Goal: Task Accomplishment & Management: Manage account settings

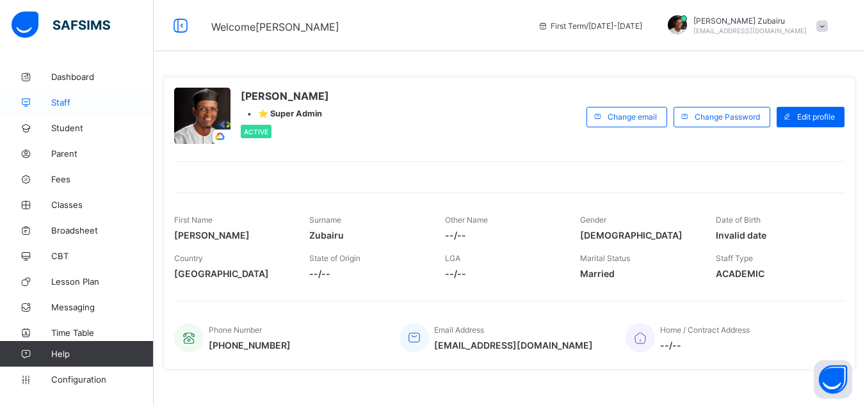
click at [67, 109] on link "Staff" at bounding box center [77, 103] width 154 height 26
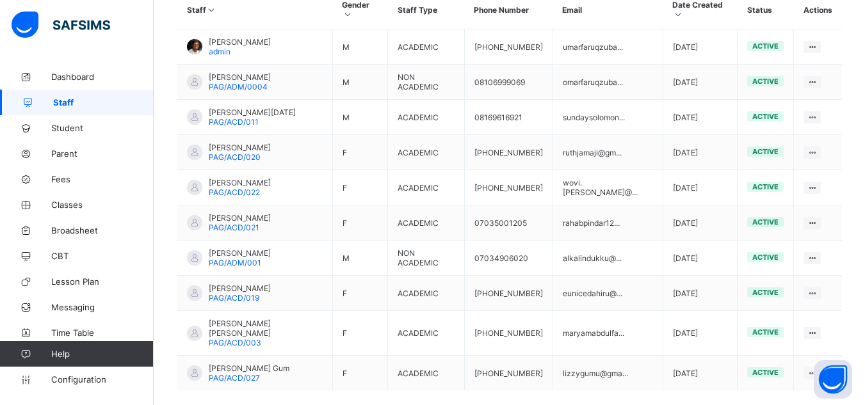
scroll to position [329, 0]
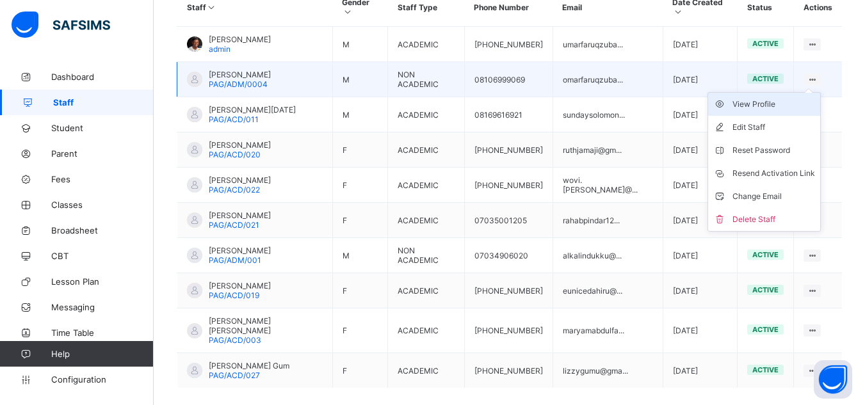
click at [759, 98] on div "View Profile" at bounding box center [774, 104] width 83 height 13
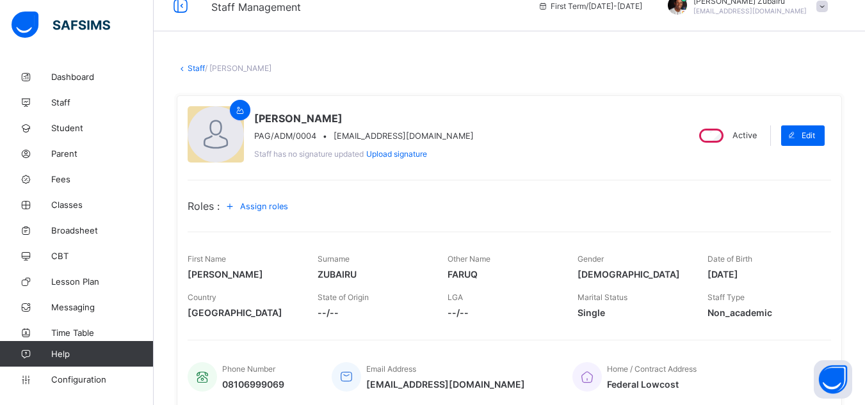
scroll to position [20, 0]
click at [259, 207] on span "Assign roles" at bounding box center [264, 206] width 48 height 10
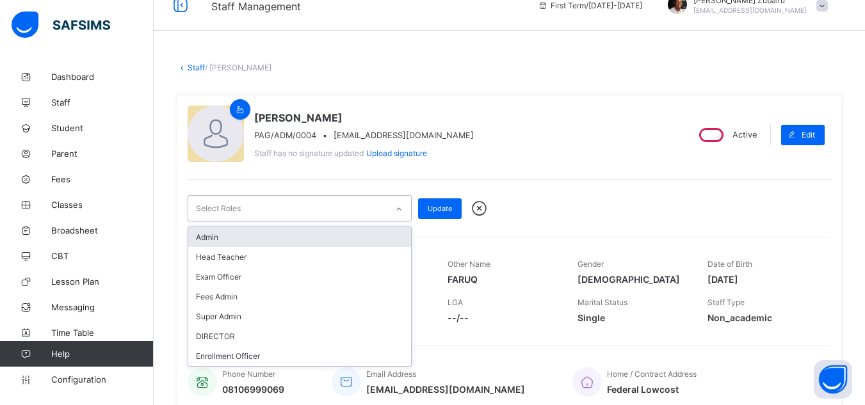
click at [278, 209] on div "Select Roles" at bounding box center [287, 208] width 199 height 25
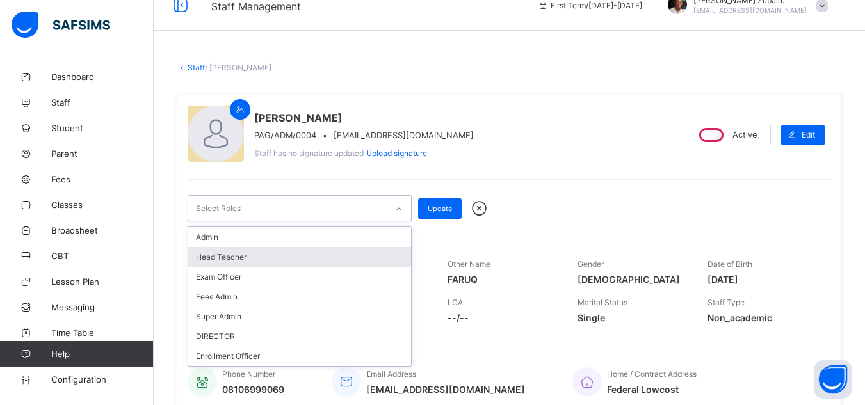
click at [234, 253] on div "Head Teacher" at bounding box center [299, 257] width 223 height 20
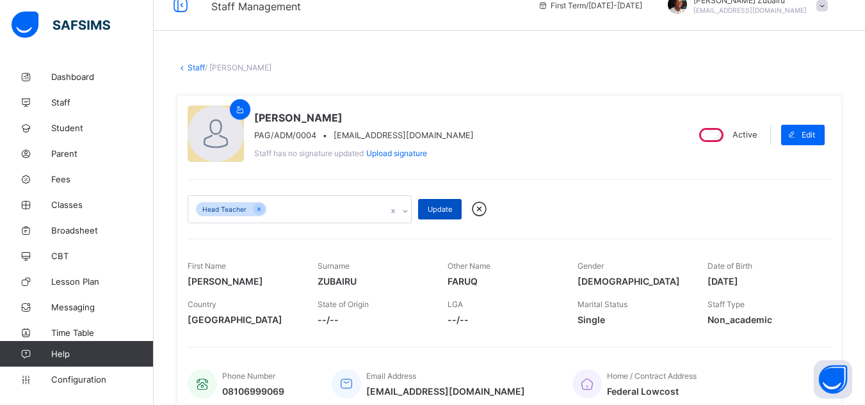
click at [433, 209] on span "Update" at bounding box center [440, 209] width 24 height 9
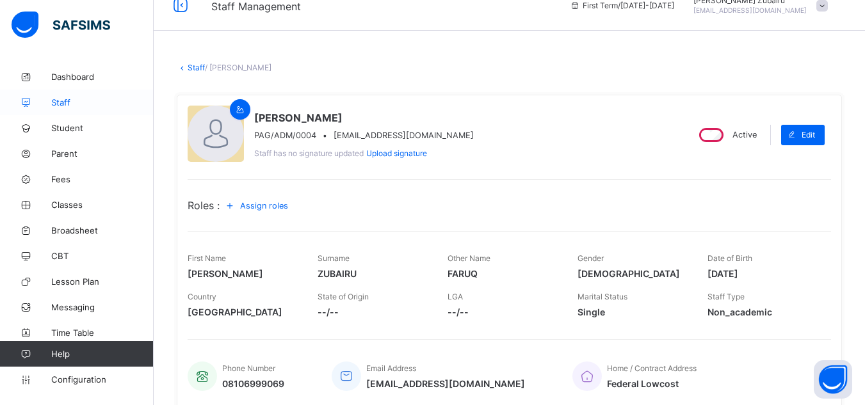
click at [64, 97] on span "Staff" at bounding box center [102, 102] width 102 height 10
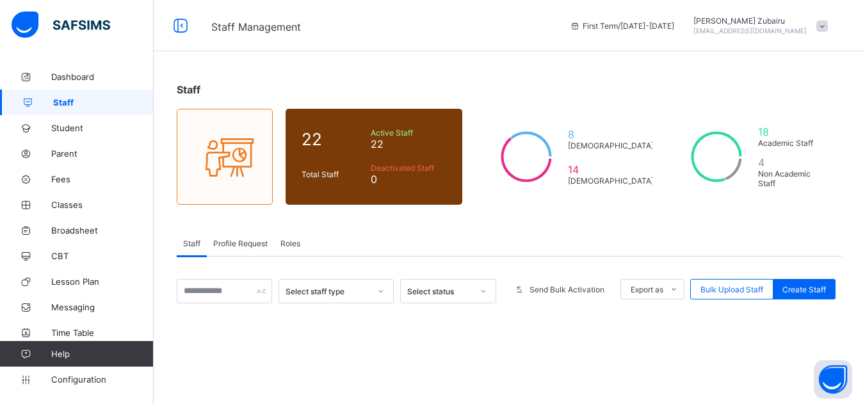
click at [251, 250] on div "Profile Request" at bounding box center [240, 244] width 67 height 26
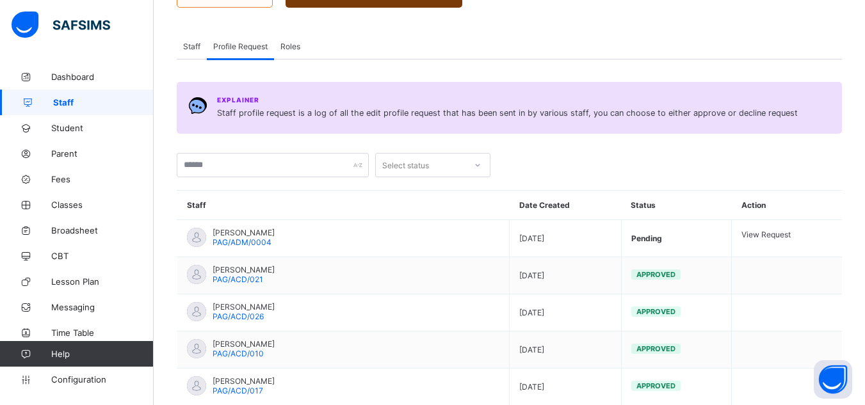
scroll to position [198, 0]
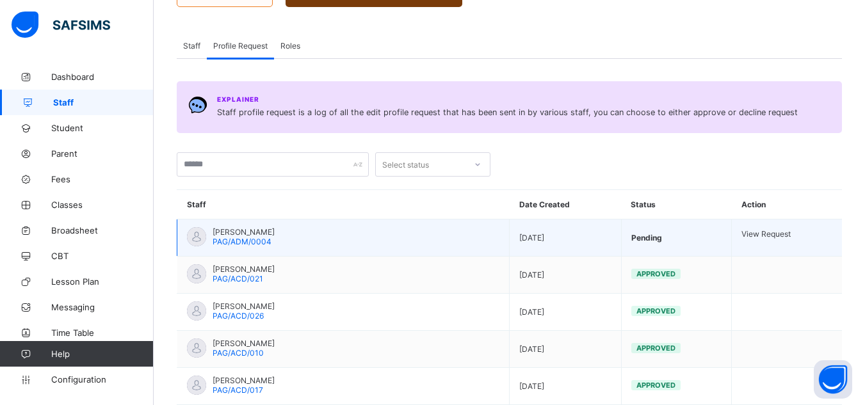
click at [794, 233] on div "View Request" at bounding box center [787, 234] width 91 height 10
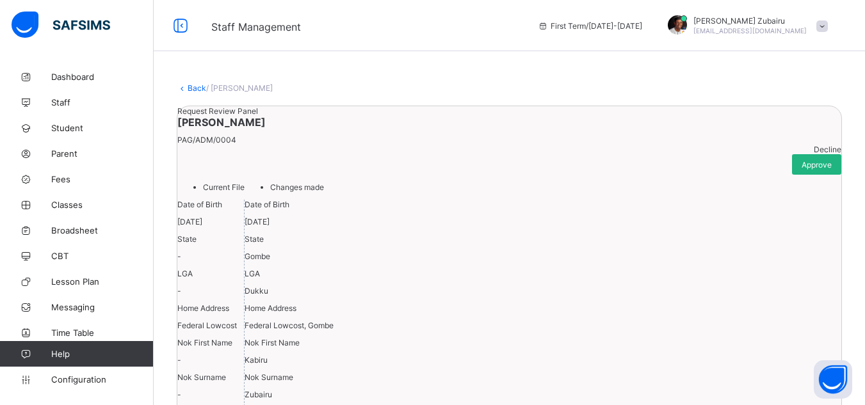
click at [802, 170] on span "Approve" at bounding box center [817, 165] width 30 height 10
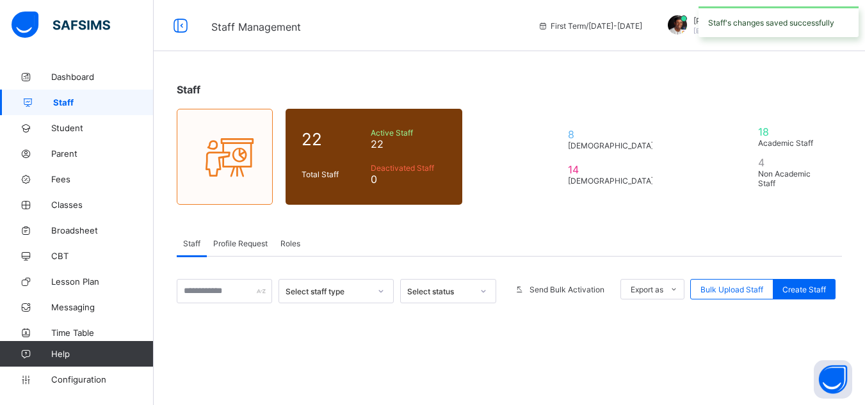
scroll to position [172, 0]
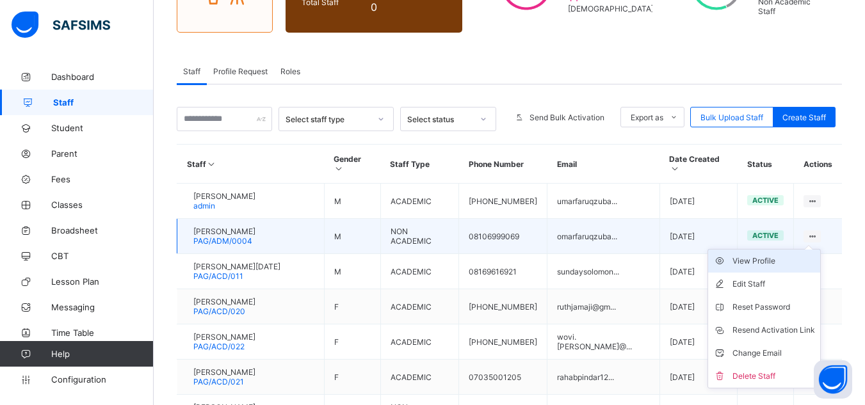
click at [771, 255] on div "View Profile" at bounding box center [774, 261] width 83 height 13
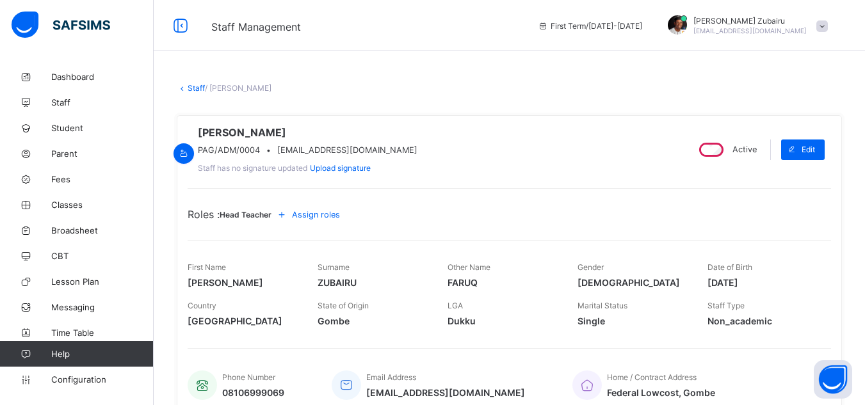
click at [330, 220] on span "Assign roles" at bounding box center [316, 215] width 48 height 10
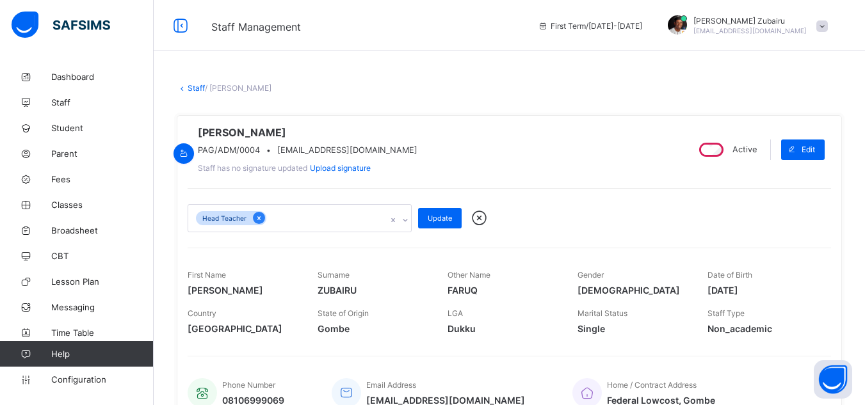
click at [256, 223] on icon at bounding box center [259, 218] width 7 height 9
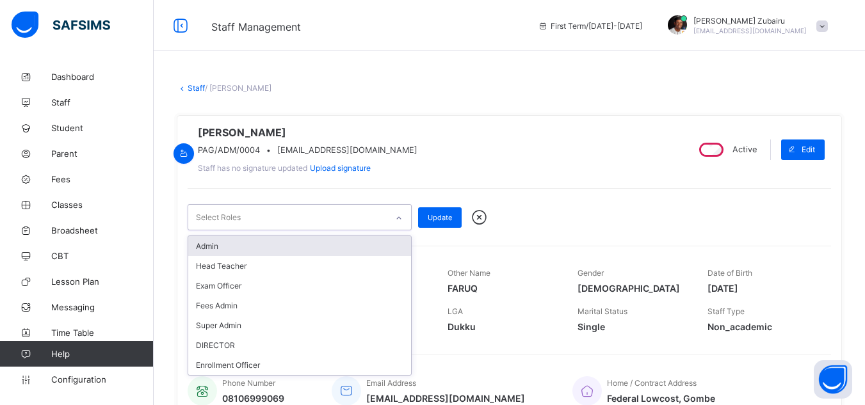
click at [287, 229] on div "Select Roles" at bounding box center [287, 217] width 199 height 25
click at [259, 256] on div "Admin" at bounding box center [299, 246] width 223 height 20
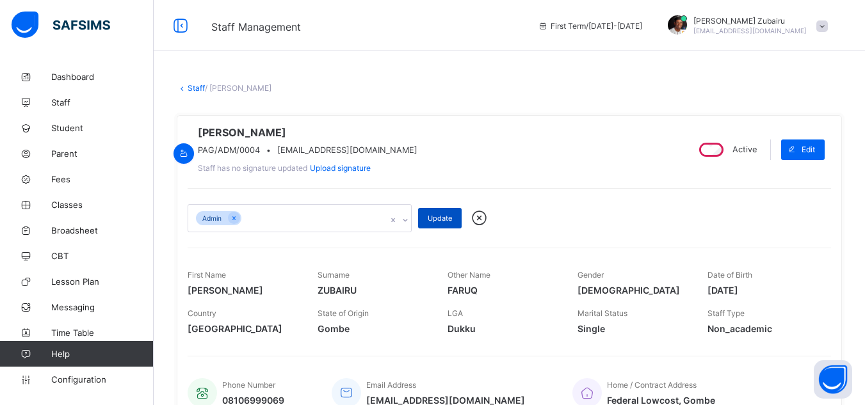
click at [436, 223] on span "Update" at bounding box center [440, 218] width 24 height 9
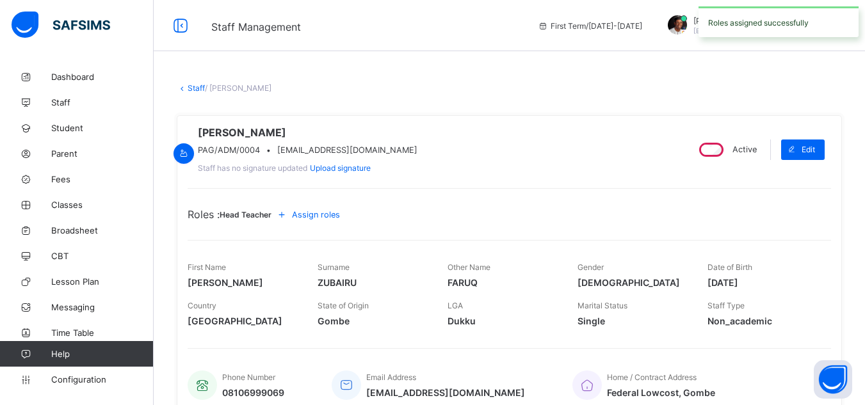
click at [340, 220] on span "Assign roles" at bounding box center [316, 215] width 48 height 10
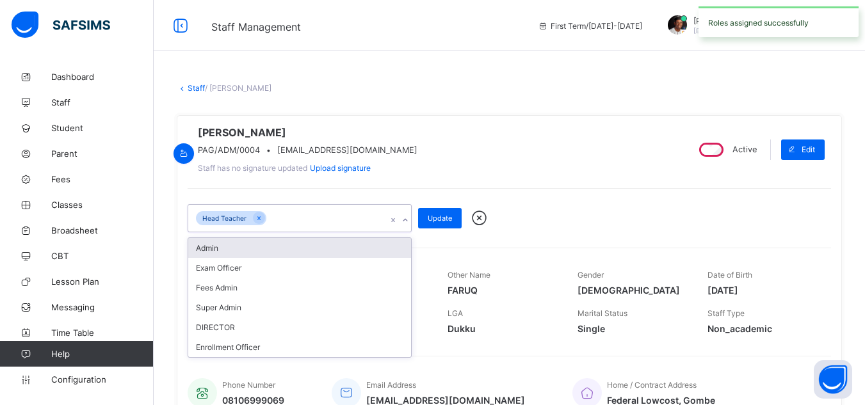
click at [329, 228] on div "Head Teacher" at bounding box center [287, 218] width 199 height 27
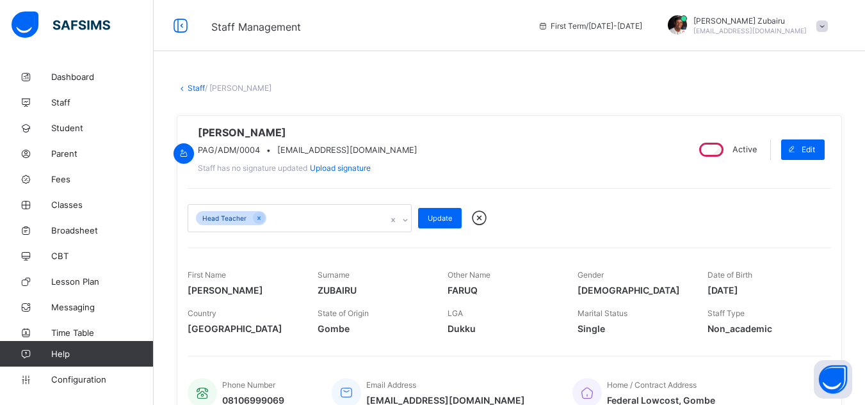
click at [576, 166] on div "UMAR FARUQ ZUBAIRU PAG/ADM/0004 • omarfaruqzubairu@gmail.com Staff has no signa…" at bounding box center [432, 149] width 489 height 47
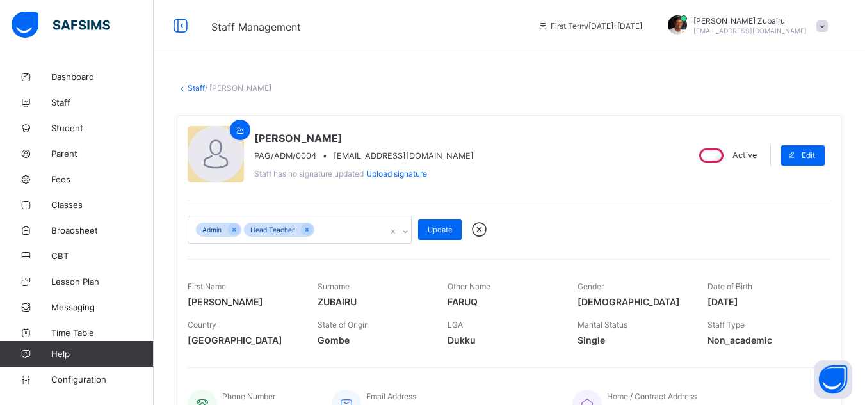
click at [430, 229] on span "Update" at bounding box center [440, 229] width 24 height 9
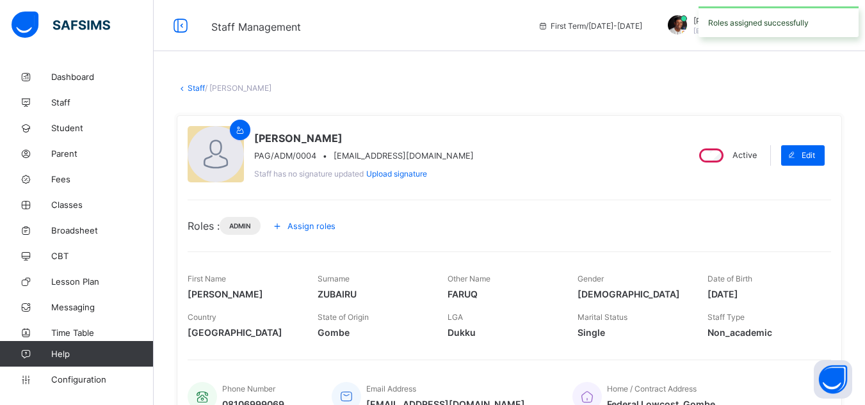
click at [655, 96] on div "Staff / UMAR FARUQ ZUBAIRU × Delete Staff This action would delete UMAR FARUQ Z…" at bounding box center [510, 391] width 712 height 655
click at [104, 109] on link "Staff" at bounding box center [77, 103] width 154 height 26
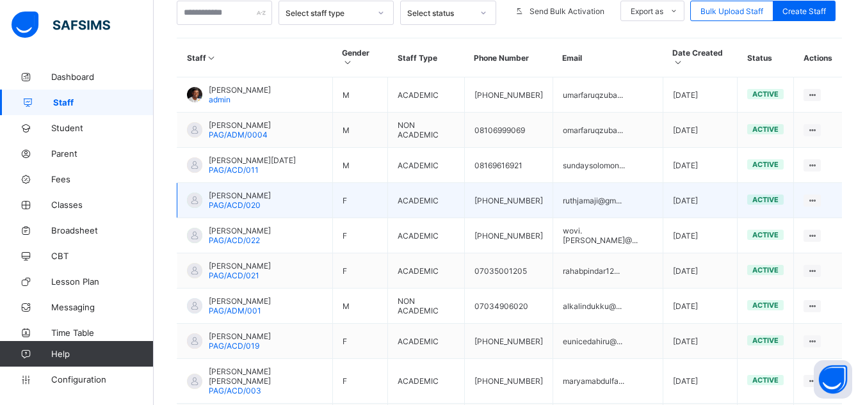
scroll to position [279, 0]
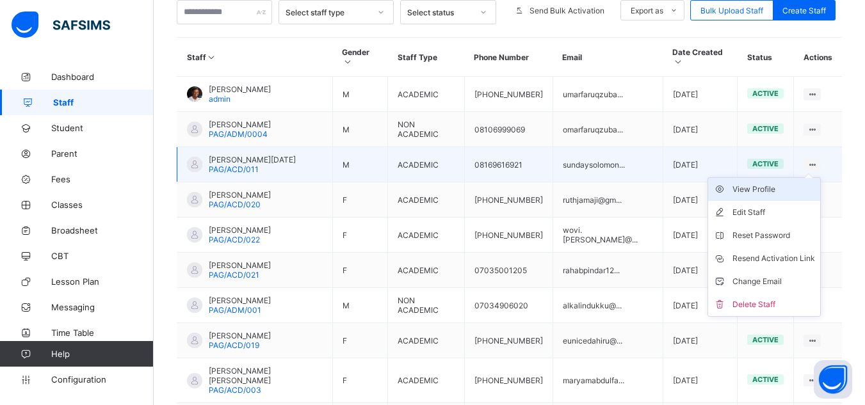
click at [784, 183] on div "View Profile" at bounding box center [774, 189] width 83 height 13
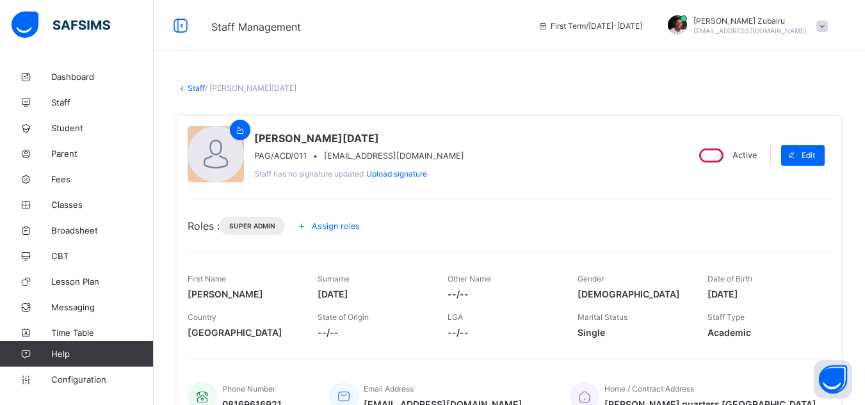
click at [346, 216] on div "Assign roles" at bounding box center [330, 226] width 78 height 20
click at [94, 84] on link "Dashboard" at bounding box center [77, 77] width 154 height 26
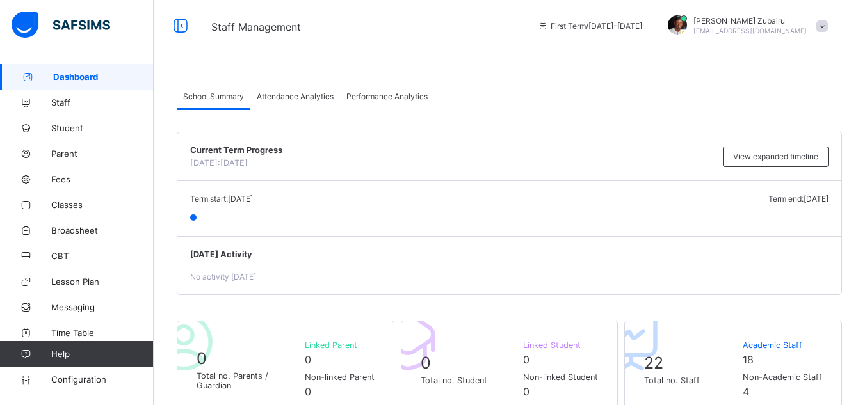
click at [828, 28] on span at bounding box center [823, 26] width 12 height 12
click at [108, 387] on link "Configuration" at bounding box center [76, 380] width 153 height 26
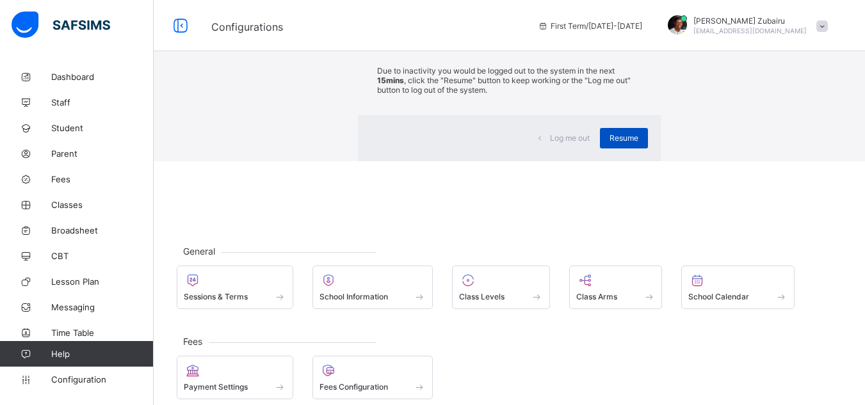
click at [610, 143] on span "Resume" at bounding box center [624, 138] width 29 height 10
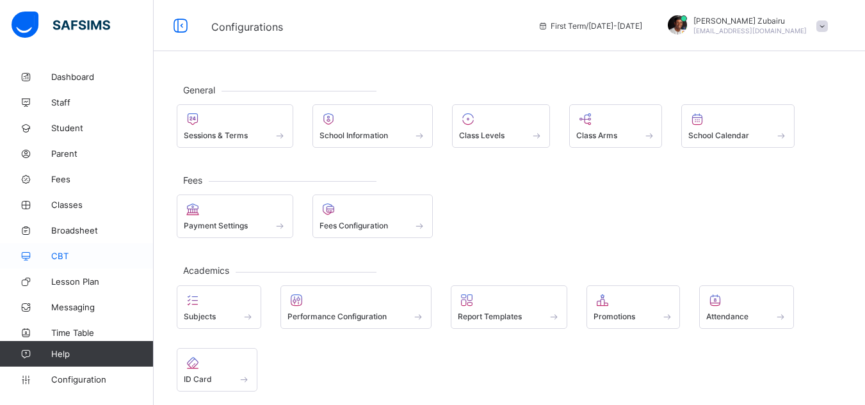
click at [81, 268] on link "CBT" at bounding box center [77, 256] width 154 height 26
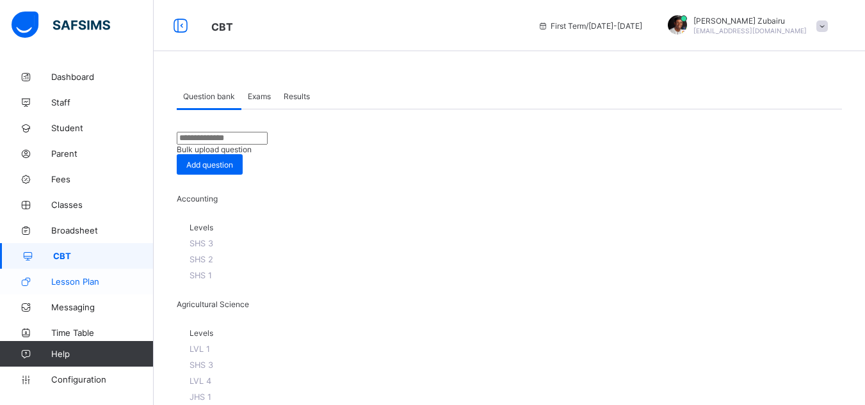
click at [107, 283] on span "Lesson Plan" at bounding box center [102, 282] width 102 height 10
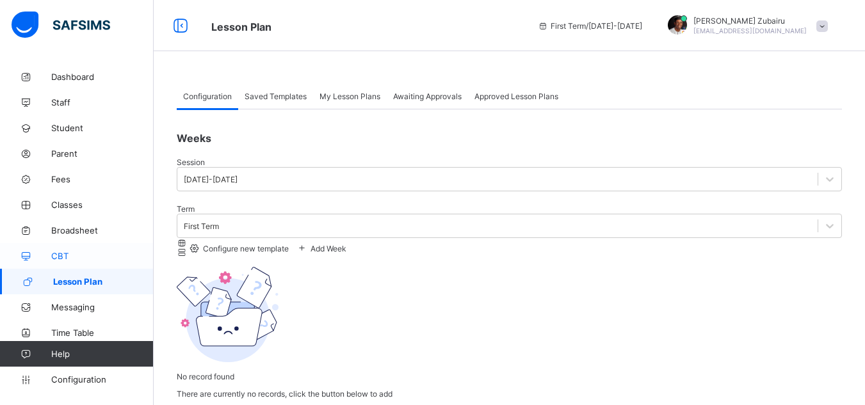
click at [81, 257] on span "CBT" at bounding box center [102, 256] width 102 height 10
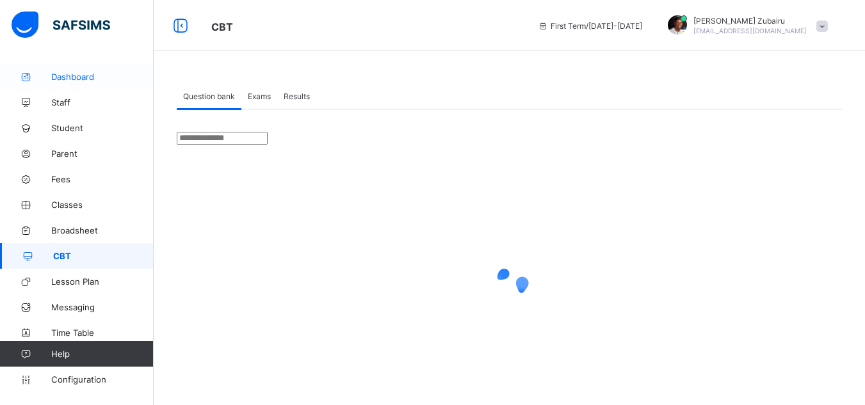
click at [91, 77] on span "Dashboard" at bounding box center [102, 77] width 102 height 10
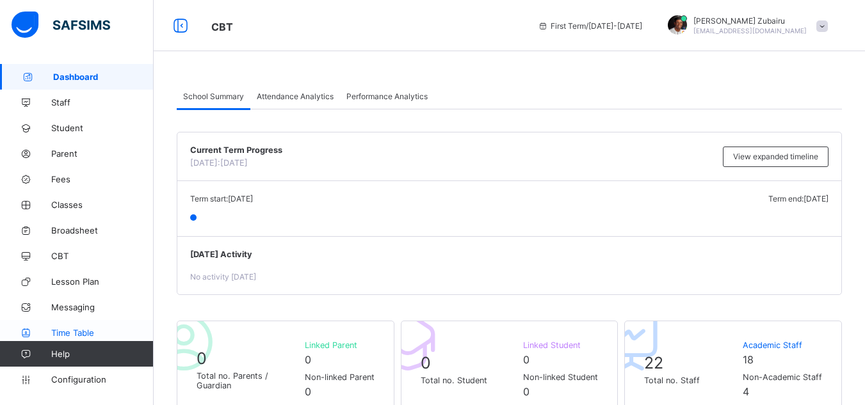
click at [97, 333] on span "Time Table" at bounding box center [102, 333] width 102 height 10
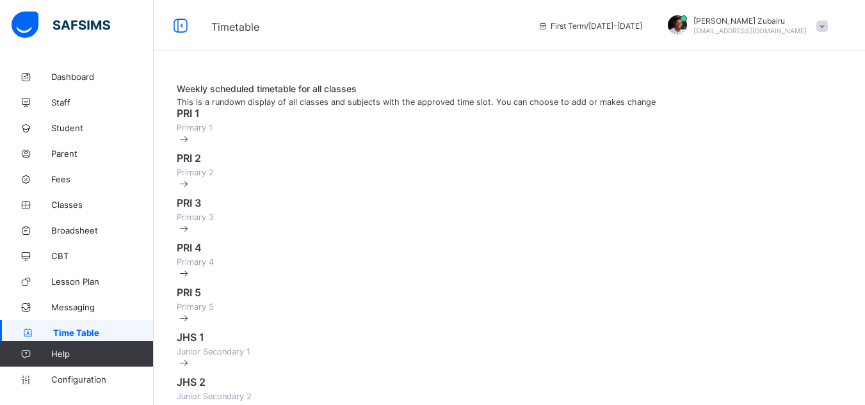
click at [296, 135] on div "PRI 1 Primary 1" at bounding box center [509, 126] width 665 height 38
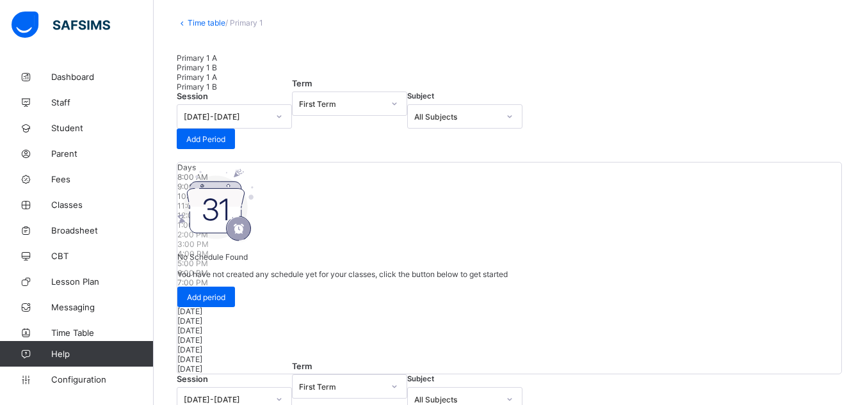
scroll to position [66, 0]
click at [225, 143] on span "Add Period" at bounding box center [205, 139] width 39 height 10
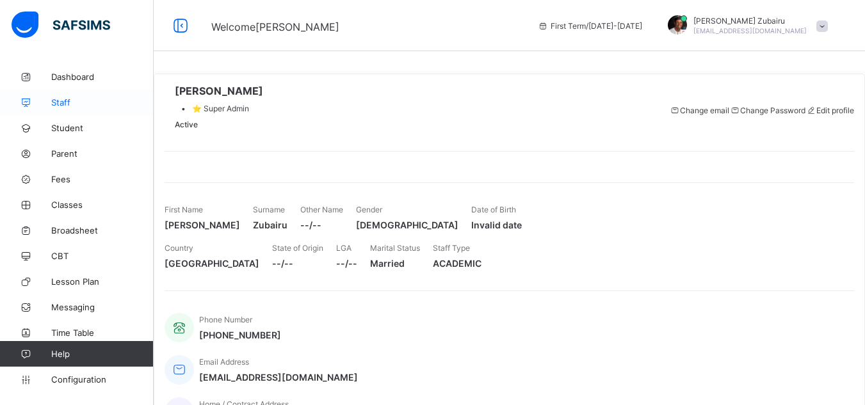
click at [57, 101] on span "Staff" at bounding box center [102, 102] width 102 height 10
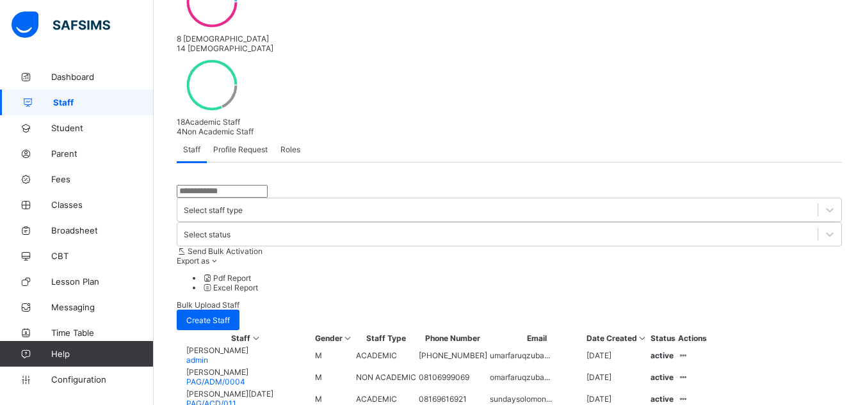
scroll to position [225, 0]
click at [93, 375] on span "Configuration" at bounding box center [102, 380] width 102 height 10
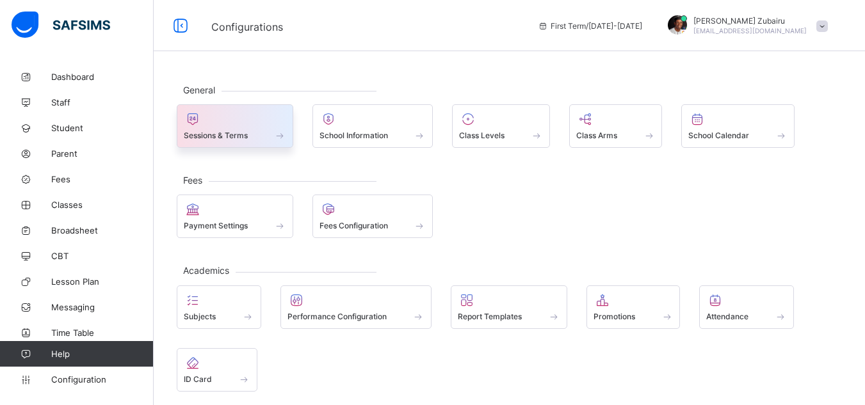
click at [249, 117] on div at bounding box center [235, 118] width 102 height 15
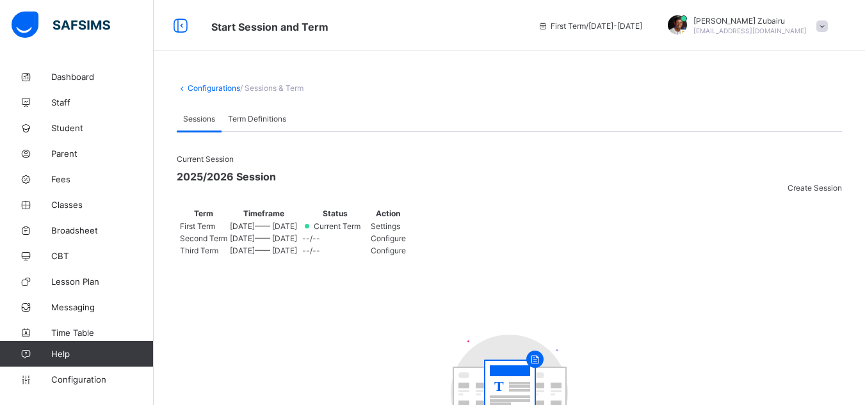
click at [400, 231] on span "Settings" at bounding box center [385, 227] width 29 height 10
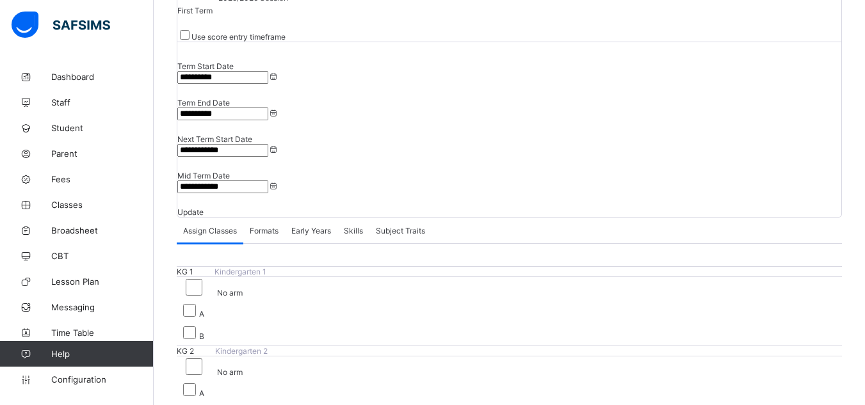
scroll to position [161, 0]
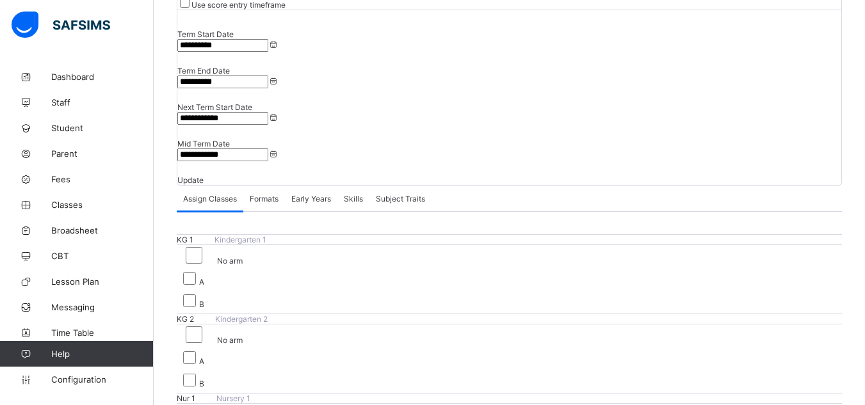
click at [273, 194] on span "Formats" at bounding box center [264, 199] width 29 height 10
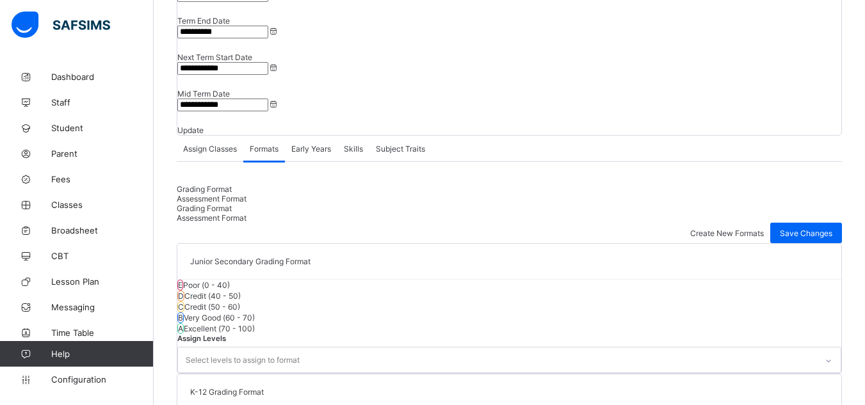
scroll to position [211, 0]
click at [709, 229] on span "Create New Formats" at bounding box center [727, 234] width 74 height 10
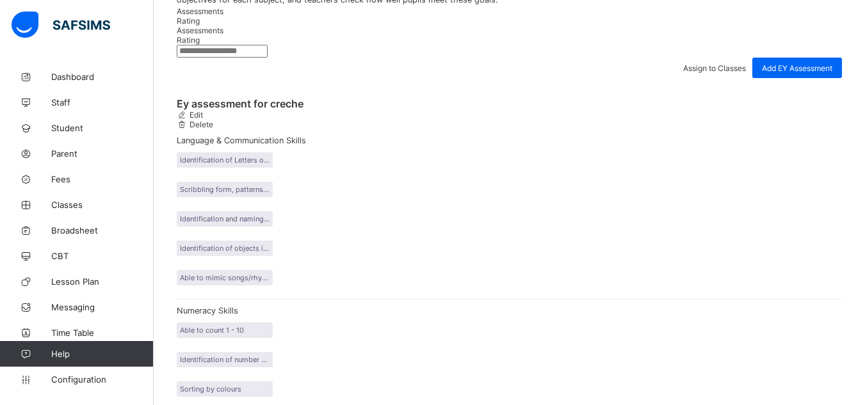
scroll to position [216, 0]
click at [200, 27] on span "Rating" at bounding box center [188, 22] width 23 height 10
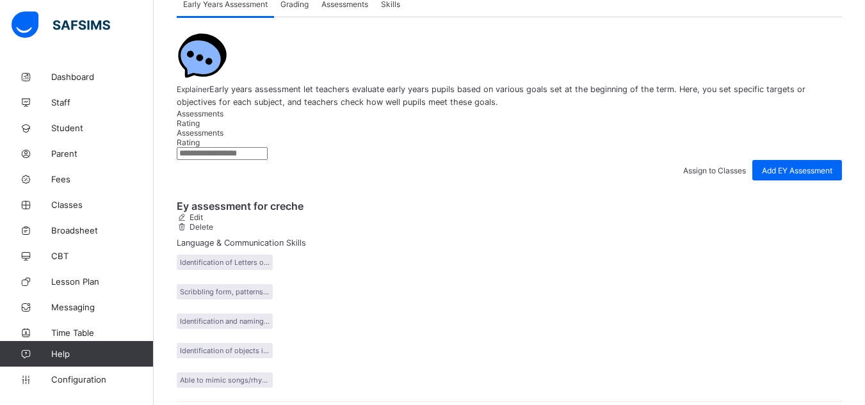
click at [210, 118] on span "Assessments" at bounding box center [200, 114] width 47 height 10
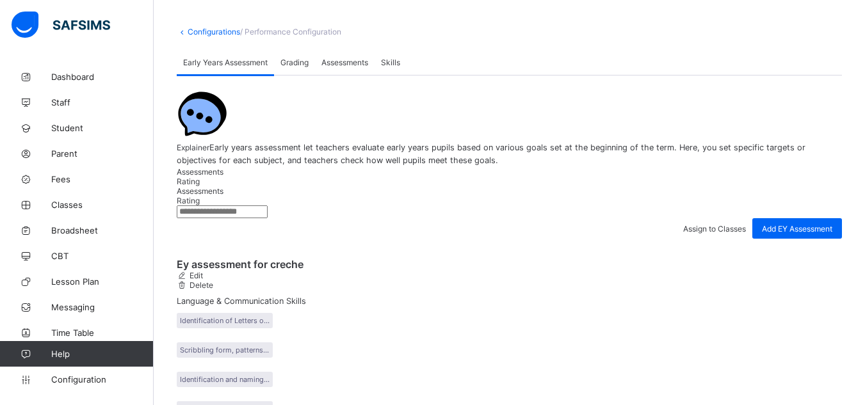
scroll to position [56, 0]
click at [293, 74] on div "Grading" at bounding box center [294, 63] width 41 height 26
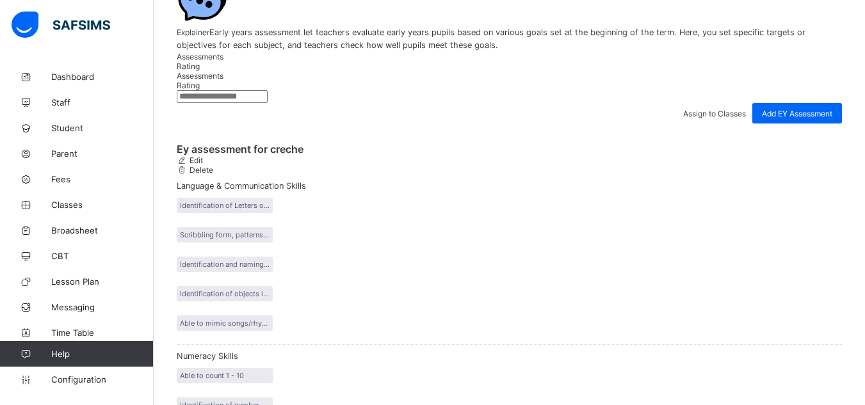
scroll to position [171, 0]
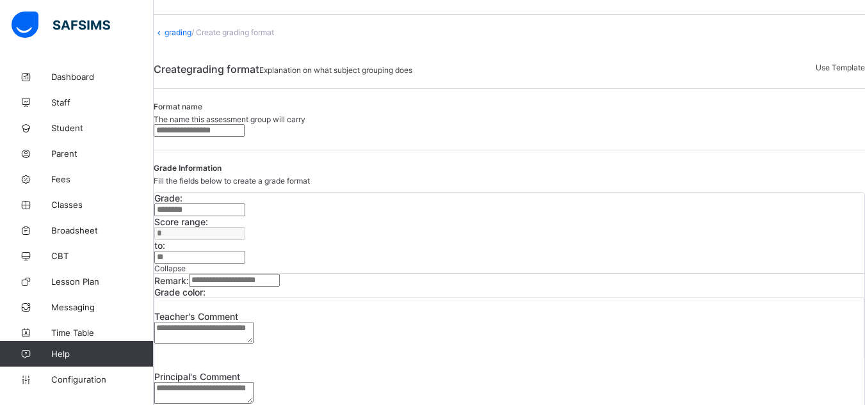
scroll to position [36, 0]
click at [245, 138] on input "text" at bounding box center [199, 131] width 91 height 13
type input "**********"
click at [245, 217] on input "text" at bounding box center [199, 210] width 91 height 13
type input "**"
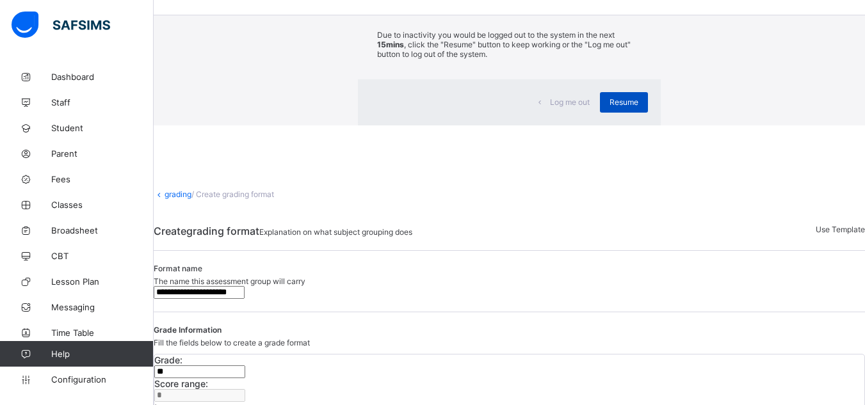
click at [600, 113] on div "Resume" at bounding box center [624, 102] width 48 height 20
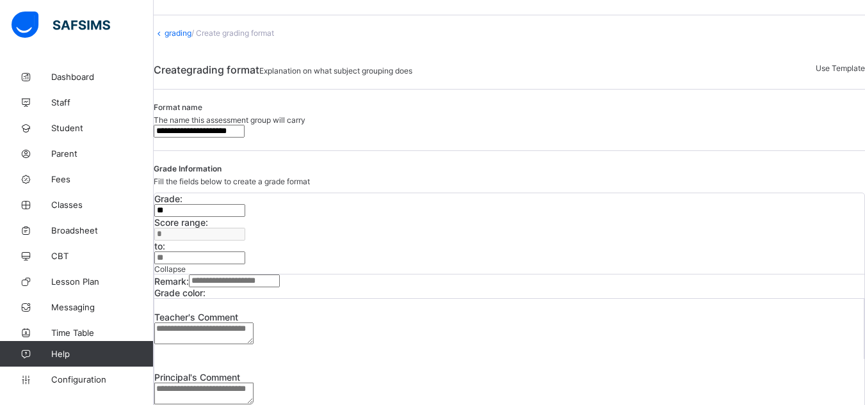
click at [208, 228] on span "Score range:" at bounding box center [181, 222] width 54 height 11
click at [245, 217] on input "**" at bounding box center [199, 210] width 91 height 13
click at [238, 217] on input "**" at bounding box center [199, 210] width 91 height 13
type input "*"
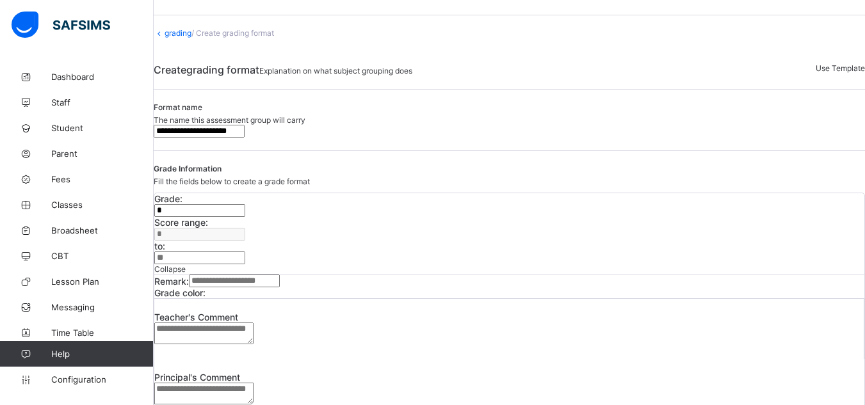
type input "**"
click at [280, 277] on input "text" at bounding box center [234, 281] width 91 height 13
type input "****"
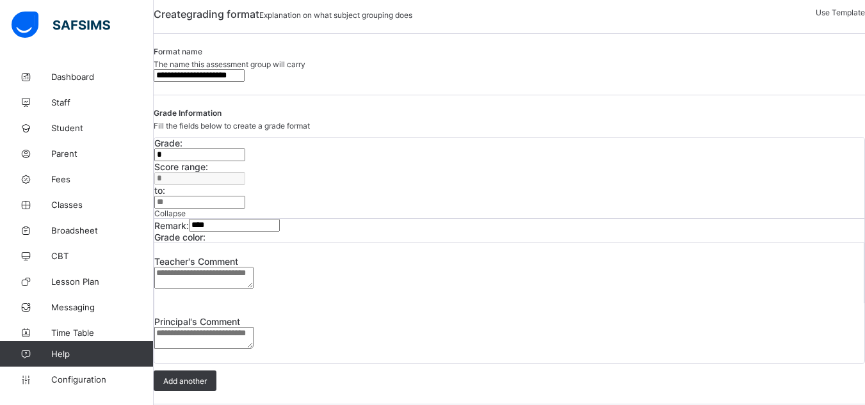
scroll to position [92, 0]
click at [206, 237] on div at bounding box center [206, 237] width 0 height 0
click at [207, 376] on span "Add another" at bounding box center [185, 381] width 44 height 10
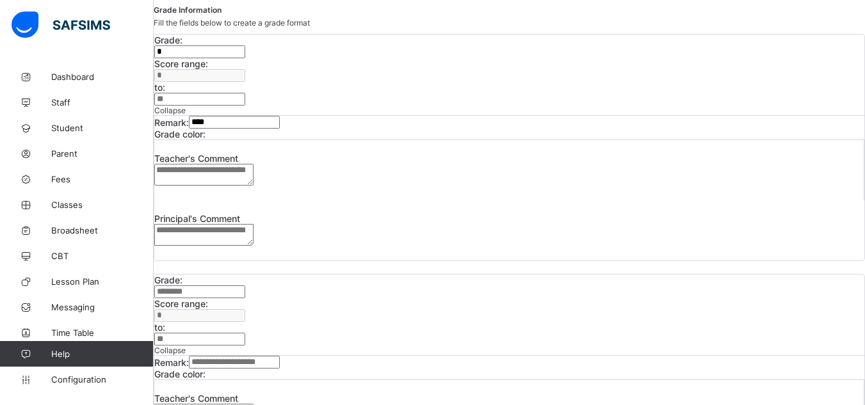
scroll to position [252, 0]
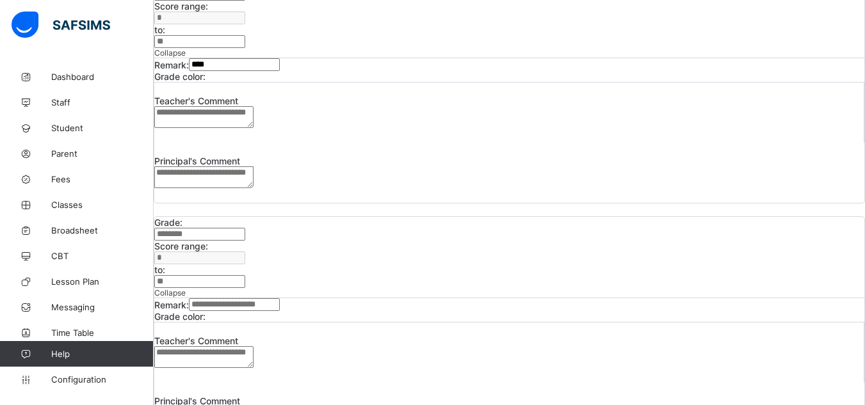
click at [245, 228] on input "text" at bounding box center [199, 234] width 91 height 13
type input "*"
type input "**"
click at [206, 317] on div at bounding box center [206, 317] width 0 height 0
click at [280, 298] on input "text" at bounding box center [234, 304] width 91 height 13
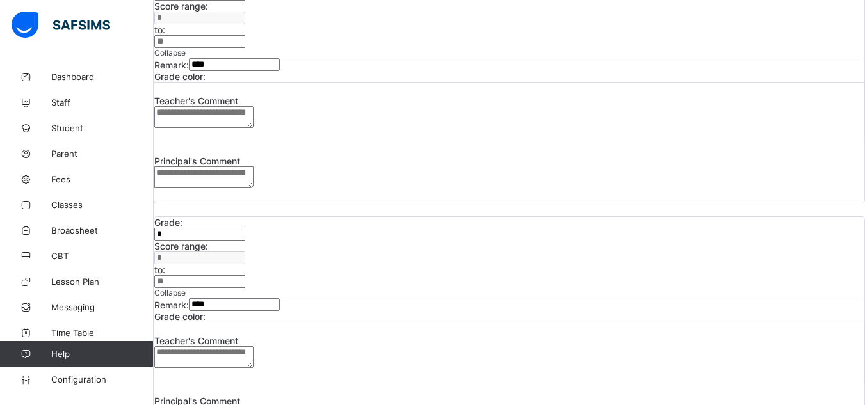
type input "****"
type input "*"
type input "**"
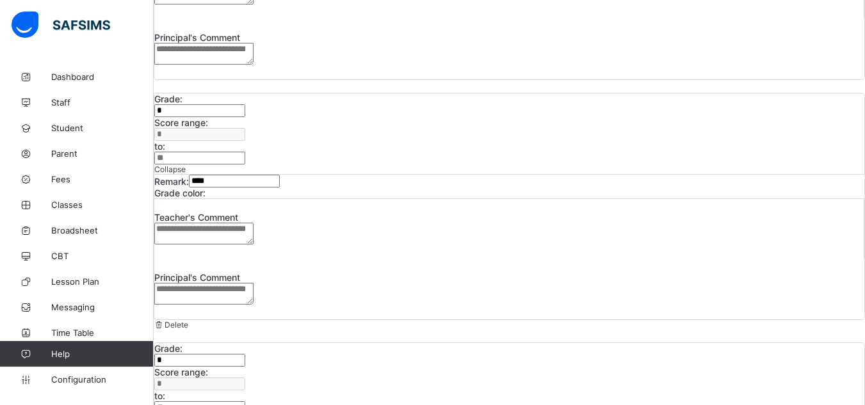
scroll to position [378, 0]
type input "******"
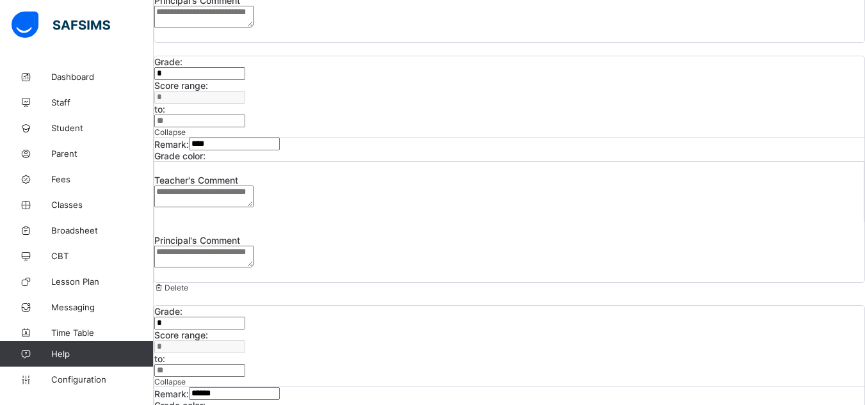
scroll to position [414, 0]
type input "*"
click at [206, 405] on div at bounding box center [206, 405] width 0 height 0
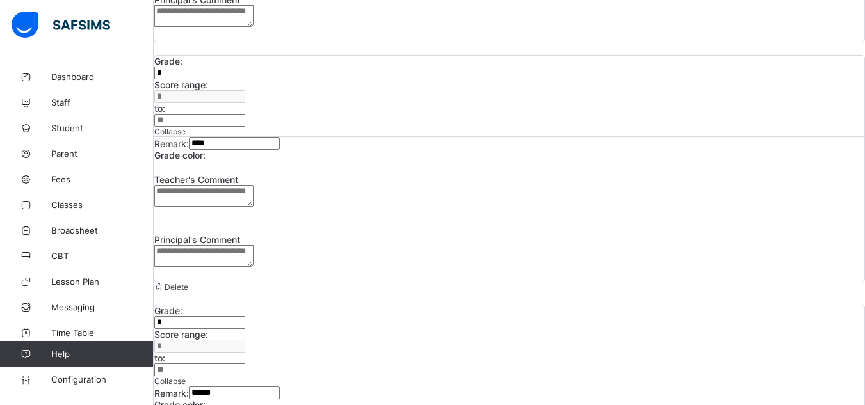
type input "**"
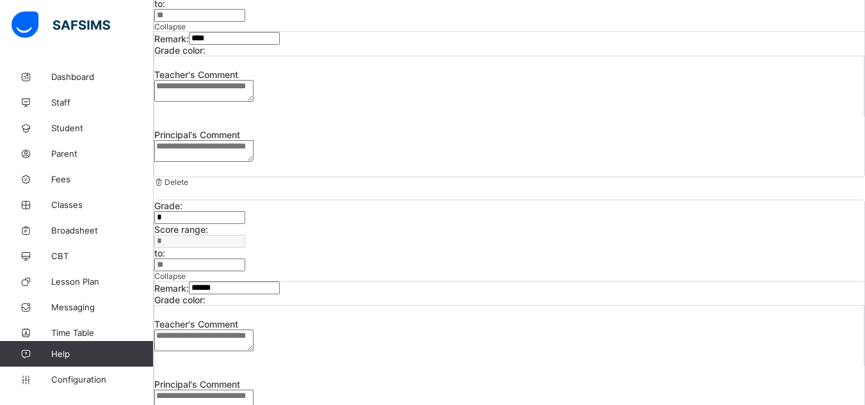
scroll to position [537, 0]
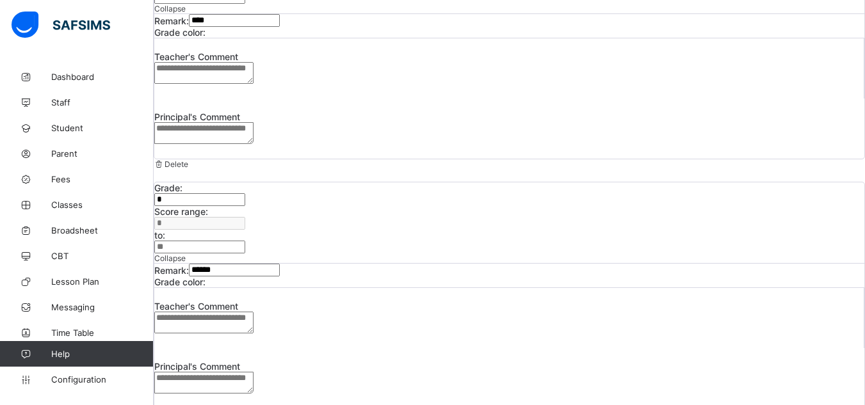
type input "****"
type input "**"
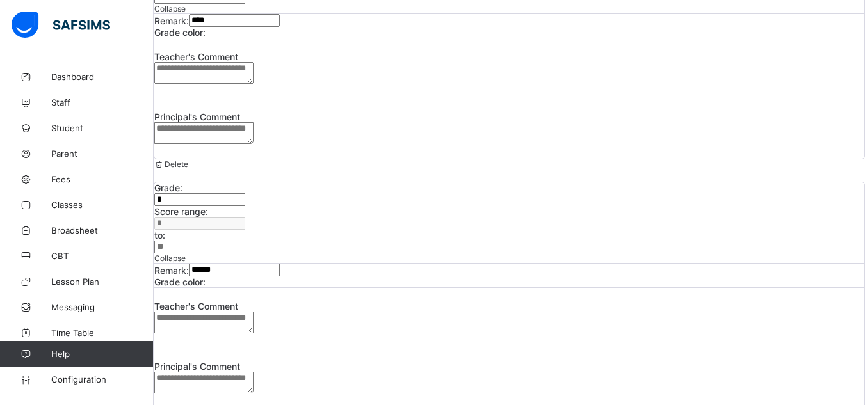
type input "**"
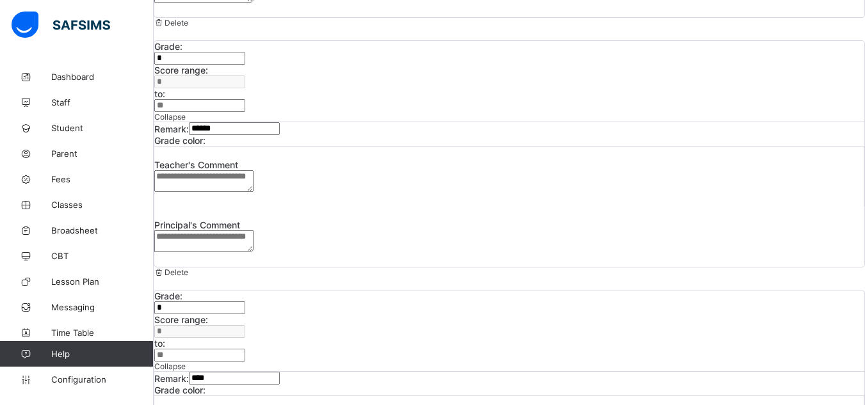
scroll to position [679, 0]
type input "*********"
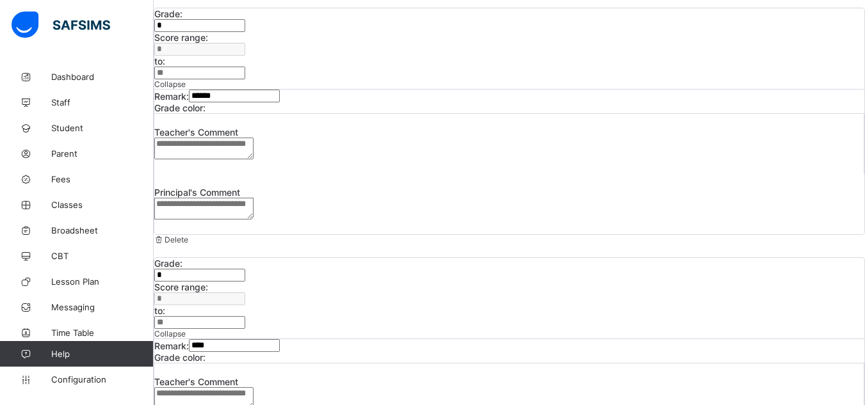
scroll to position [713, 0]
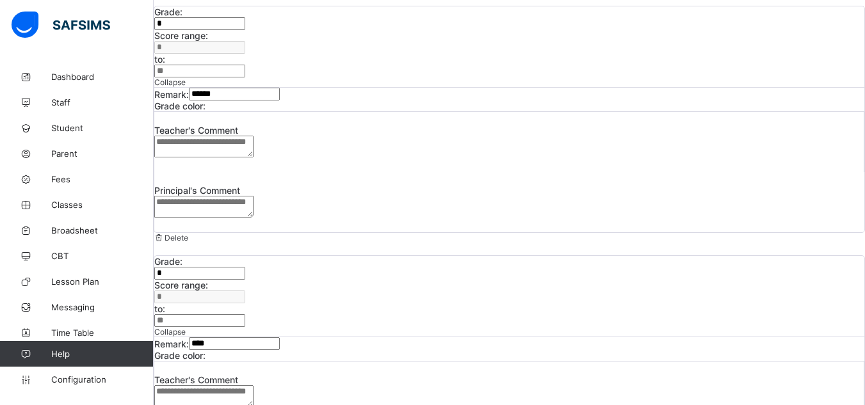
type input "*"
type input "**"
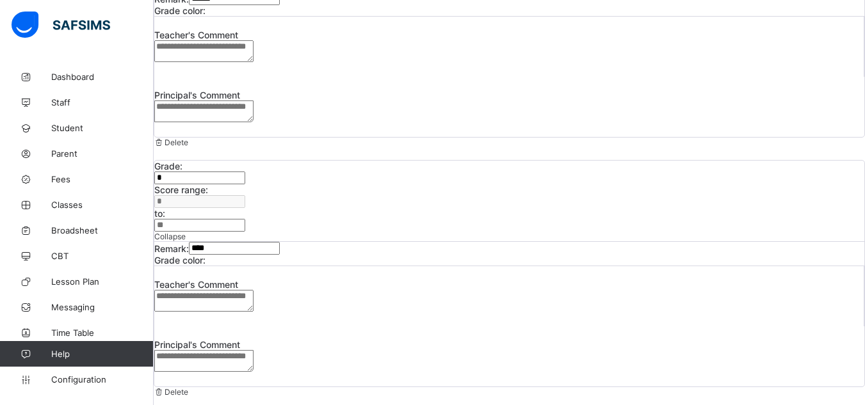
scroll to position [819, 0]
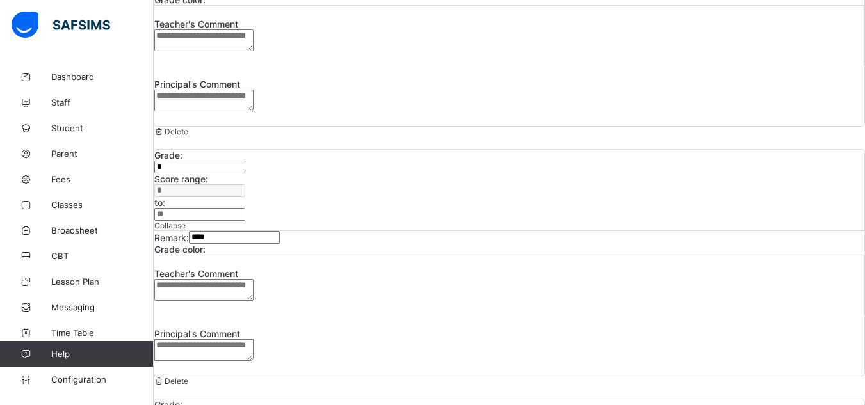
type input "*********"
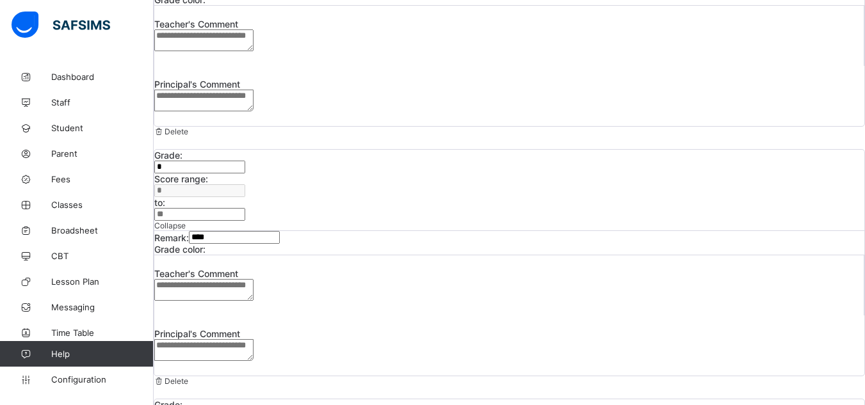
drag, startPoint x: 561, startPoint y: 238, endPoint x: 515, endPoint y: 254, distance: 48.8
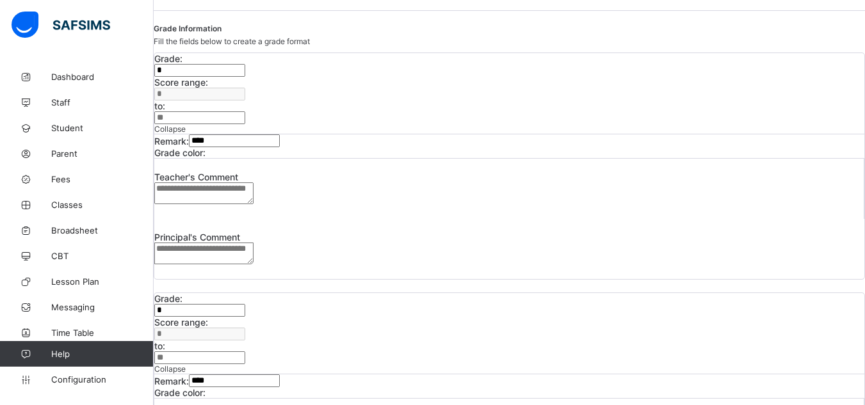
scroll to position [177, 0]
click at [206, 152] on div at bounding box center [206, 152] width 0 height 0
click at [206, 392] on div at bounding box center [206, 392] width 0 height 0
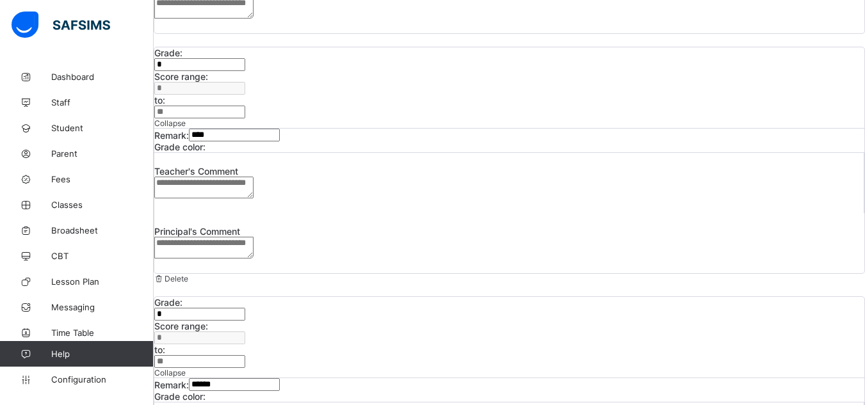
scroll to position [424, 0]
click at [206, 395] on div at bounding box center [206, 395] width 0 height 0
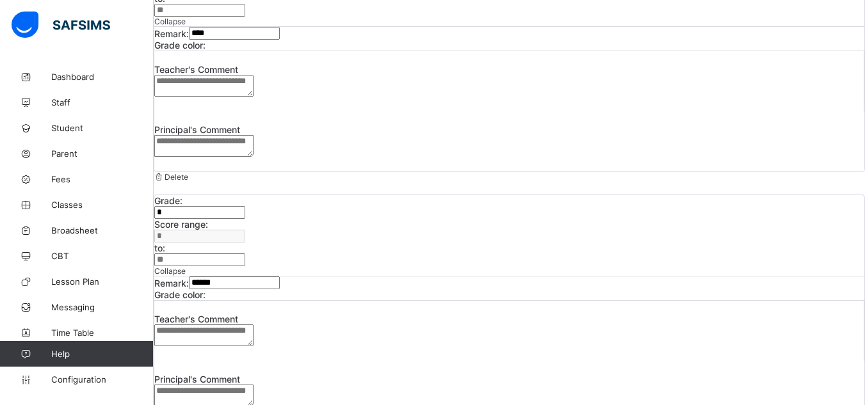
scroll to position [530, 0]
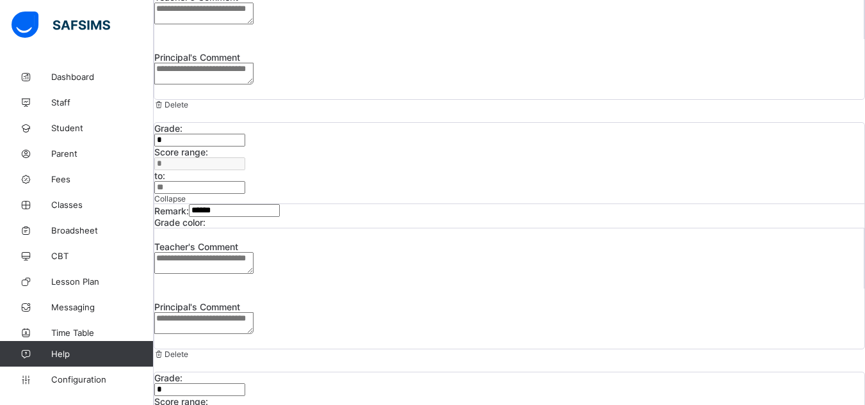
scroll to position [597, 0]
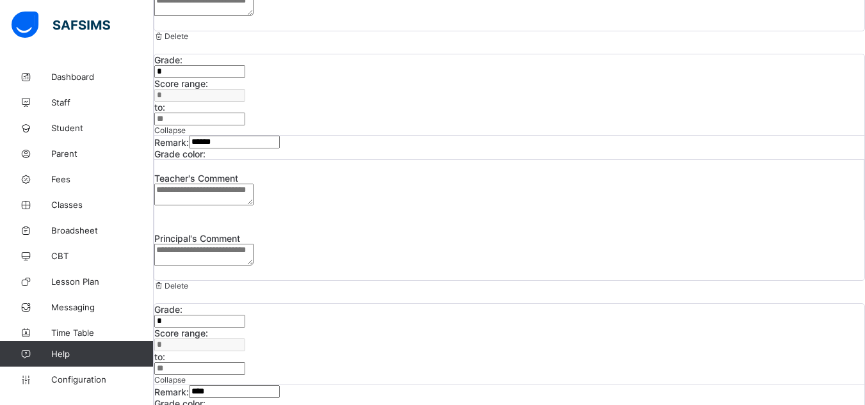
scroll to position [665, 0]
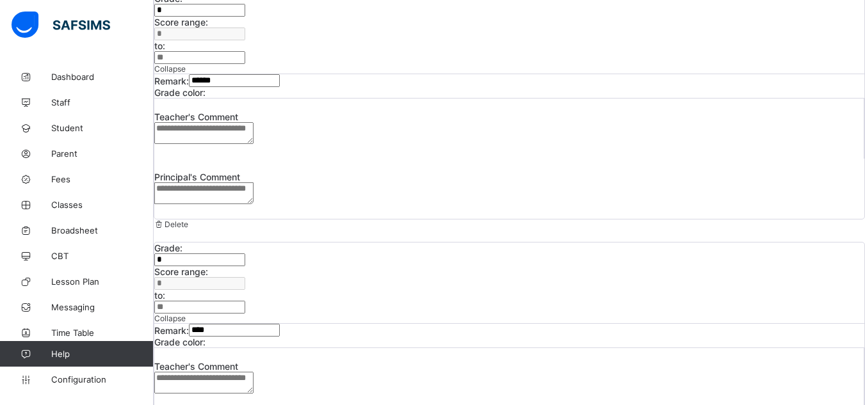
scroll to position [734, 0]
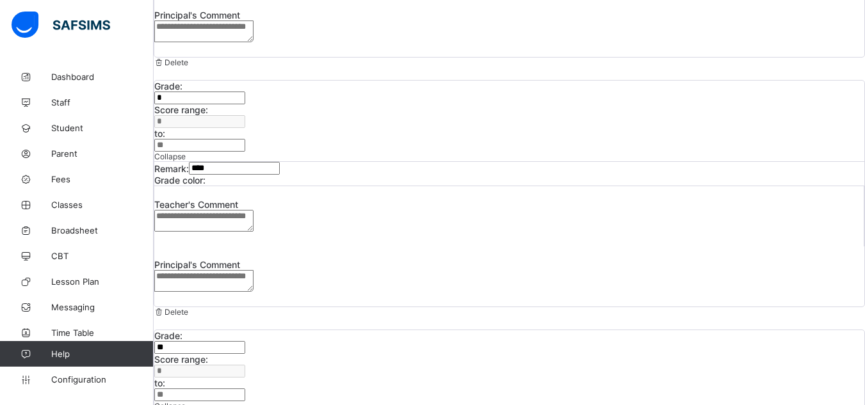
scroll to position [889, 0]
type input "**"
type input "***"
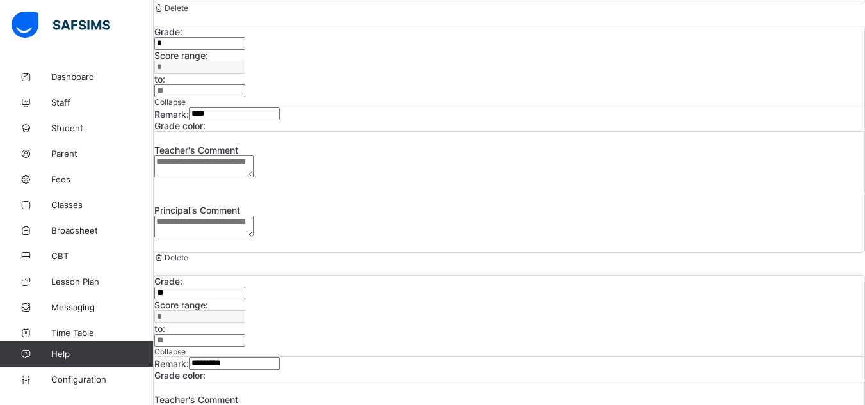
type input "**********"
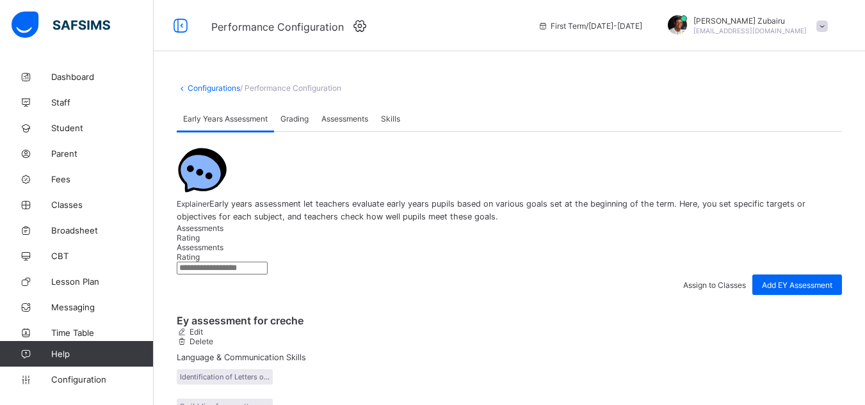
click at [292, 124] on span "Grading" at bounding box center [295, 119] width 28 height 10
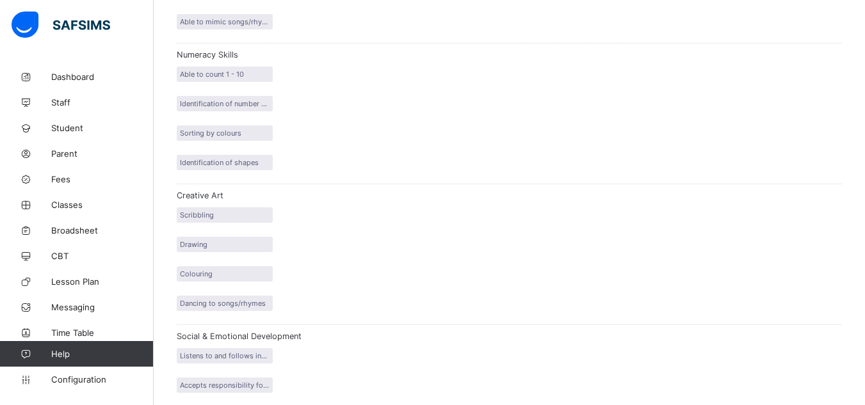
scroll to position [496, 0]
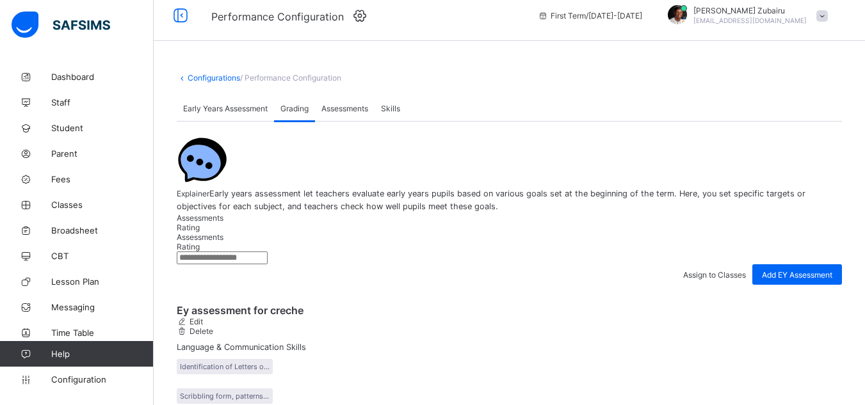
scroll to position [0, 0]
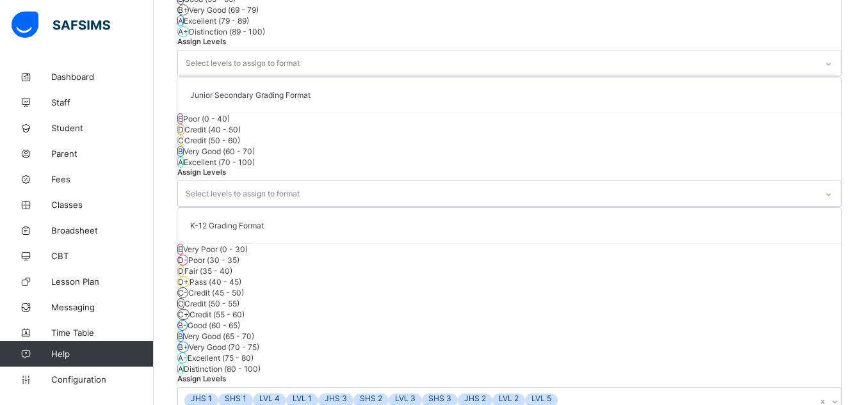
scroll to position [537, 0]
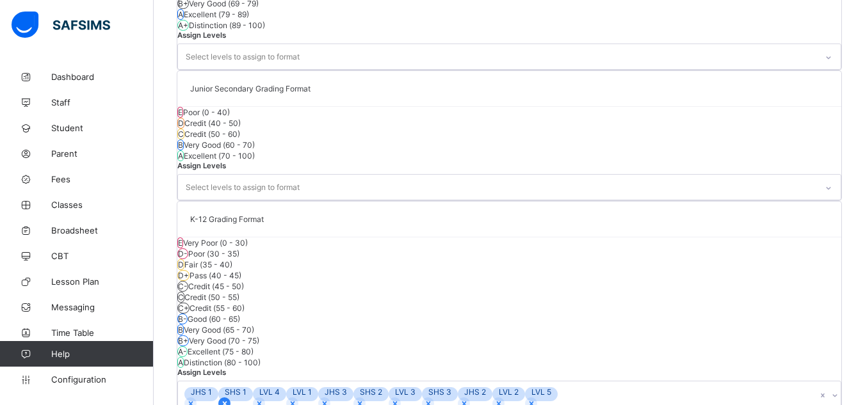
click at [229, 400] on icon at bounding box center [224, 404] width 9 height 9
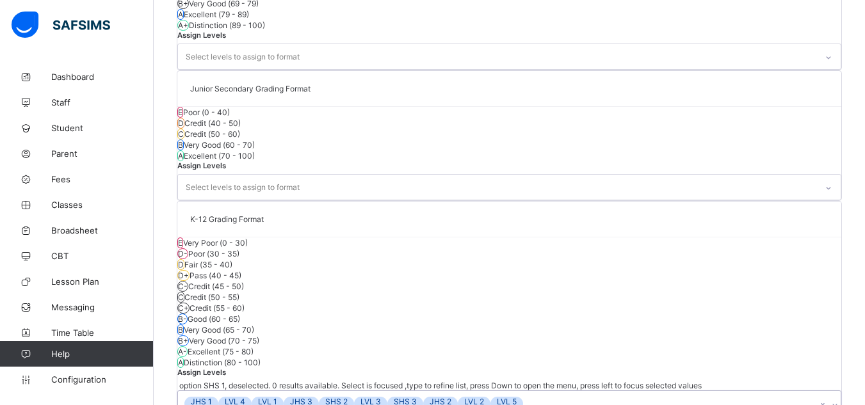
scroll to position [522, 0]
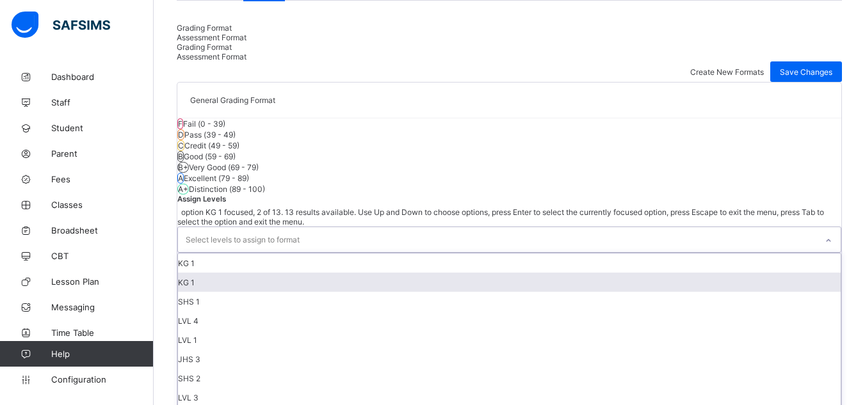
scroll to position [451, 0]
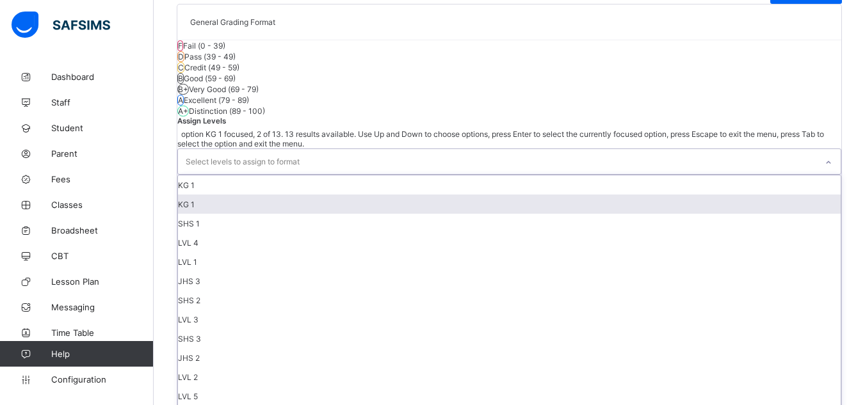
click at [288, 315] on div "option KG 1 focused, 2 of 13. 13 results available. Use Up and Down to choose o…" at bounding box center [509, 277] width 664 height 297
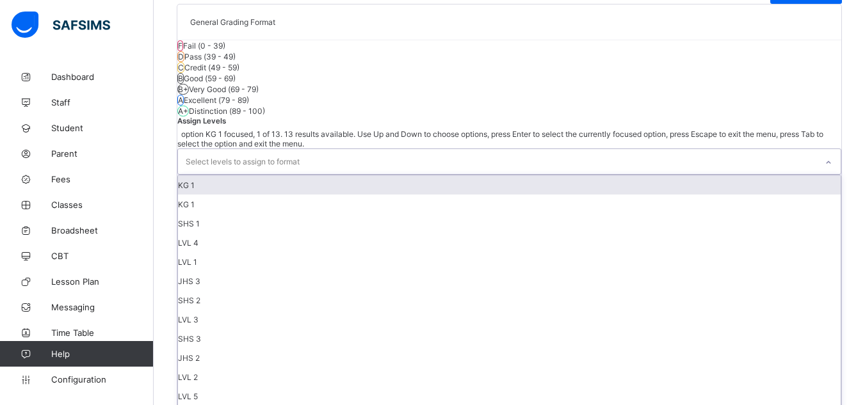
click at [261, 195] on div "KG 1" at bounding box center [509, 184] width 663 height 19
click at [195, 176] on icon at bounding box center [190, 171] width 9 height 9
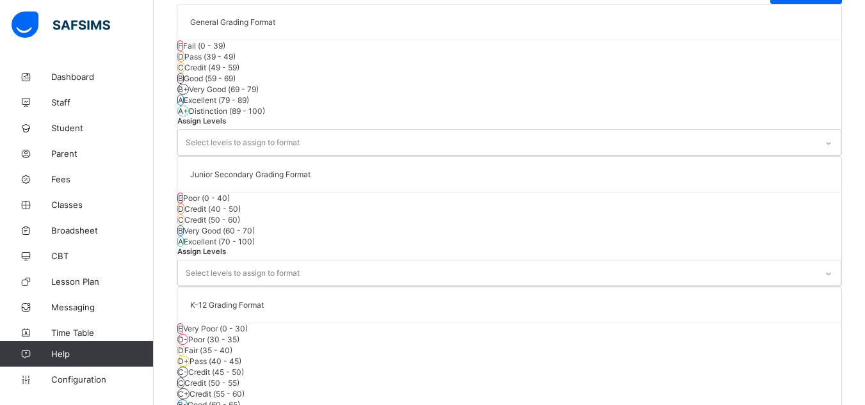
click at [396, 287] on div "Junior Secondary Grading Format E Poor (0 - 40) D Credit (40 - 50) C Credit (50…" at bounding box center [509, 221] width 665 height 131
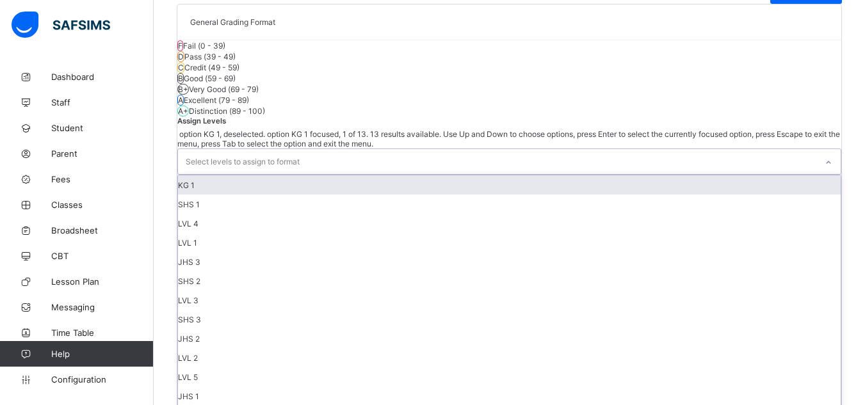
click at [270, 174] on div "Select levels to assign to format" at bounding box center [243, 162] width 114 height 24
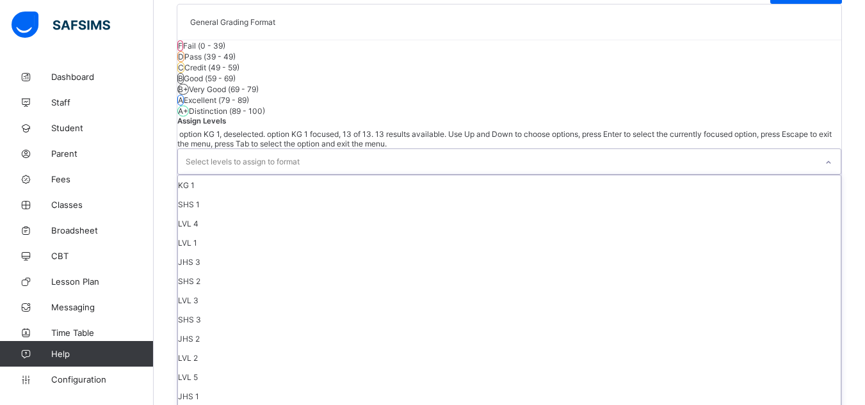
scroll to position [0, 0]
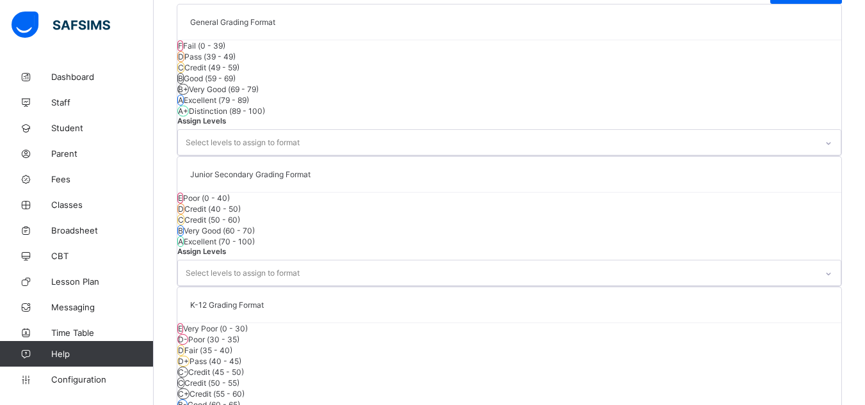
click at [170, 307] on div "**********" at bounding box center [510, 259] width 712 height 1293
click at [67, 200] on span "Classes" at bounding box center [102, 205] width 102 height 10
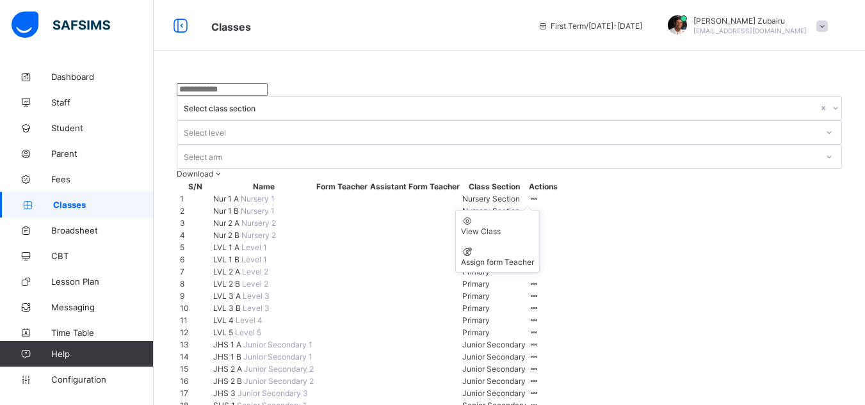
click at [540, 210] on ul "View Class Assign form Teacher" at bounding box center [497, 241] width 85 height 63
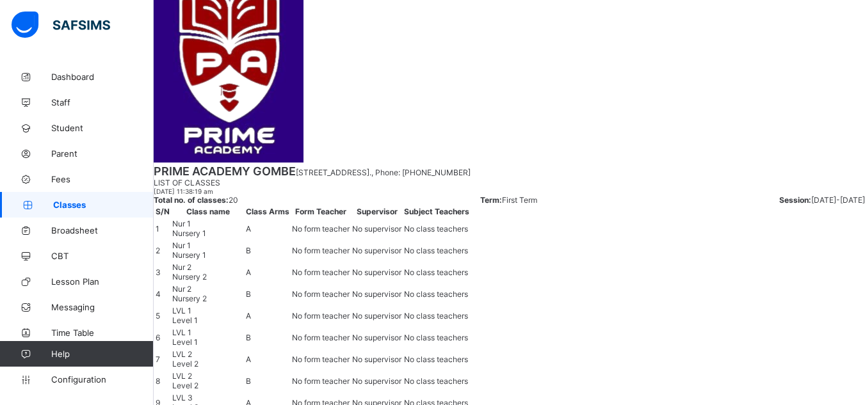
scroll to position [482, 0]
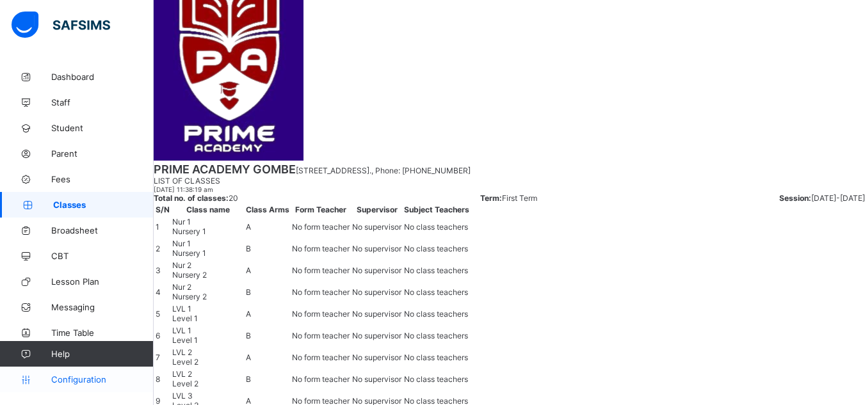
click at [101, 371] on link "Configuration" at bounding box center [76, 380] width 153 height 26
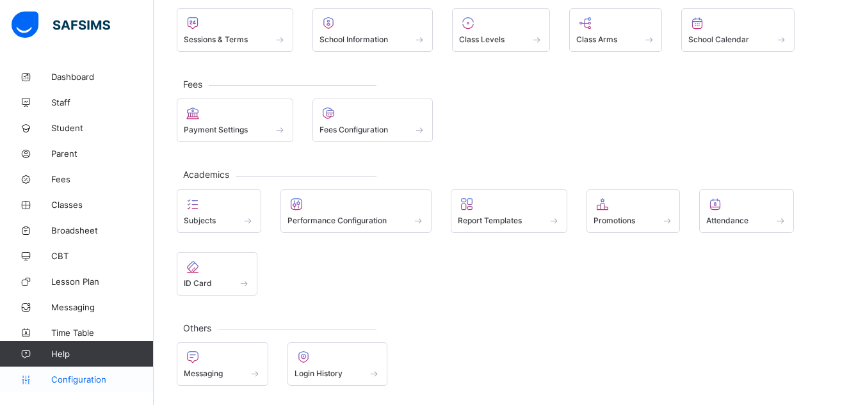
scroll to position [96, 0]
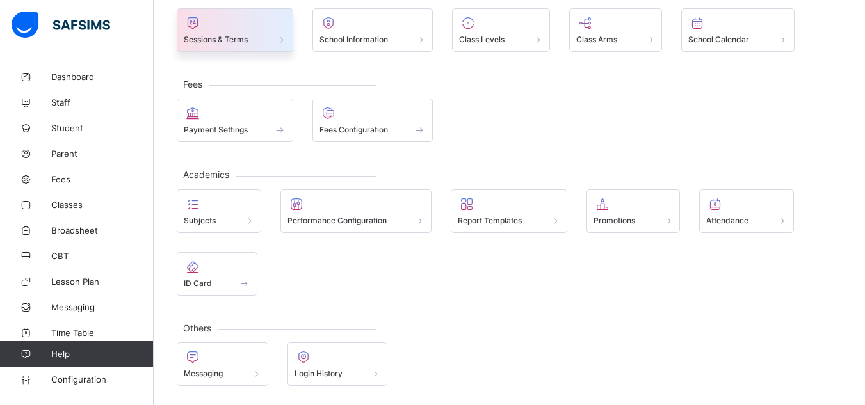
click at [254, 46] on div "Sessions & Terms" at bounding box center [235, 30] width 117 height 44
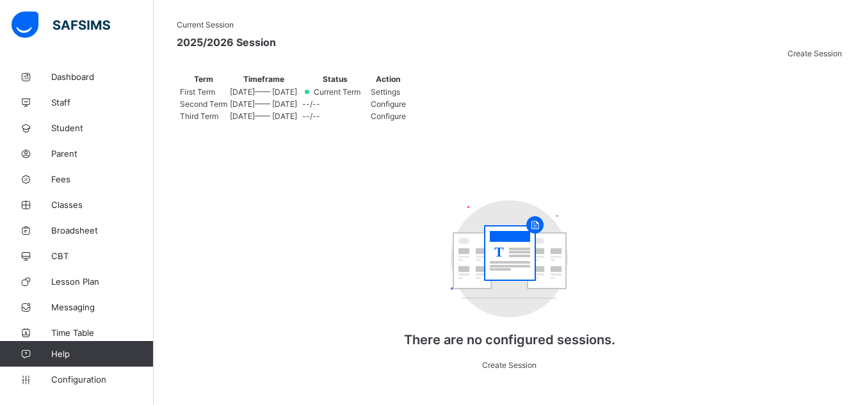
scroll to position [134, 0]
click at [400, 97] on span "Settings" at bounding box center [385, 93] width 29 height 10
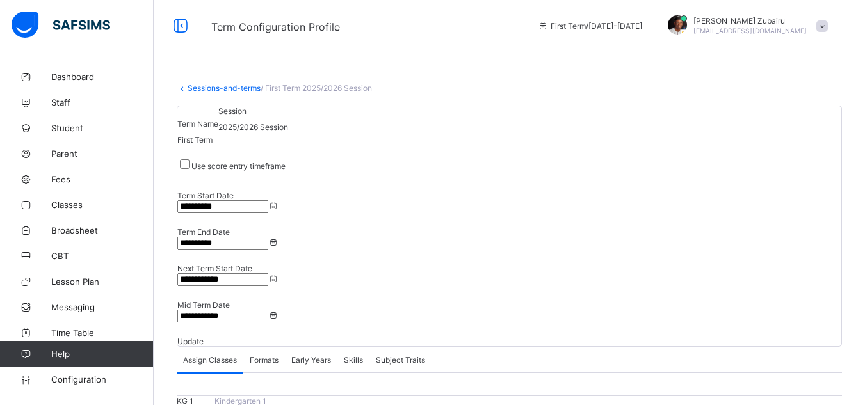
click at [257, 88] on link "Sessions-and-terms" at bounding box center [224, 88] width 73 height 10
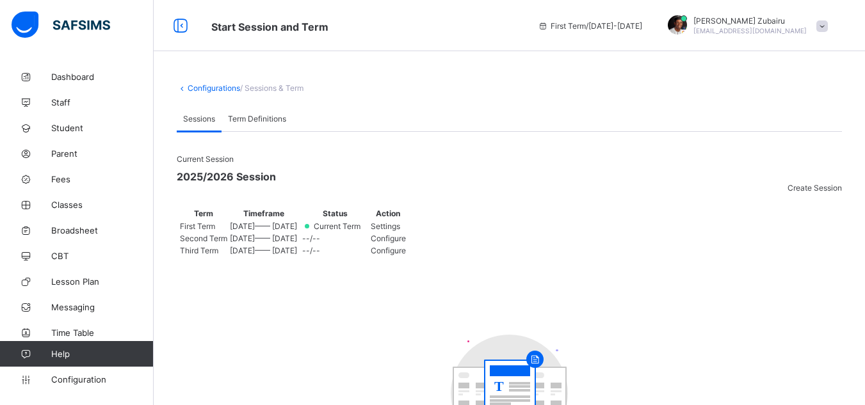
click at [222, 91] on link "Configurations" at bounding box center [214, 88] width 53 height 10
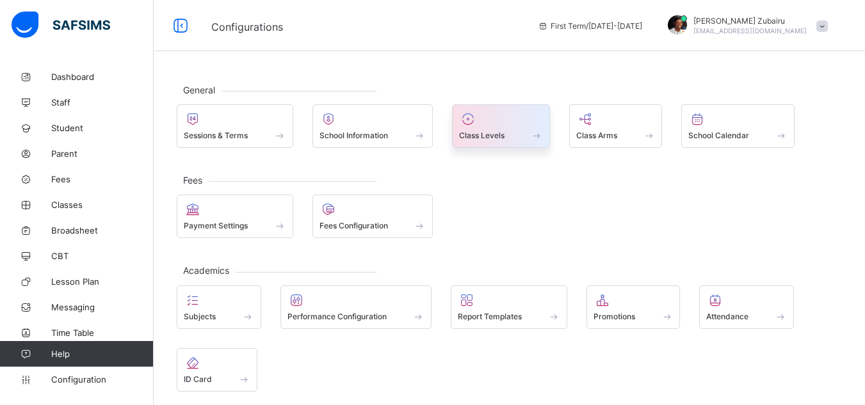
click at [475, 124] on icon at bounding box center [468, 118] width 18 height 15
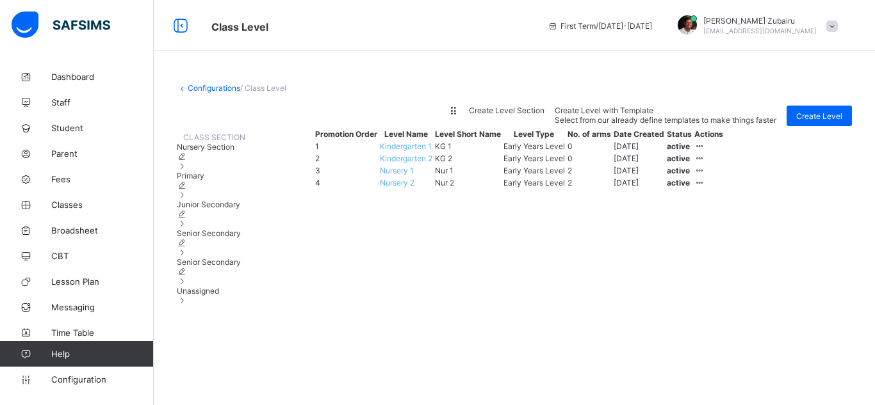
click at [245, 286] on div "Senior Secondary" at bounding box center [211, 271] width 69 height 29
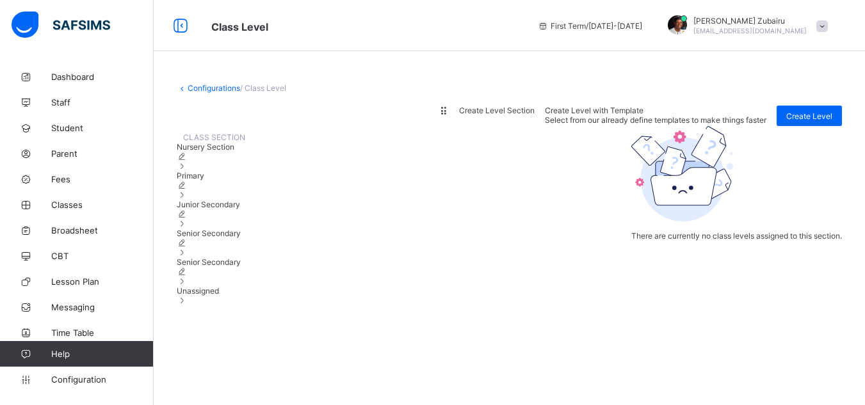
click at [188, 277] on icon at bounding box center [182, 272] width 11 height 10
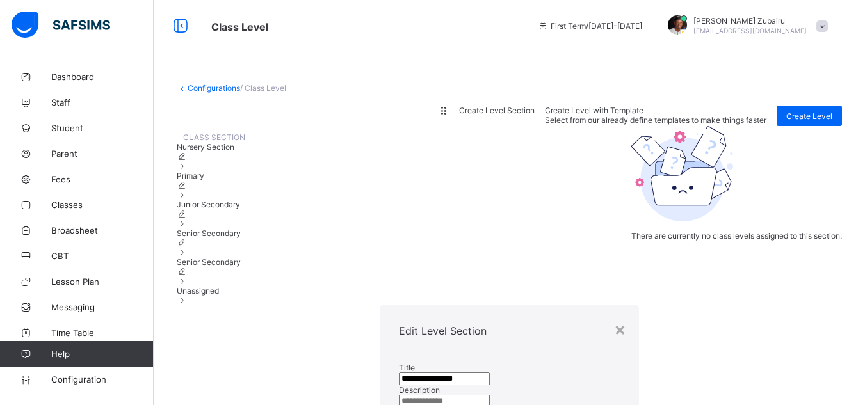
click at [409, 373] on input "**********" at bounding box center [444, 379] width 91 height 13
drag, startPoint x: 409, startPoint y: 179, endPoint x: 312, endPoint y: 183, distance: 97.5
click at [380, 357] on div "**********" at bounding box center [509, 386] width 259 height 58
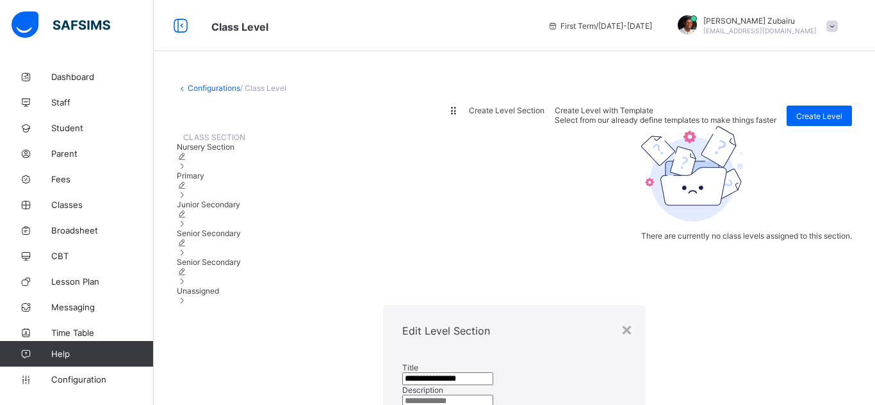
type input "**********"
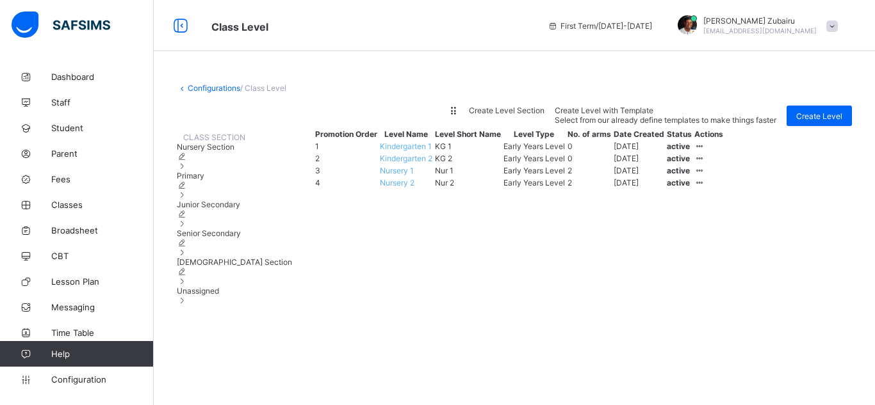
click at [216, 306] on div "Unassigned" at bounding box center [234, 295] width 115 height 19
click at [239, 267] on span "Islamiya Section" at bounding box center [234, 262] width 115 height 10
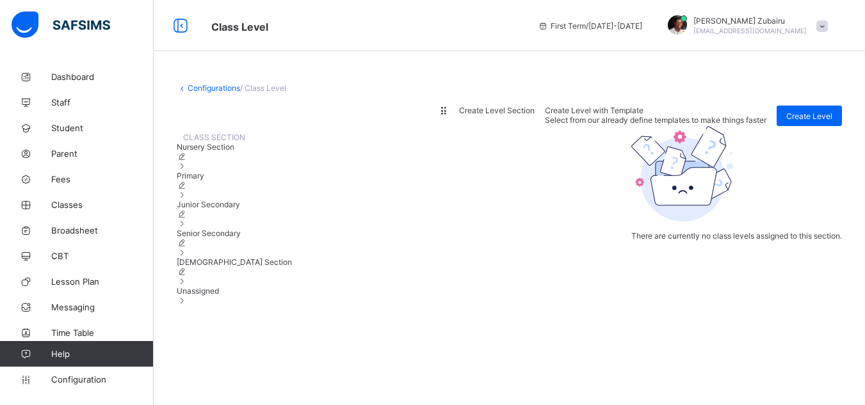
click at [241, 238] on span "Senior Secondary" at bounding box center [209, 234] width 64 height 10
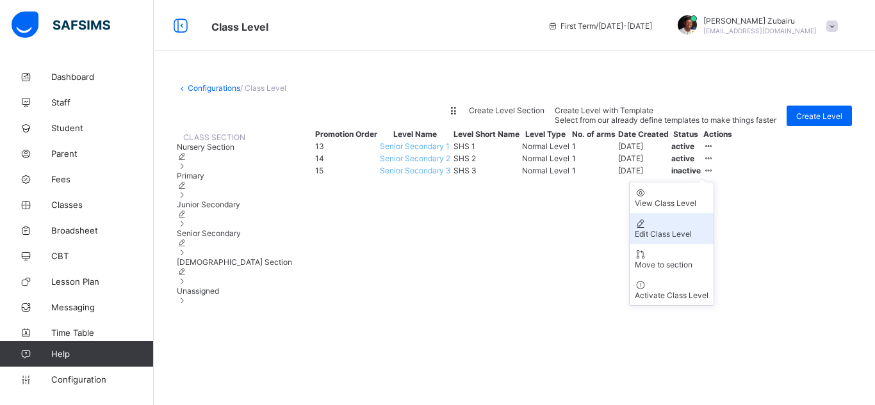
click at [708, 239] on div "Edit Class Level" at bounding box center [672, 234] width 74 height 10
type input "**********"
type input "*****"
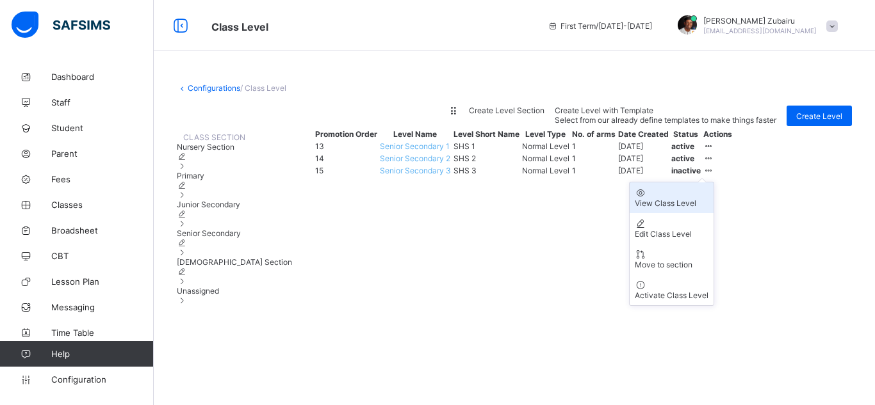
click at [708, 208] on div "View Class Level" at bounding box center [672, 204] width 74 height 10
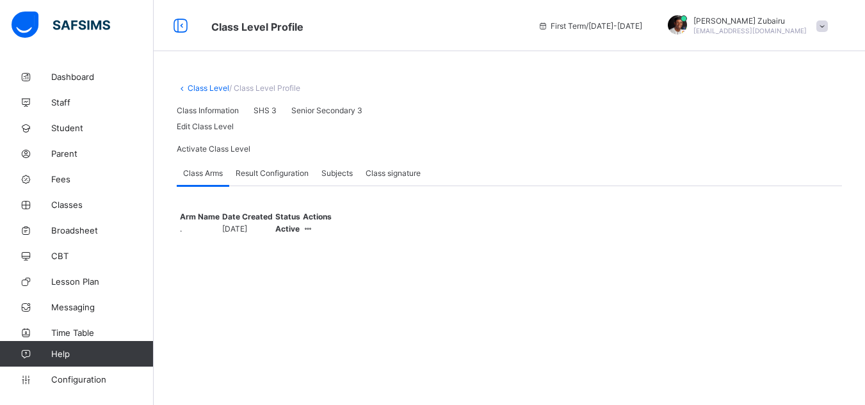
scroll to position [17, 0]
click at [405, 186] on div "Class signature" at bounding box center [393, 173] width 68 height 26
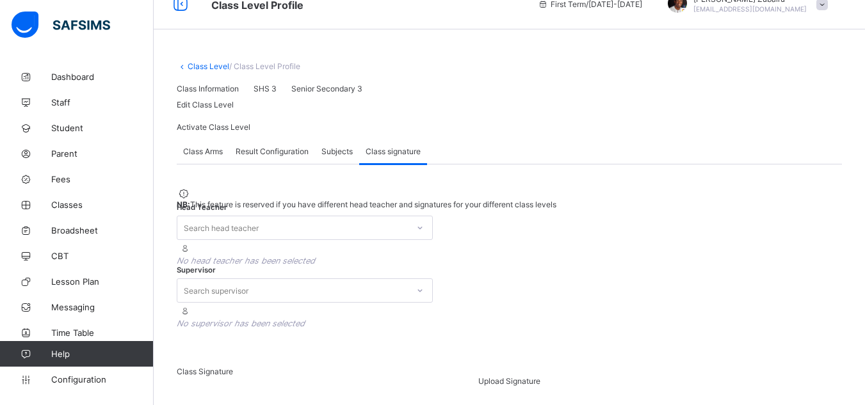
scroll to position [101, 0]
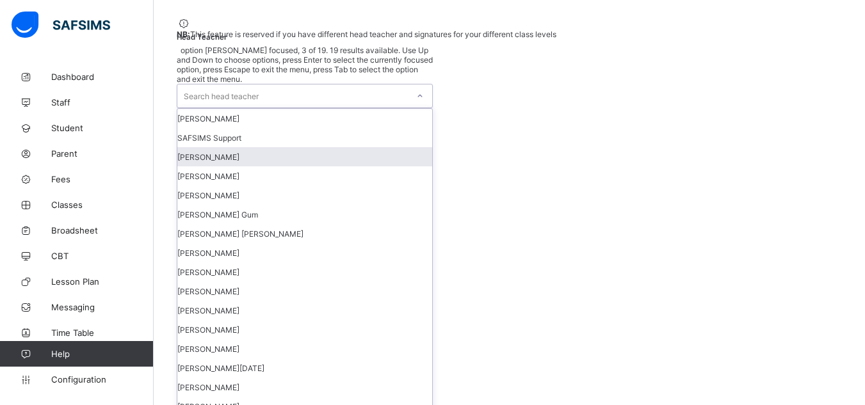
click at [415, 273] on div "option RUTH ABUBAKAR BIRMA focused, 3 of 19. 19 results available. Use Up and D…" at bounding box center [305, 259] width 256 height 429
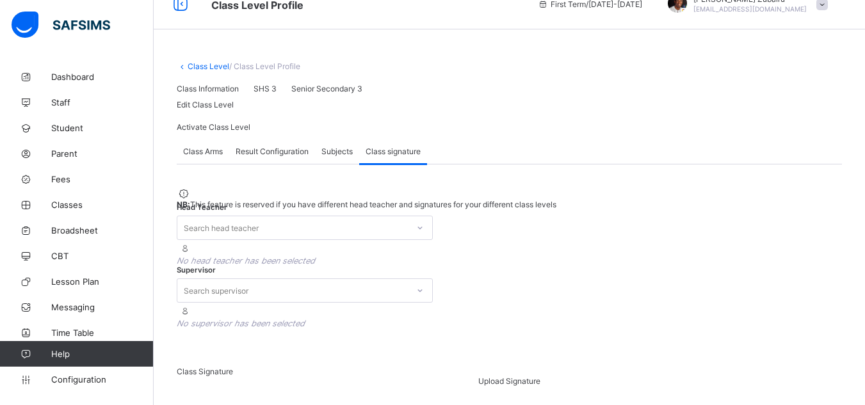
click at [513, 272] on div at bounding box center [509, 272] width 665 height 0
click at [327, 151] on span "Subjects" at bounding box center [337, 152] width 31 height 10
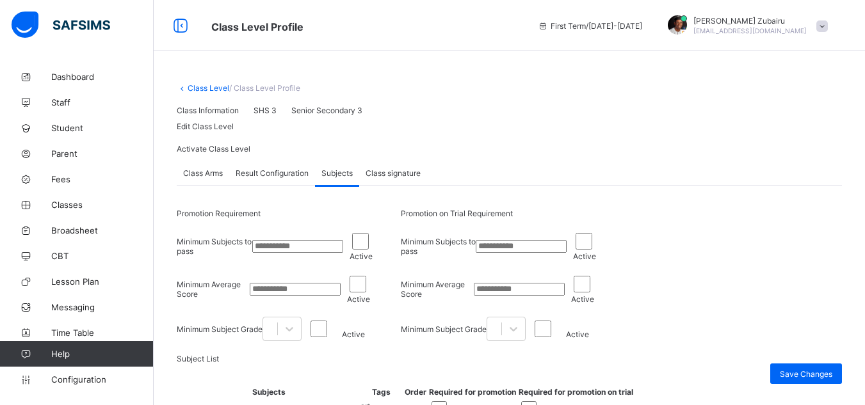
scroll to position [2, 0]
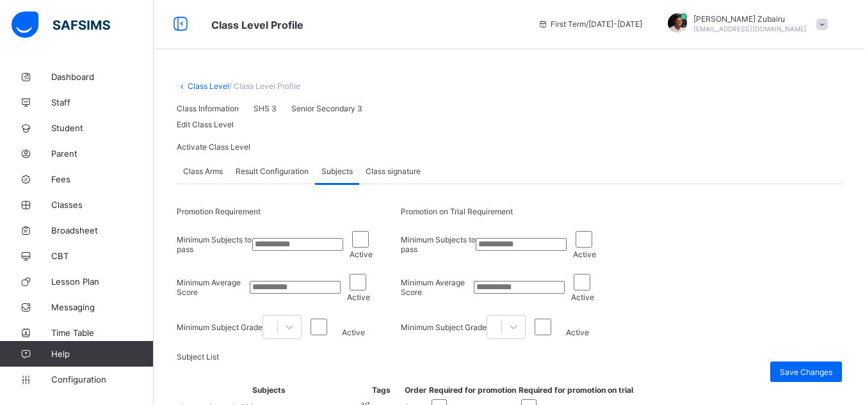
click at [211, 184] on div "Class Arms" at bounding box center [203, 171] width 53 height 26
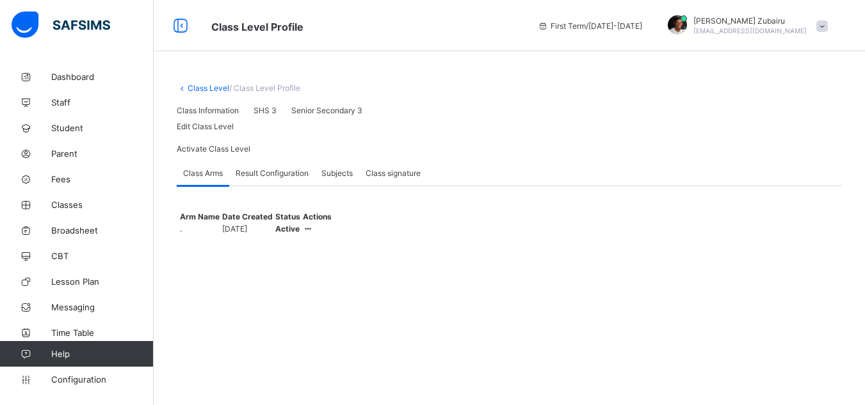
click at [723, 131] on div "Edit Class Level" at bounding box center [509, 127] width 665 height 10
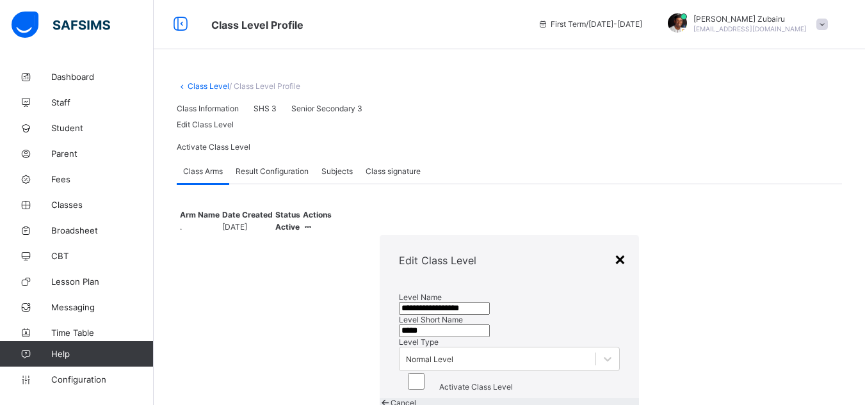
click at [614, 248] on div "×" at bounding box center [620, 259] width 12 height 22
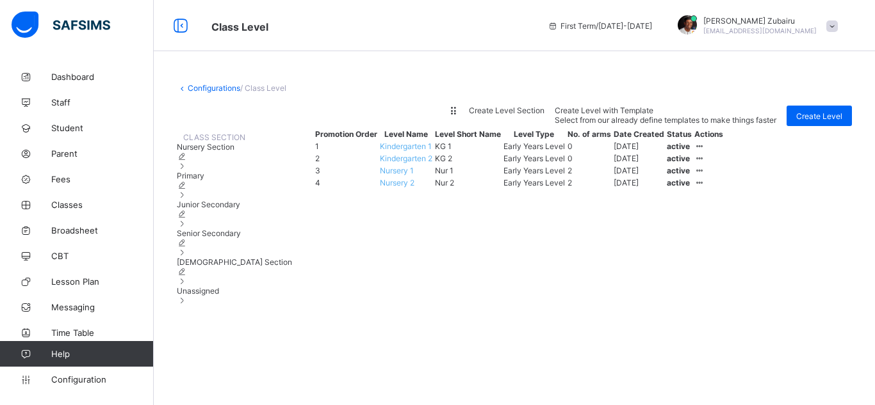
click at [219, 296] on span "Unassigned" at bounding box center [198, 291] width 42 height 10
click at [238, 267] on span "Islamiya Section" at bounding box center [234, 262] width 115 height 10
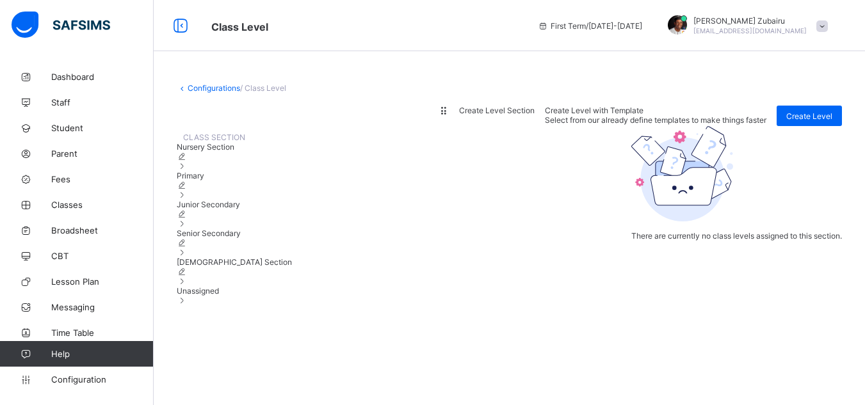
click at [238, 238] on span "Senior Secondary" at bounding box center [209, 234] width 64 height 10
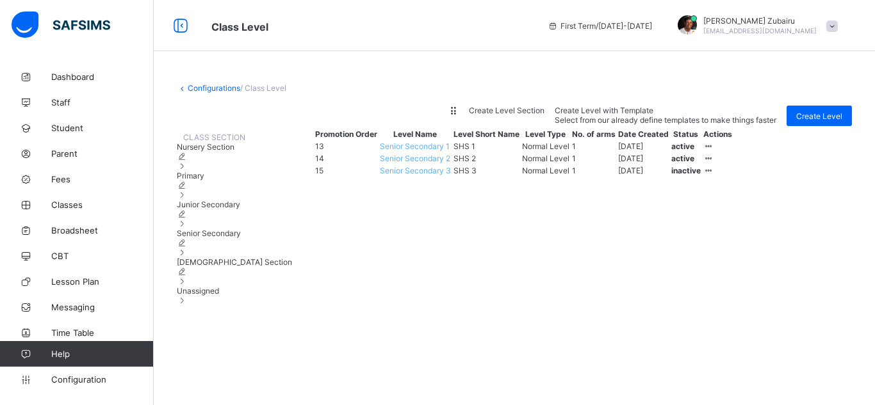
click at [234, 152] on span "Nursery Section" at bounding box center [206, 147] width 58 height 10
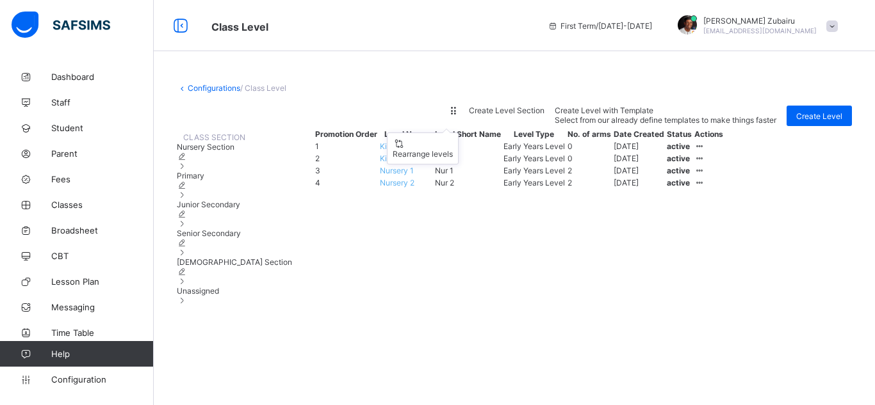
click at [459, 115] on icon at bounding box center [453, 111] width 11 height 10
click at [453, 159] on div "Rearrange levels" at bounding box center [423, 154] width 60 height 10
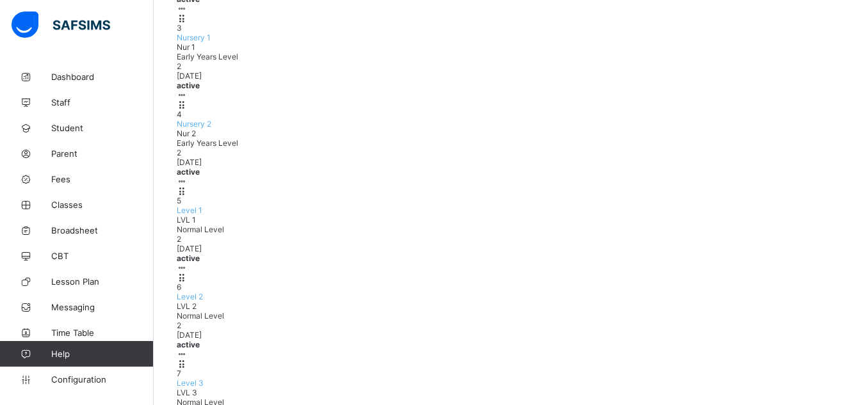
scroll to position [382, 0]
type input "**********"
type input "*****"
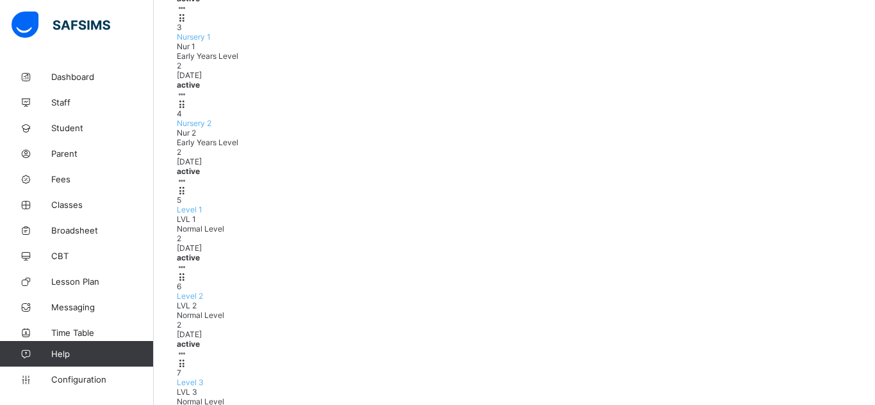
drag, startPoint x: 405, startPoint y: 138, endPoint x: 358, endPoint y: 137, distance: 46.8
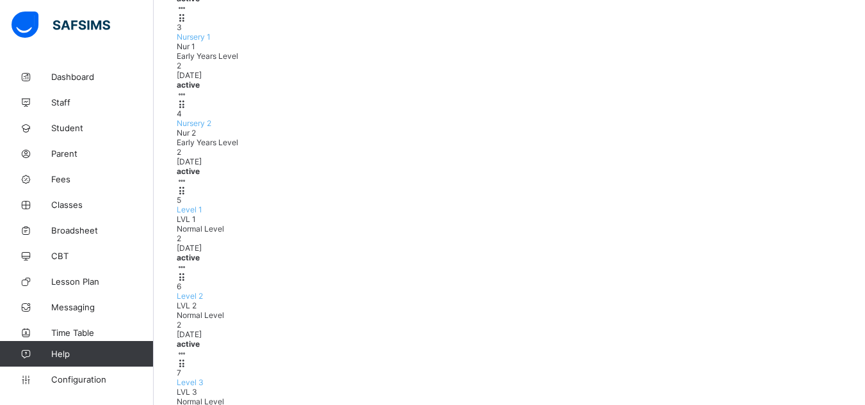
type input "**********"
type input "*****"
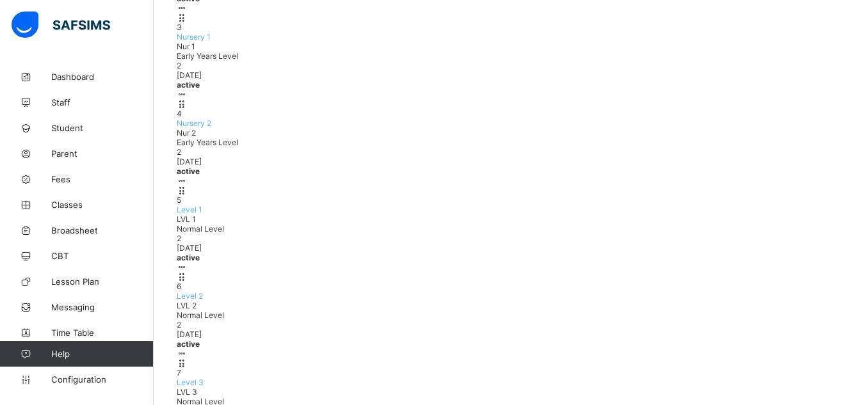
paste input "*"
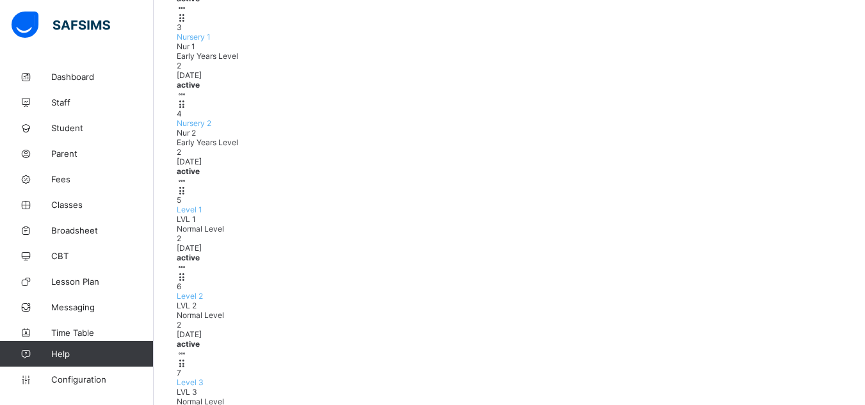
type input "**********"
type input "*****"
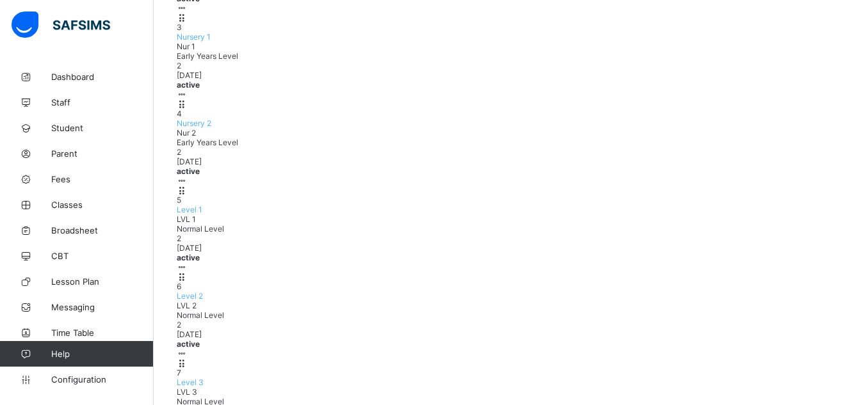
paste input "**"
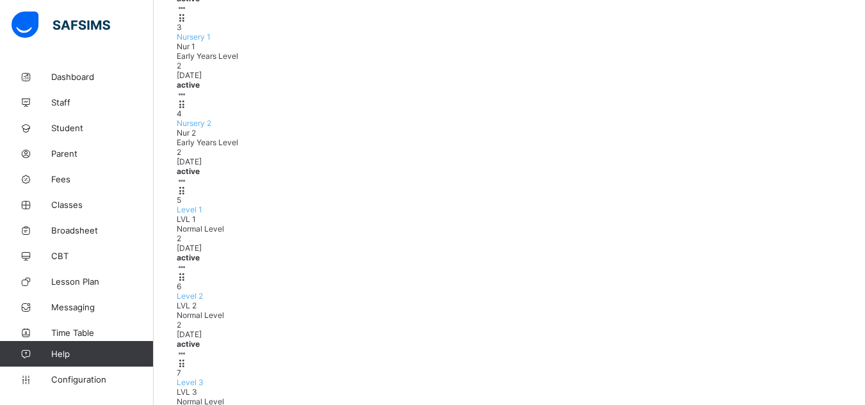
type input "**********"
type input "*****"
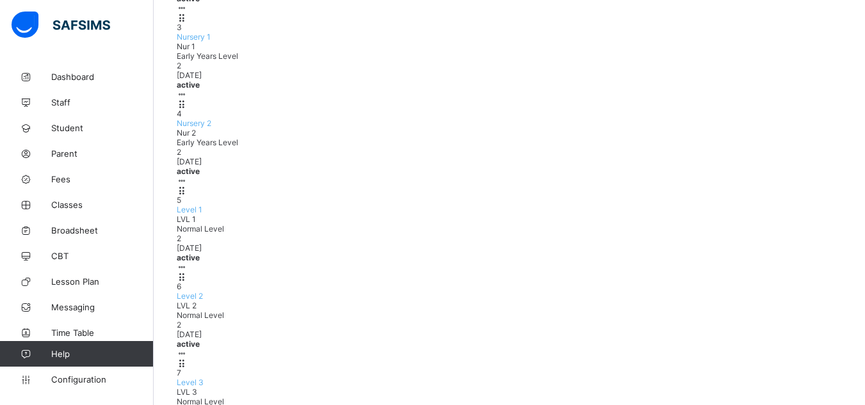
paste input "**"
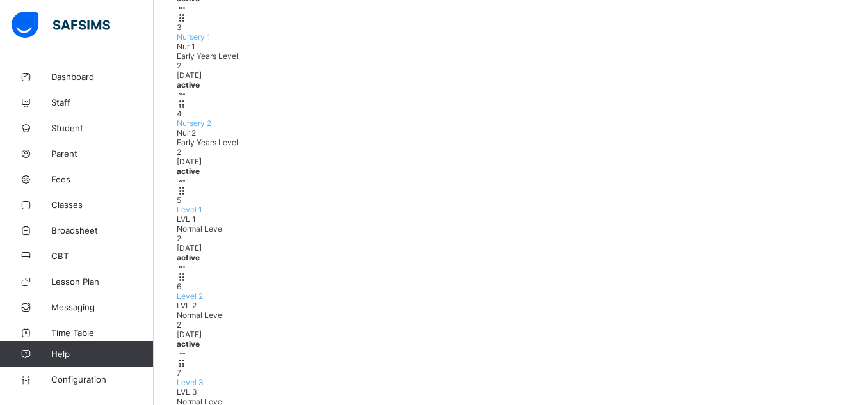
type input "**********"
type input "*****"
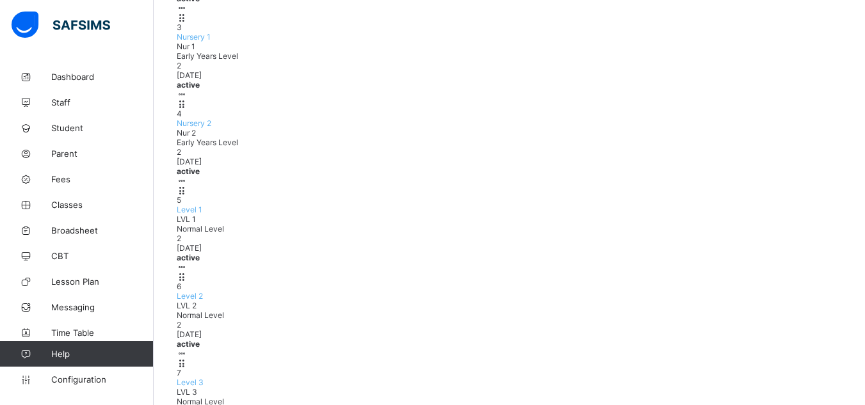
paste input "**"
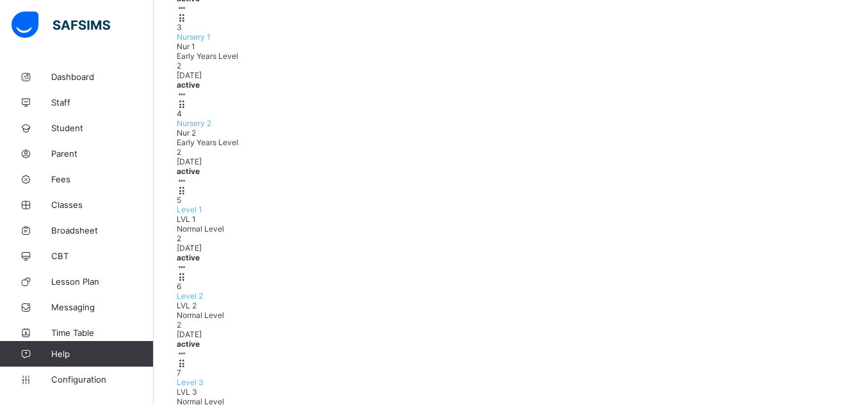
type input "**********"
type input "*****"
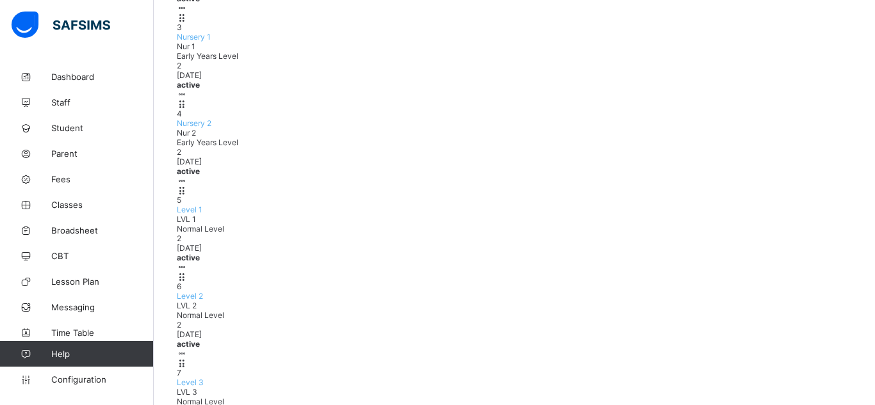
paste input "**"
type input "**********"
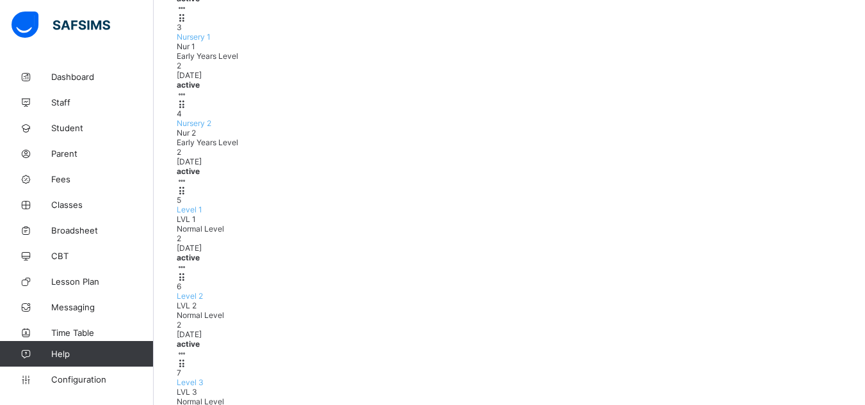
click at [108, 353] on span "Help" at bounding box center [102, 354] width 102 height 10
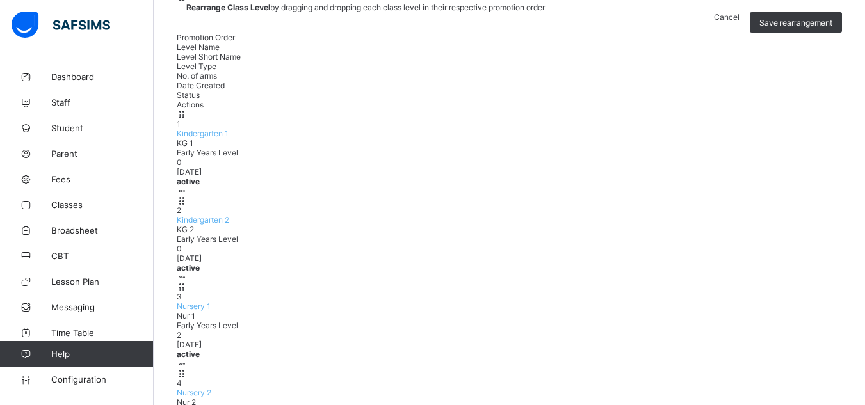
scroll to position [109, 0]
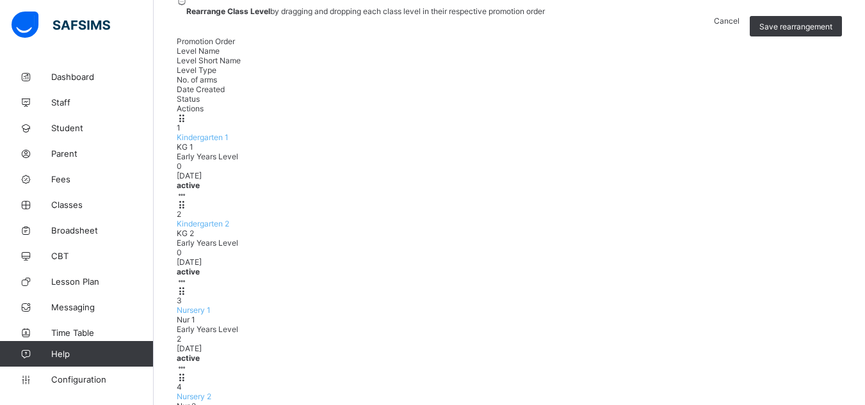
click at [733, 26] on span "Cancel" at bounding box center [727, 21] width 26 height 10
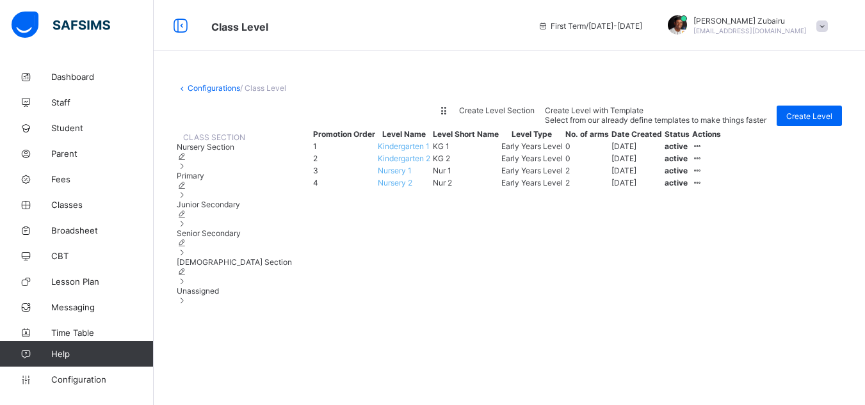
scroll to position [0, 0]
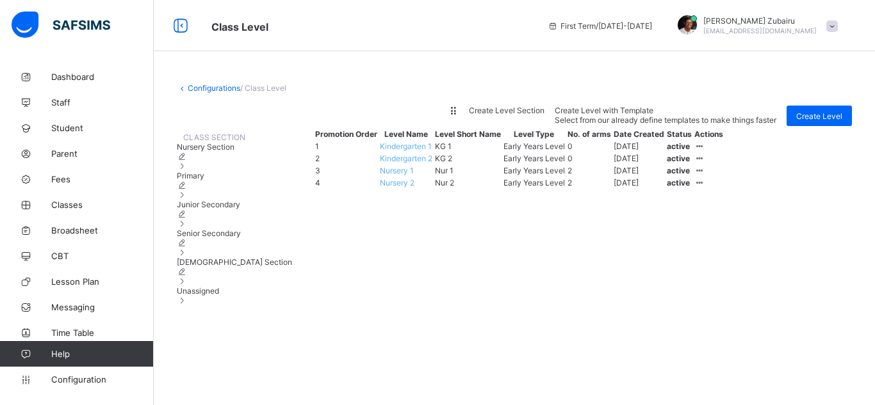
click at [228, 200] on div "Primary" at bounding box center [234, 185] width 115 height 29
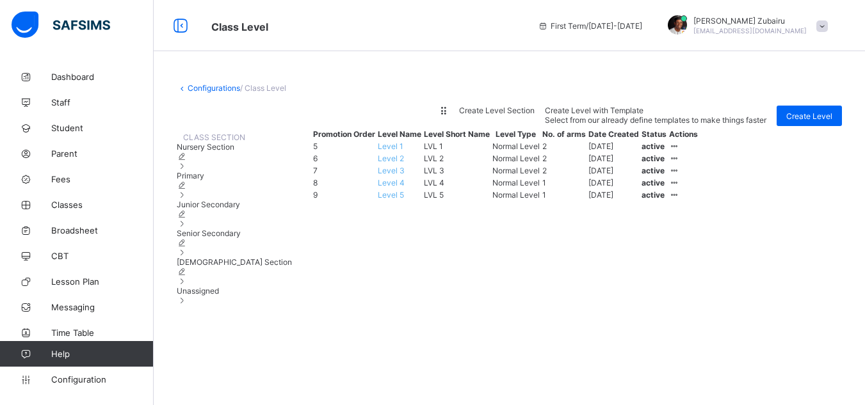
click at [233, 209] on span "Junior Secondary" at bounding box center [208, 205] width 63 height 10
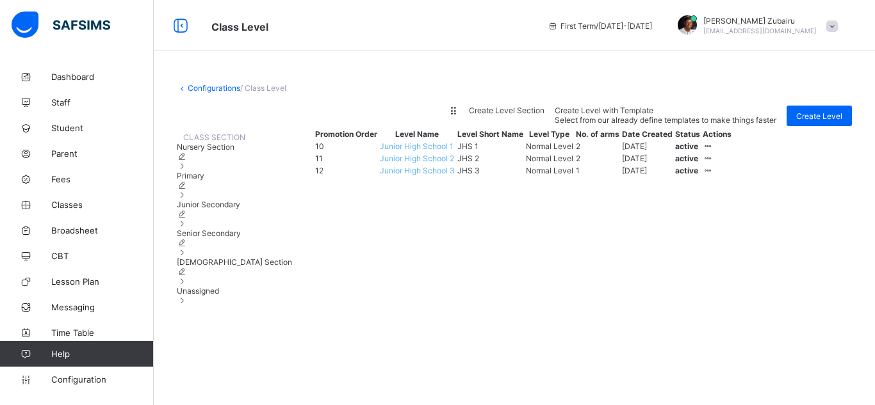
click at [218, 238] on span "Senior Secondary" at bounding box center [209, 234] width 64 height 10
click at [238, 209] on span "Junior Secondary" at bounding box center [208, 205] width 63 height 10
click at [204, 181] on span "Primary" at bounding box center [191, 176] width 28 height 10
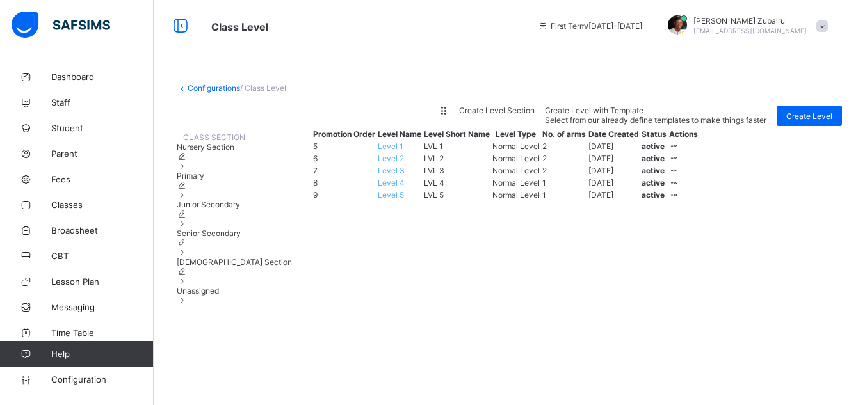
scroll to position [13, 0]
click at [229, 171] on div "Nursery Section" at bounding box center [234, 156] width 115 height 29
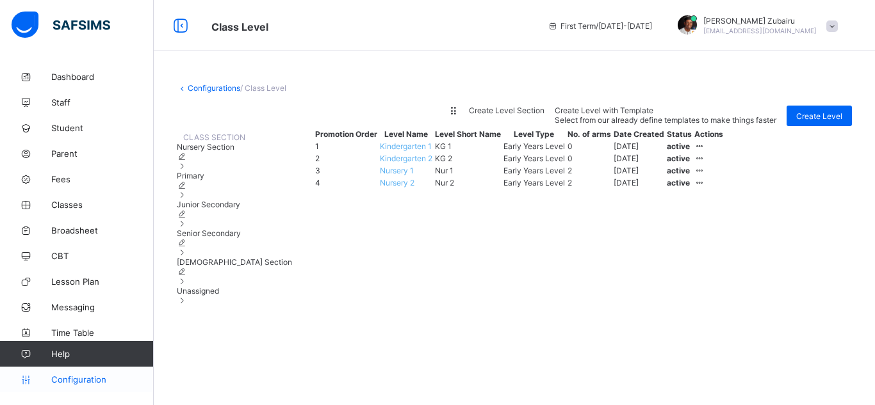
click at [85, 385] on link "Configuration" at bounding box center [76, 380] width 153 height 26
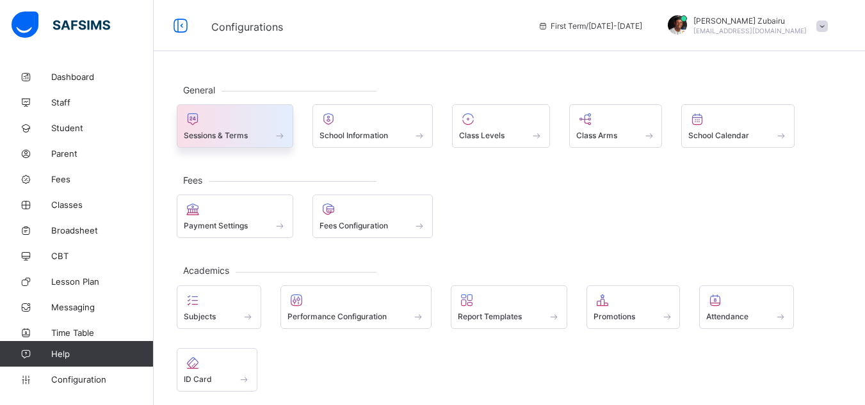
click at [187, 140] on span "Sessions & Terms" at bounding box center [216, 136] width 64 height 10
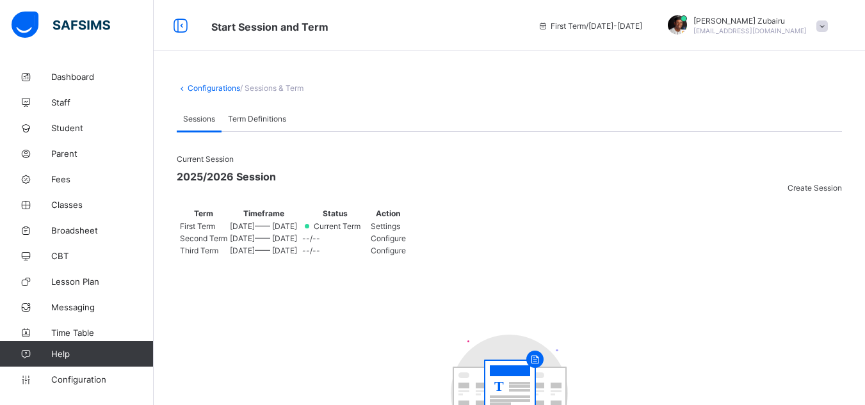
click at [406, 231] on div "Settings" at bounding box center [388, 227] width 35 height 10
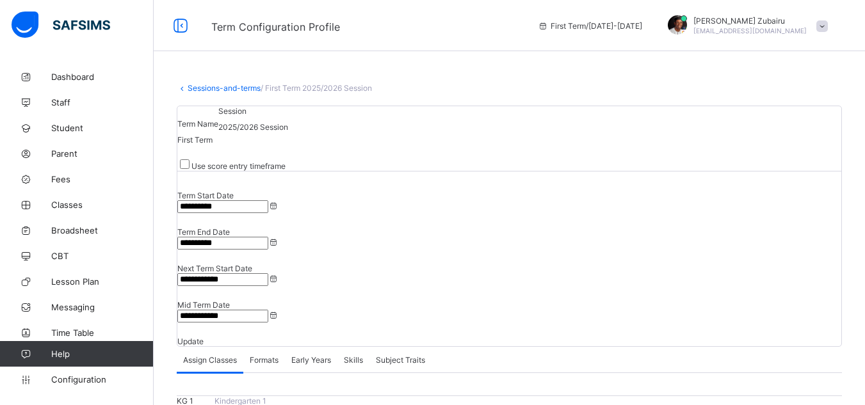
click at [352, 355] on span "Skills" at bounding box center [353, 360] width 19 height 10
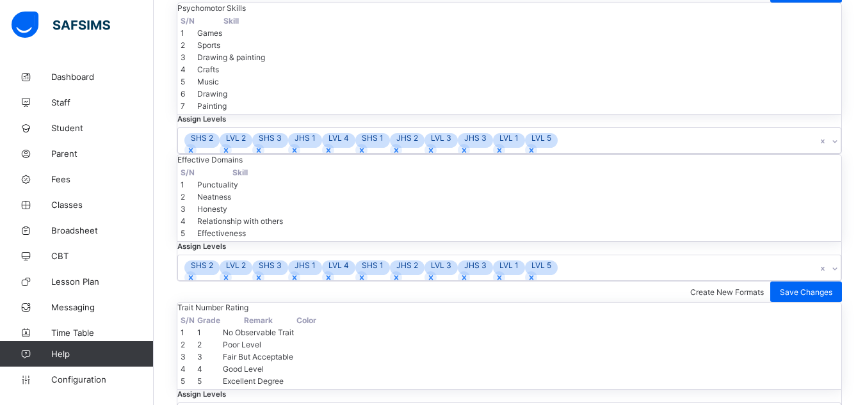
scroll to position [489, 0]
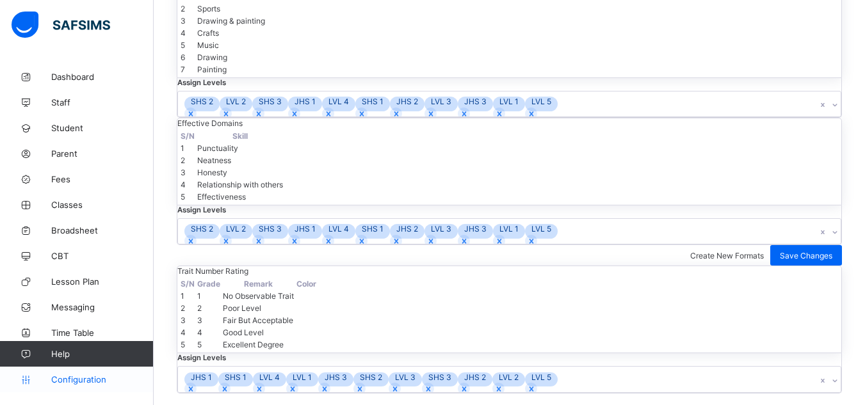
click at [94, 372] on link "Configuration" at bounding box center [76, 380] width 153 height 26
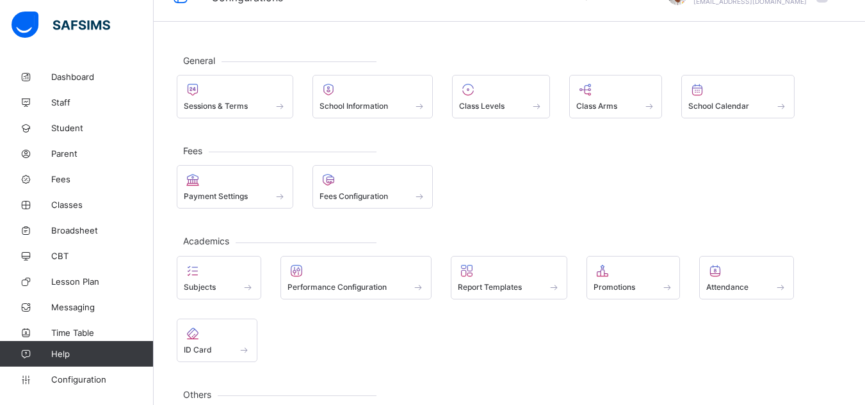
scroll to position [26, 0]
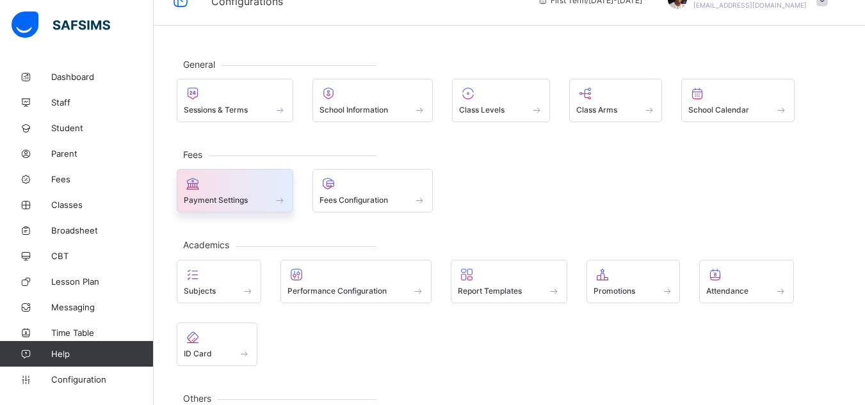
click at [277, 191] on div at bounding box center [235, 183] width 102 height 15
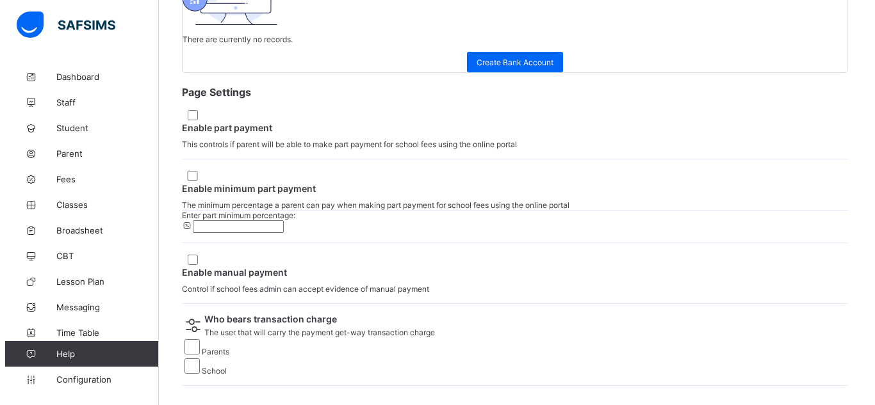
scroll to position [541, 0]
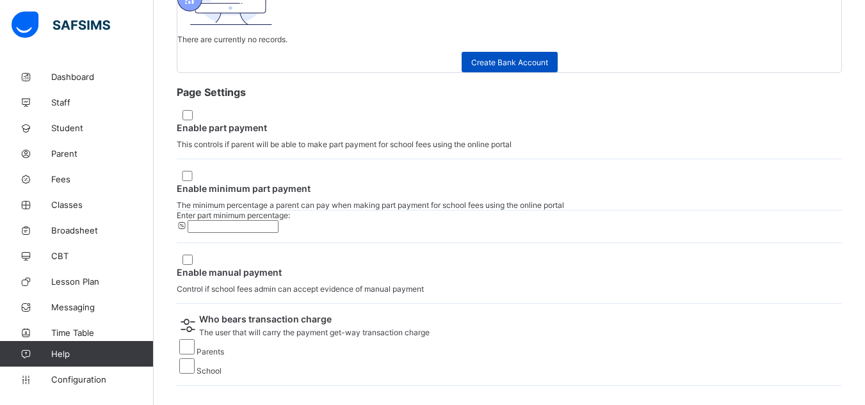
click at [544, 72] on div "Create Bank Account" at bounding box center [510, 62] width 96 height 20
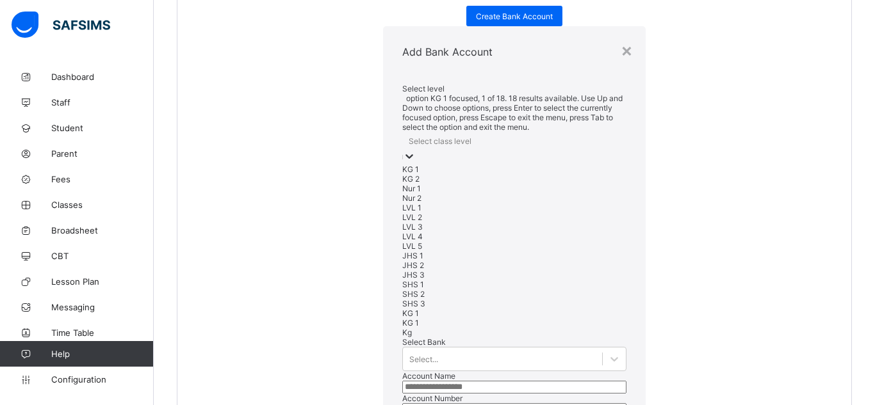
click at [459, 132] on div "Select class level" at bounding box center [514, 141] width 224 height 18
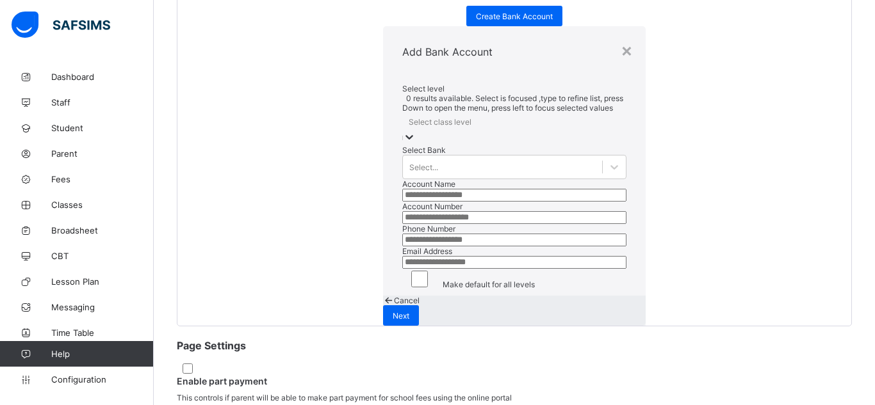
click at [431, 117] on div "Select class level" at bounding box center [514, 122] width 224 height 18
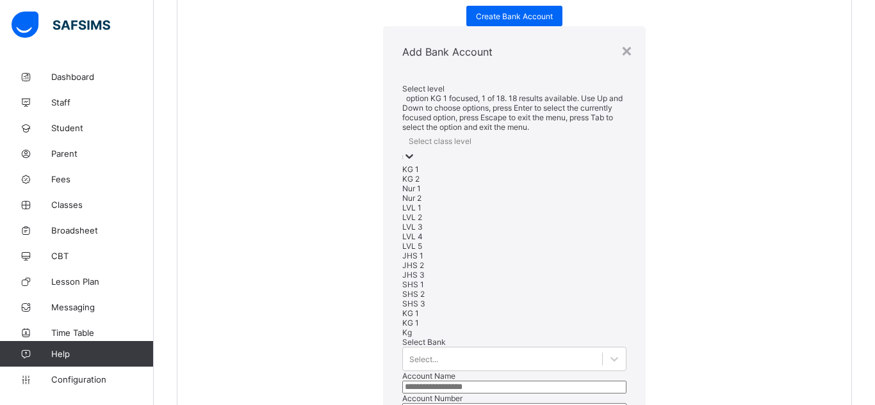
click at [431, 132] on div "Select class level" at bounding box center [514, 141] width 224 height 18
click at [402, 174] on div "KG 2" at bounding box center [514, 179] width 224 height 10
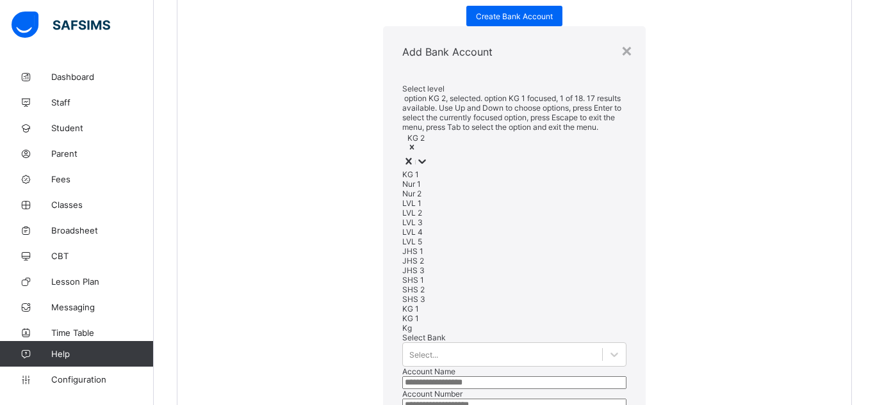
click at [422, 170] on div "KG 1" at bounding box center [514, 175] width 224 height 10
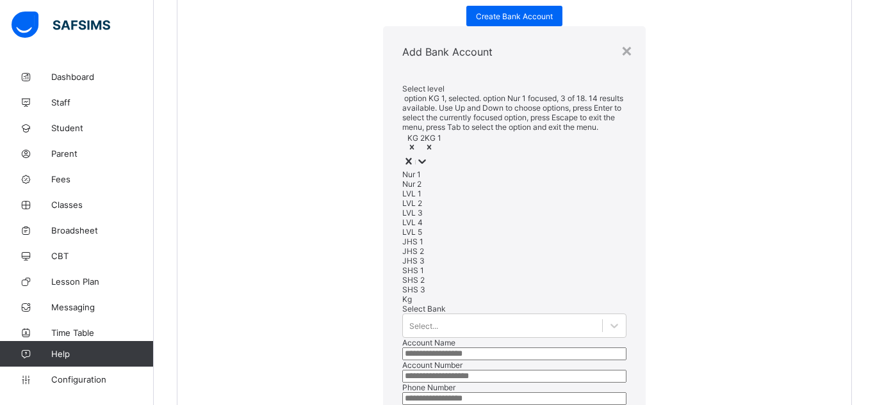
click at [422, 170] on div "Nur 1" at bounding box center [514, 175] width 224 height 10
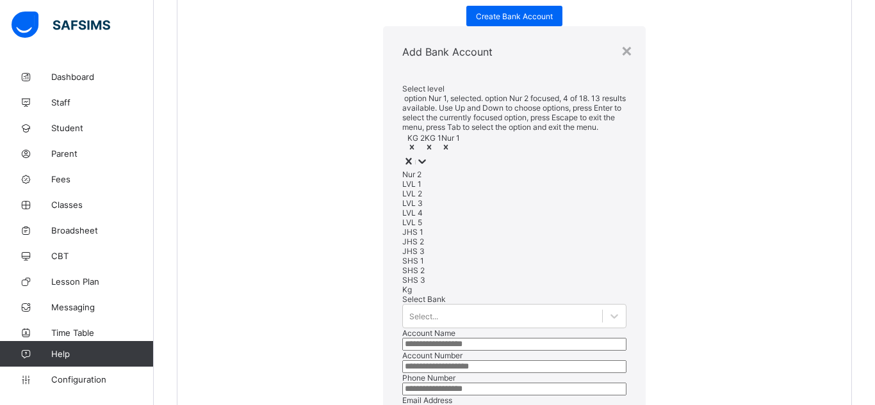
click at [422, 170] on div "Nur 2" at bounding box center [514, 175] width 224 height 10
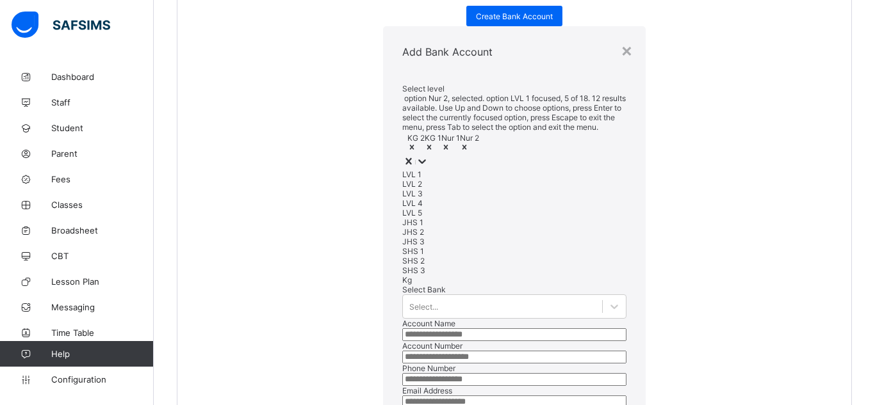
click at [422, 170] on div "LVL 1" at bounding box center [514, 175] width 224 height 10
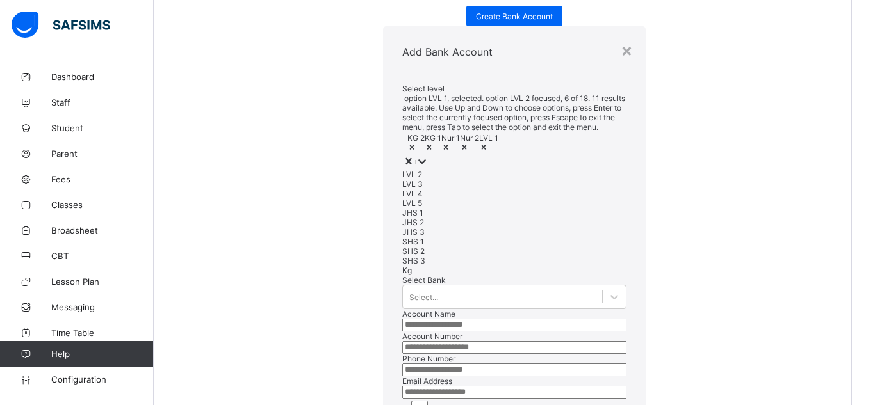
click at [418, 170] on div "LVL 2" at bounding box center [514, 175] width 224 height 10
click at [418, 179] on div "LVL 3" at bounding box center [514, 184] width 224 height 10
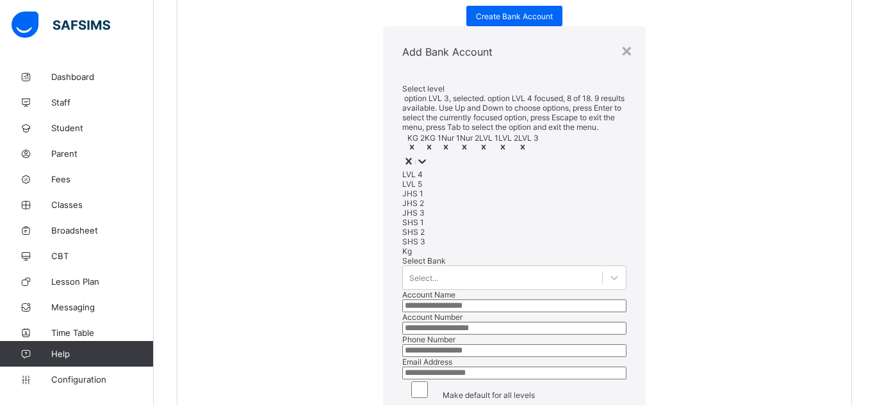
click at [418, 170] on div "LVL 4" at bounding box center [514, 175] width 224 height 10
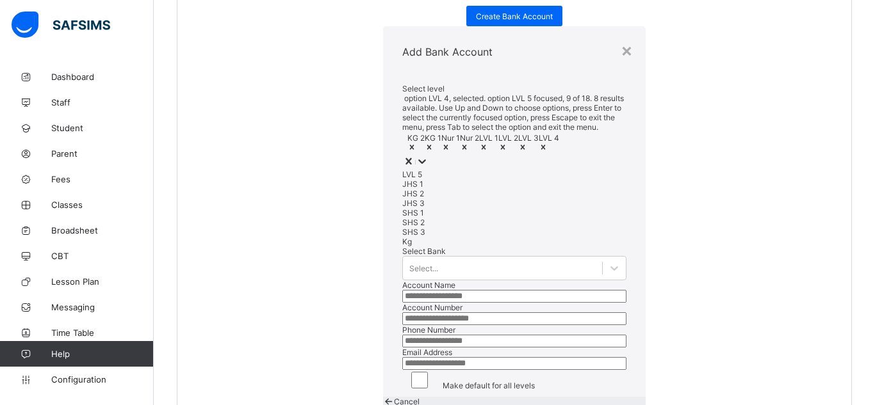
click at [416, 179] on div "LVL 5" at bounding box center [514, 175] width 224 height 10
click at [409, 179] on div "JHS 1" at bounding box center [514, 184] width 224 height 10
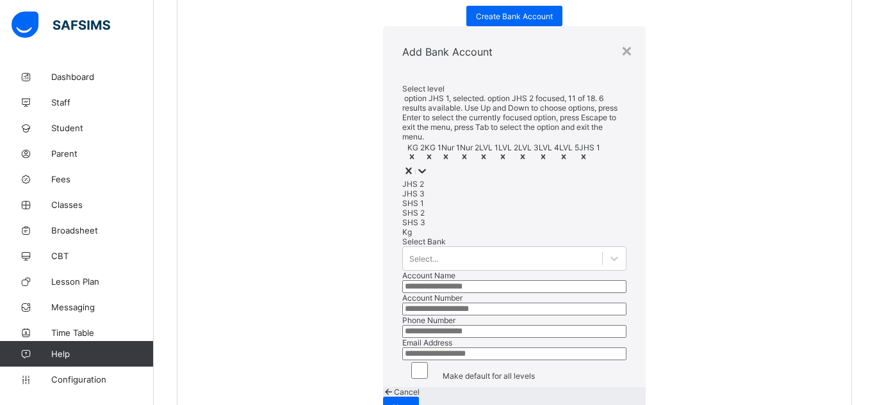
click at [409, 179] on div "JHS 2" at bounding box center [514, 184] width 224 height 10
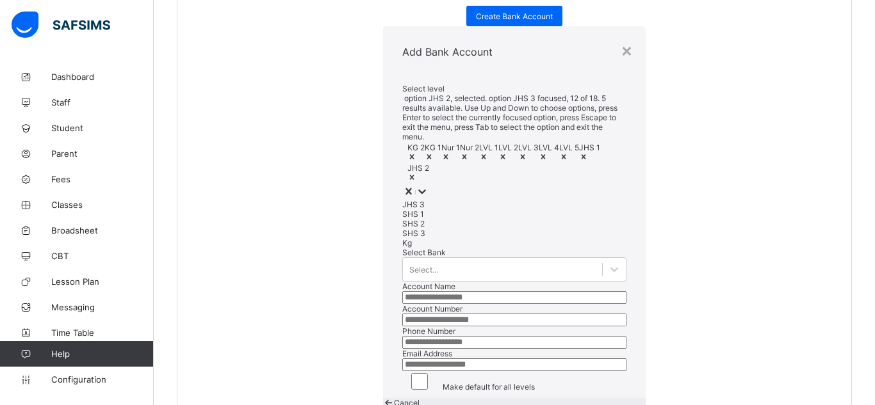
click at [409, 200] on div "JHS 3" at bounding box center [514, 205] width 224 height 10
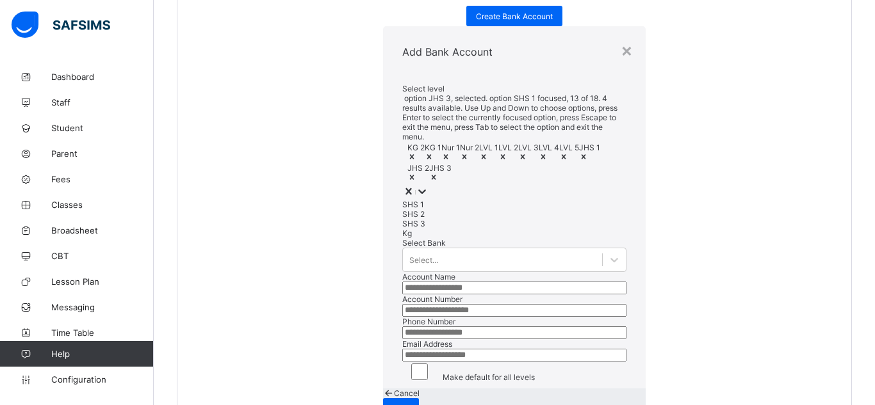
click at [402, 200] on div "SHS 1" at bounding box center [514, 205] width 224 height 10
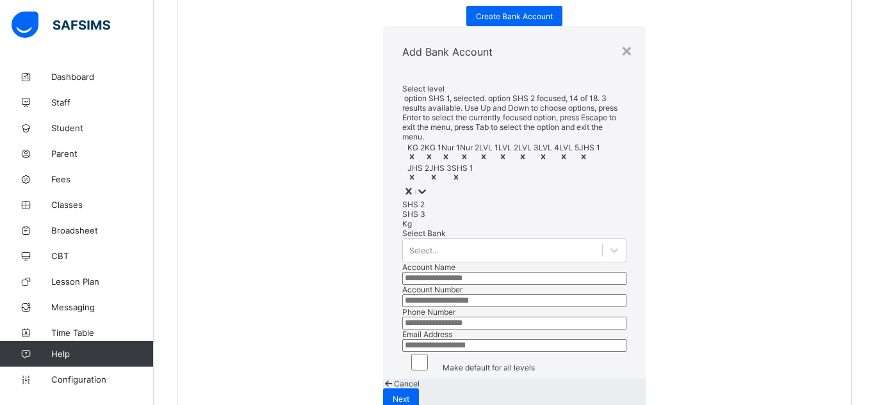
click at [402, 200] on div "SHS 2" at bounding box center [514, 205] width 224 height 10
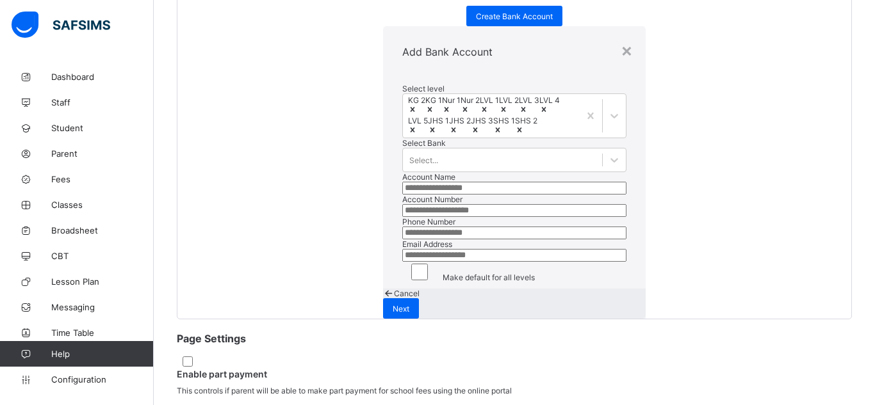
click at [383, 190] on div "Select level KG 2 KG 1 Nur 1 Nur 2 LVL 1 LVL 2 LVL 3 LVL 4 LVL 5 JHS 1 JHS 2 JH…" at bounding box center [514, 183] width 263 height 211
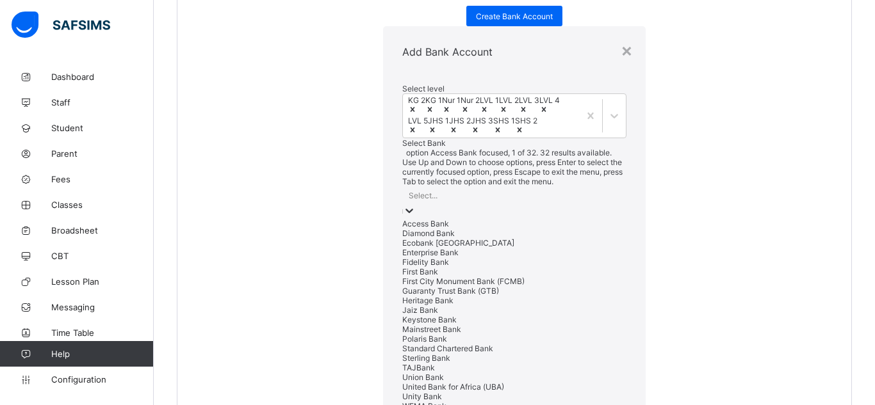
scroll to position [33, 0]
click at [402, 227] on div "option Access Bank focused, 1 of 32. 32 results available. Use Up and Down to c…" at bounding box center [514, 337] width 224 height 379
click at [402, 222] on div "Access Bank" at bounding box center [514, 224] width 224 height 10
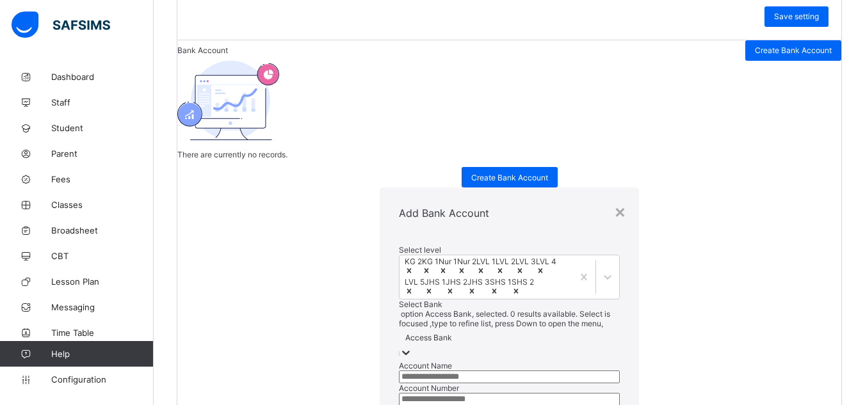
scroll to position [174, 0]
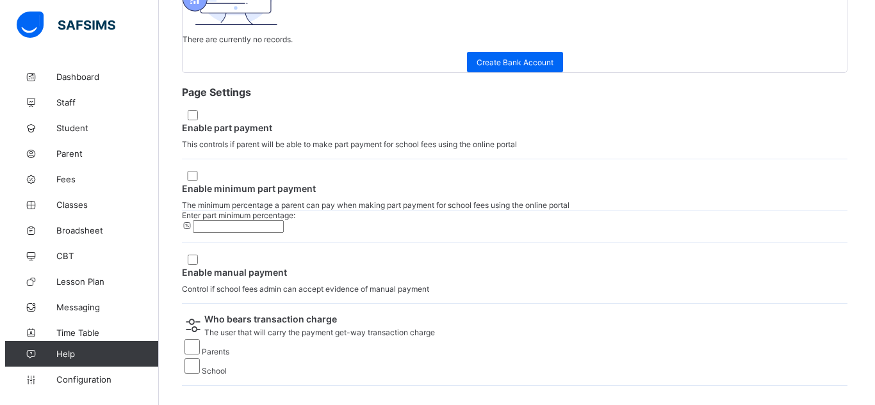
scroll to position [585, 0]
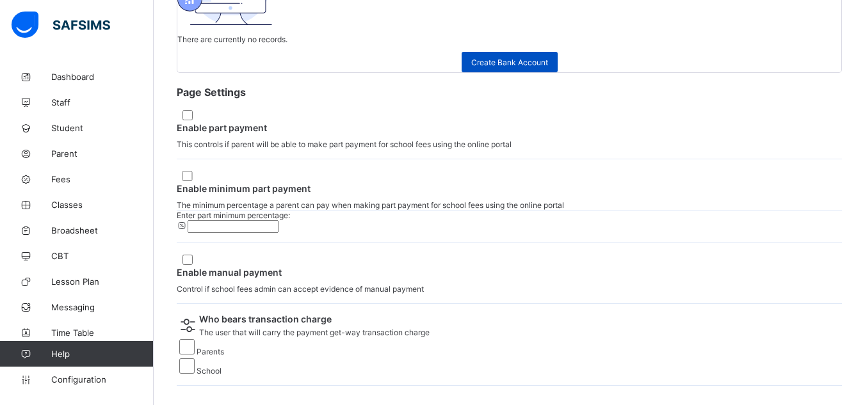
click at [486, 67] on span "Create Bank Account" at bounding box center [509, 63] width 77 height 10
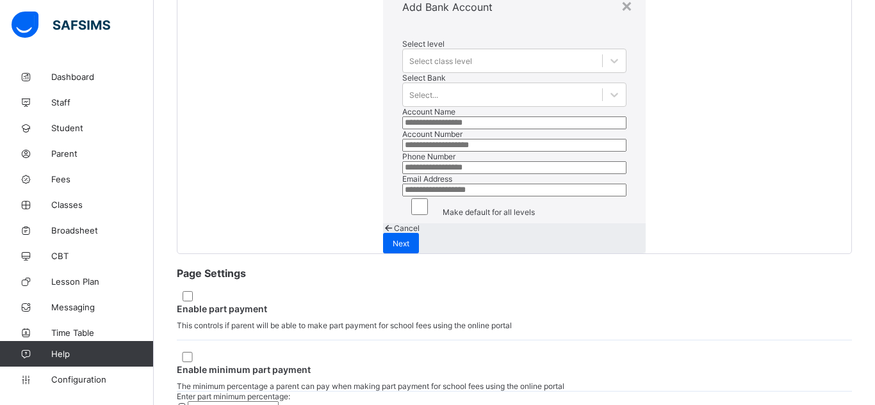
scroll to position [0, 0]
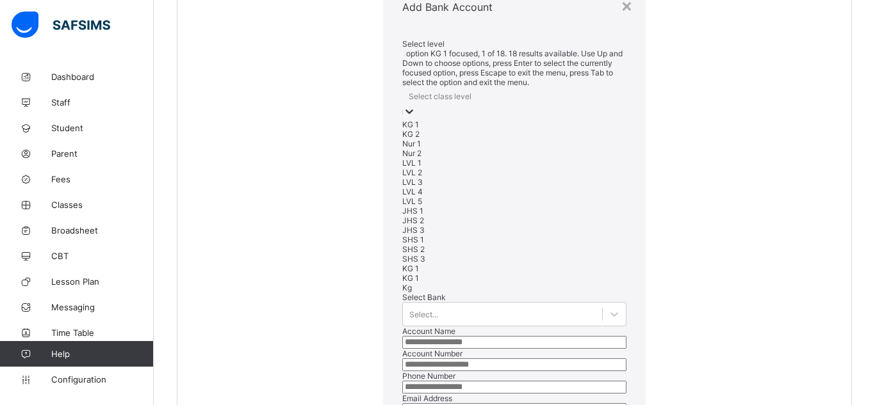
click at [429, 105] on div "Select class level" at bounding box center [514, 96] width 224 height 18
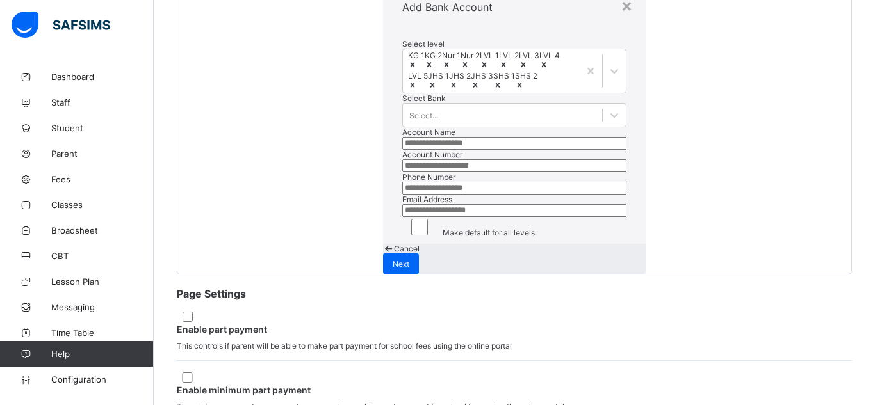
click at [402, 127] on div "Select Bank Select..." at bounding box center [514, 111] width 224 height 34
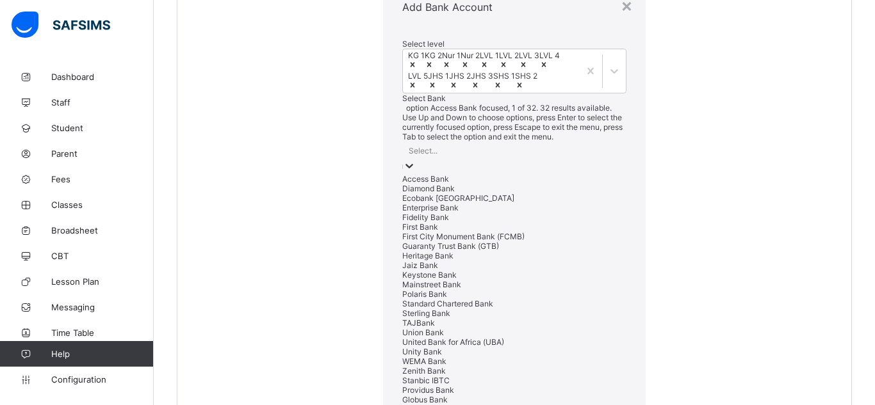
scroll to position [33, 0]
click at [402, 223] on div "option Access Bank focused, 1 of 32. 32 results available. Use Up and Down to c…" at bounding box center [514, 292] width 224 height 379
click at [402, 159] on div "Select..." at bounding box center [514, 151] width 224 height 18
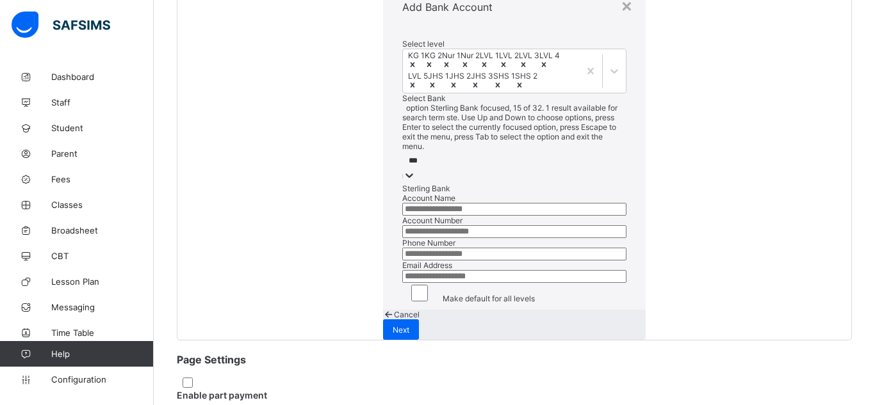
type input "****"
click at [402, 193] on div "Sterling Bank" at bounding box center [514, 189] width 224 height 10
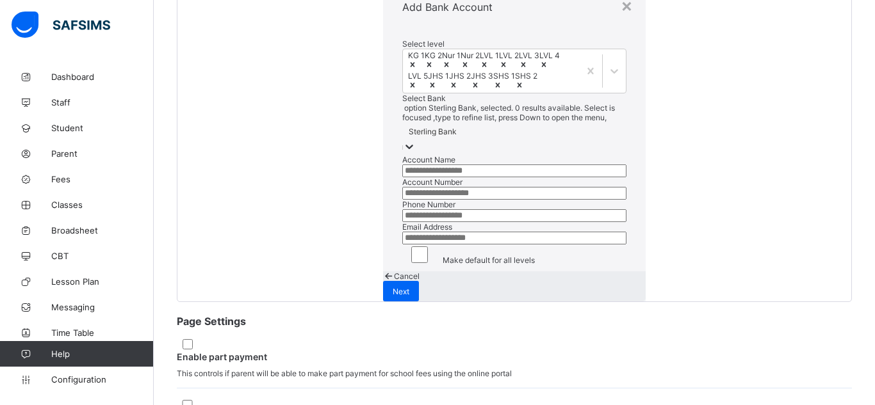
click at [402, 177] on input "text" at bounding box center [514, 171] width 224 height 13
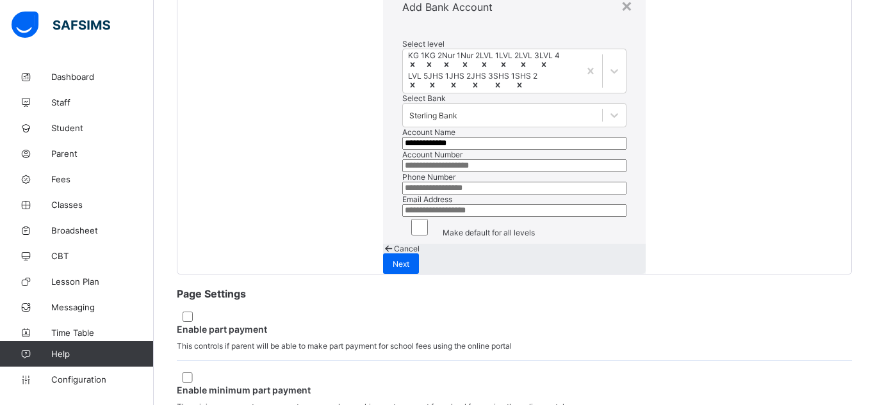
type input "**********"
click at [402, 172] on input "number" at bounding box center [514, 165] width 224 height 13
paste input "**********"
type input "**********"
click at [452, 150] on input "**********" at bounding box center [514, 143] width 224 height 13
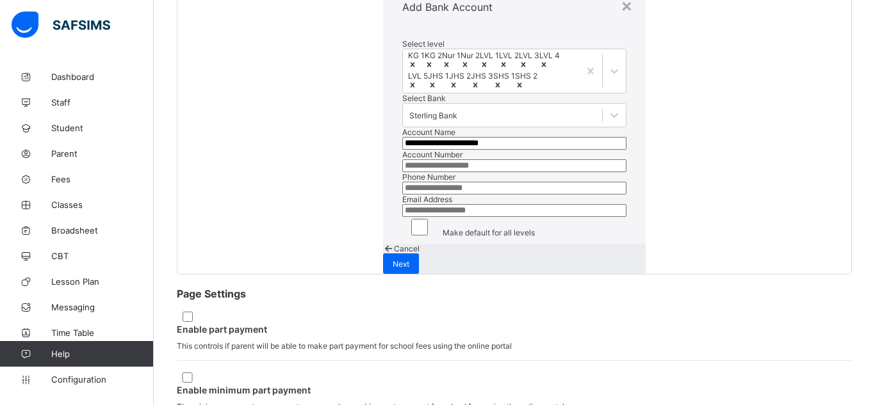
scroll to position [85, 0]
type input "**********"
click at [402, 195] on input "number" at bounding box center [514, 188] width 224 height 13
type input "*"
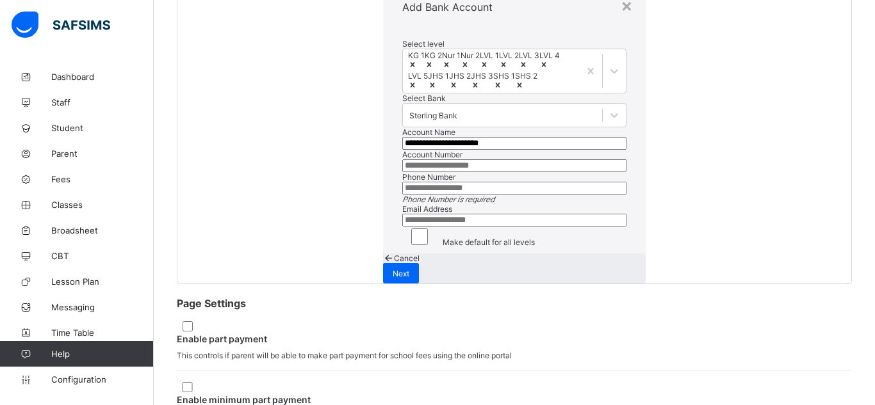
scroll to position [186, 0]
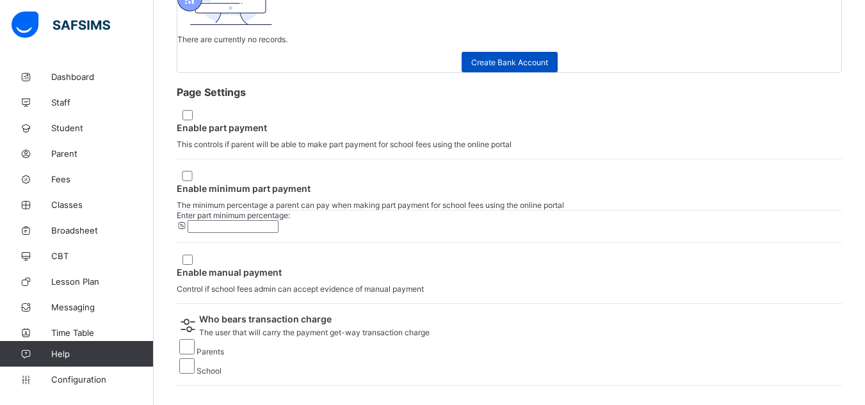
click at [521, 67] on span "Create Bank Account" at bounding box center [509, 63] width 77 height 10
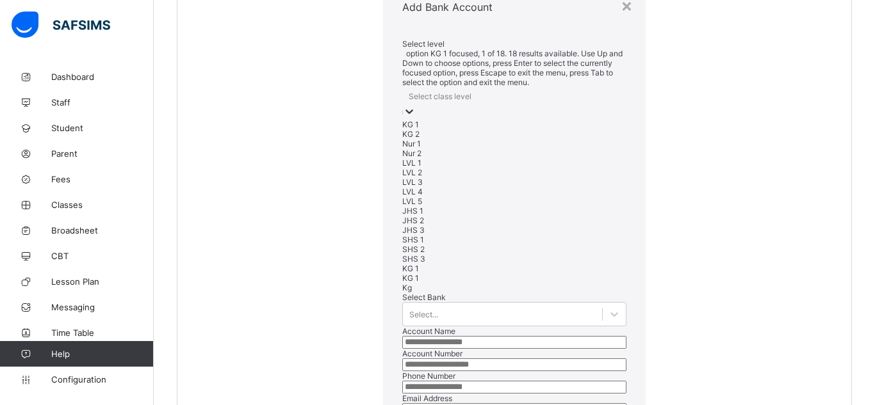
click at [402, 105] on div "Select class level" at bounding box center [514, 96] width 224 height 18
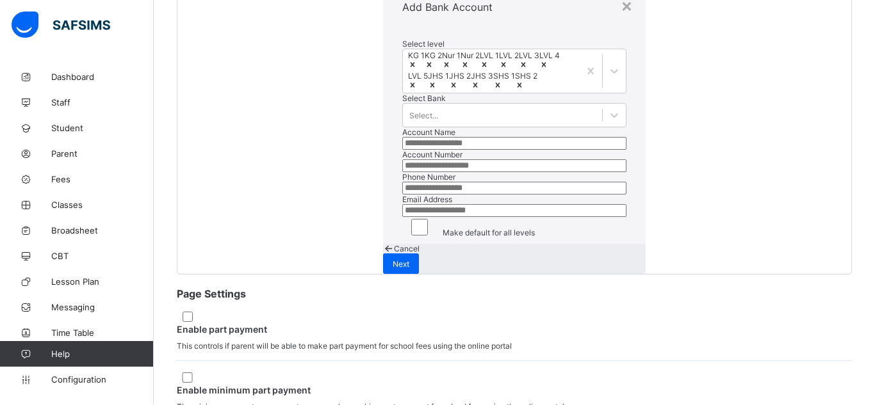
click at [383, 189] on div "Select level KG 1 KG 2 Nur 1 Nur 2 LVL 1 LVL 2 LVL 3 LVL 4 LVL 5 JHS 1 JHS 2 JH…" at bounding box center [514, 138] width 263 height 211
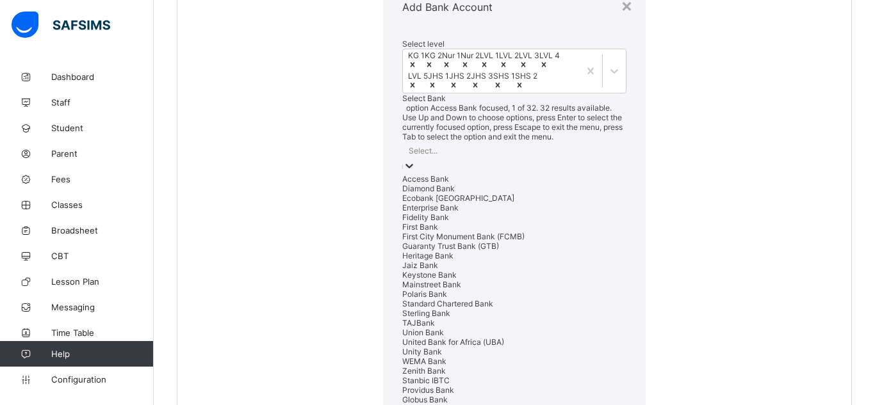
scroll to position [33, 0]
click at [416, 228] on div "option Access Bank focused, 1 of 32. 32 results available. Use Up and Down to c…" at bounding box center [514, 292] width 224 height 379
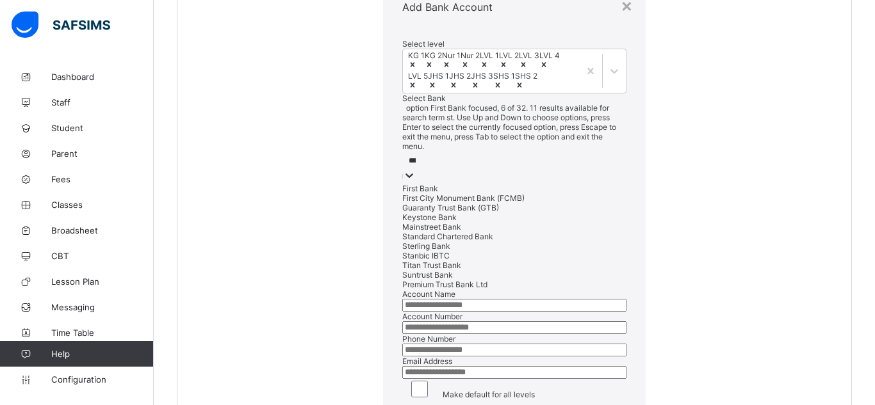
type input "****"
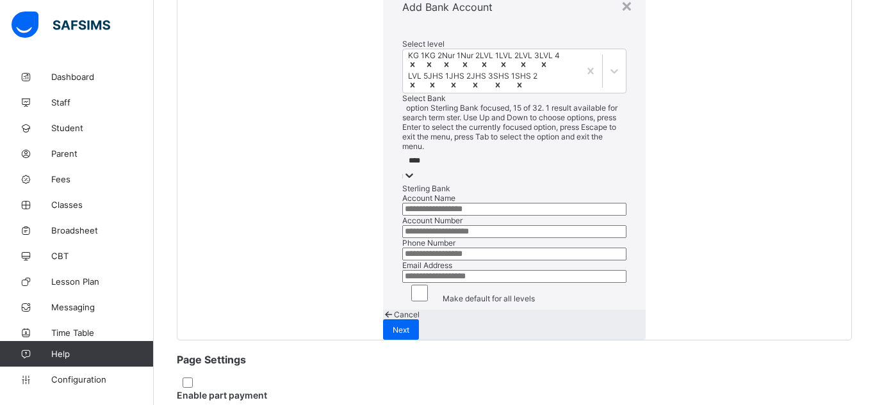
click at [402, 193] on div "Sterling Bank" at bounding box center [514, 189] width 224 height 10
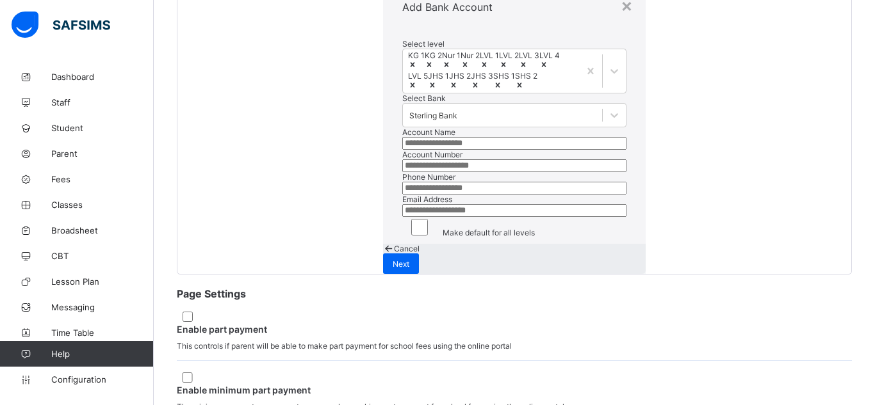
click at [402, 150] on input "text" at bounding box center [514, 143] width 224 height 13
type input "**********"
click at [402, 172] on input "number" at bounding box center [514, 165] width 224 height 13
paste input "**********"
type input "**********"
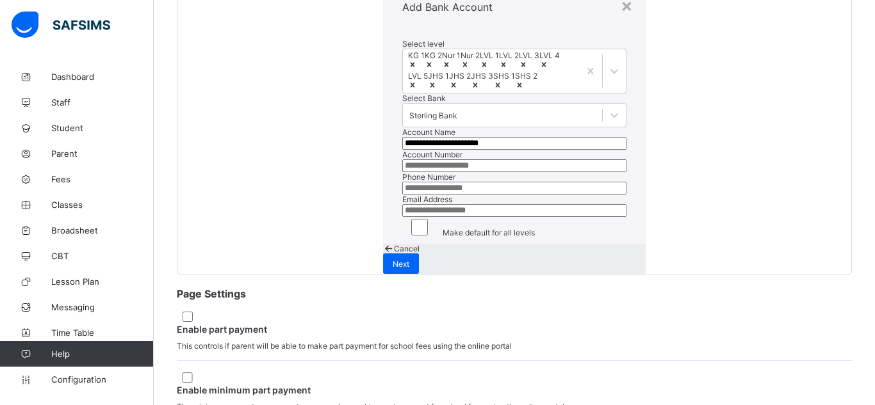
click at [402, 195] on input "number" at bounding box center [514, 188] width 224 height 13
type input "**********"
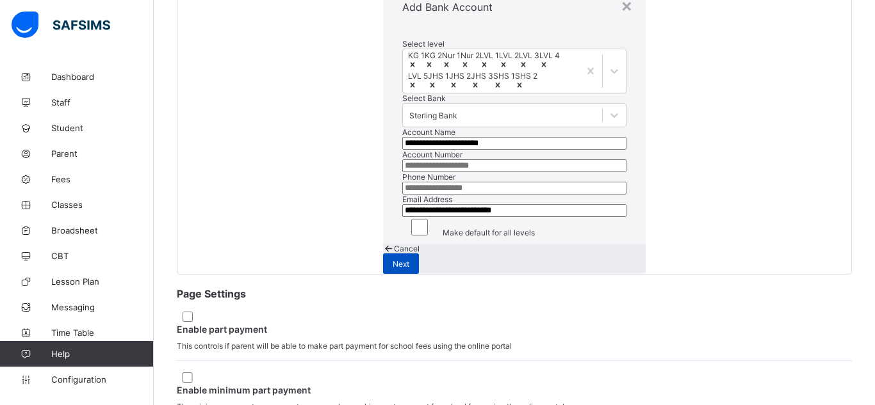
click at [419, 274] on div "Next" at bounding box center [401, 264] width 36 height 20
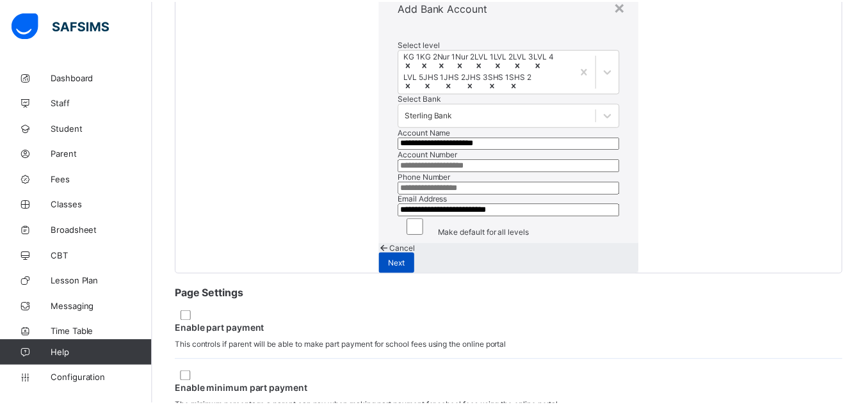
scroll to position [0, 0]
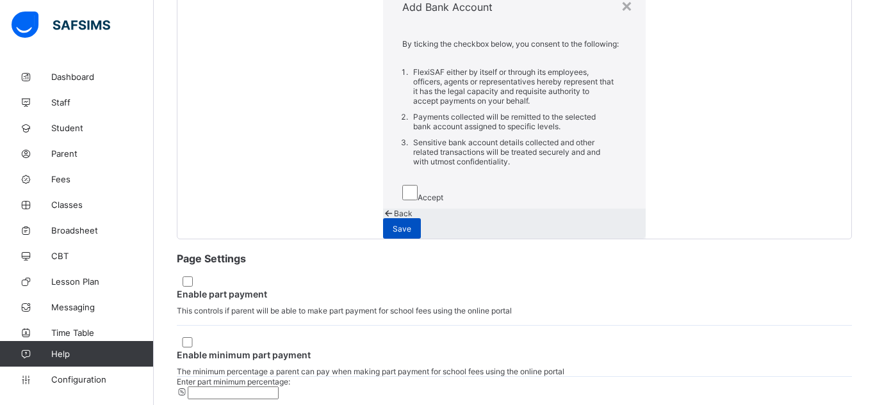
click at [411, 234] on span "Save" at bounding box center [402, 229] width 19 height 10
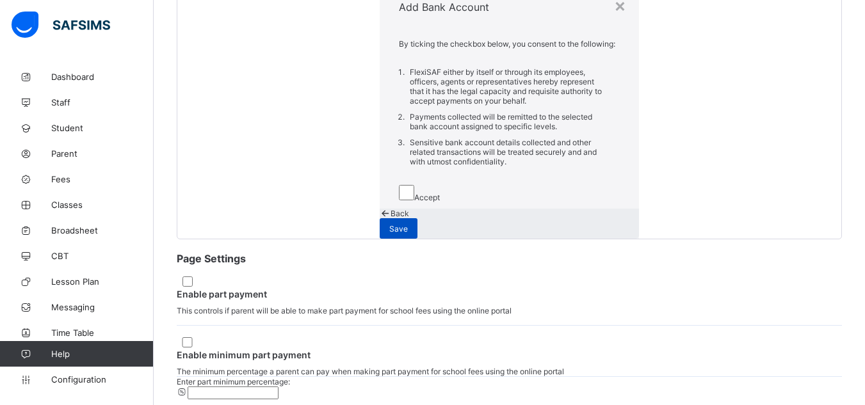
click at [408, 234] on span "Save" at bounding box center [398, 229] width 19 height 10
click at [409, 218] on span "Back" at bounding box center [400, 214] width 19 height 10
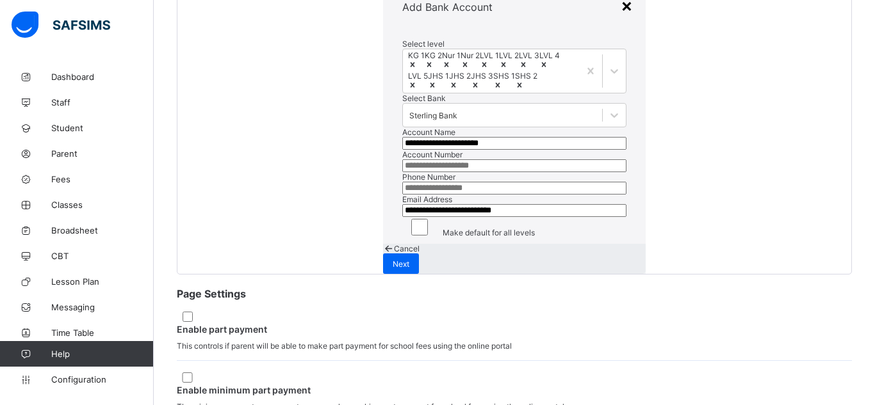
click at [621, 16] on div "×" at bounding box center [627, 5] width 12 height 22
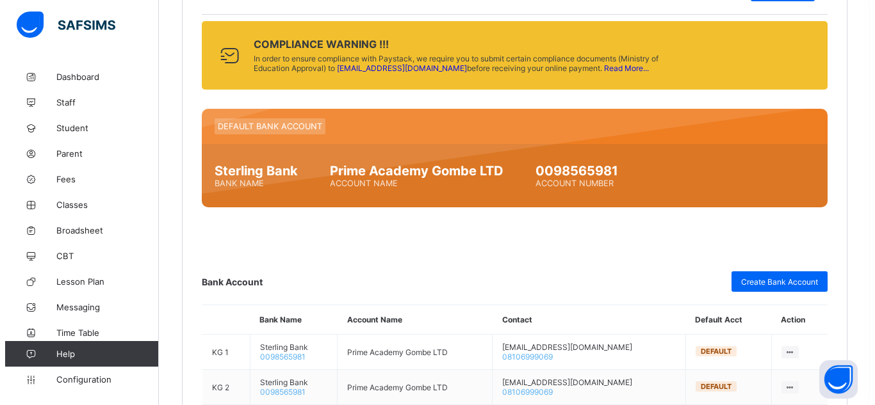
scroll to position [702, 0]
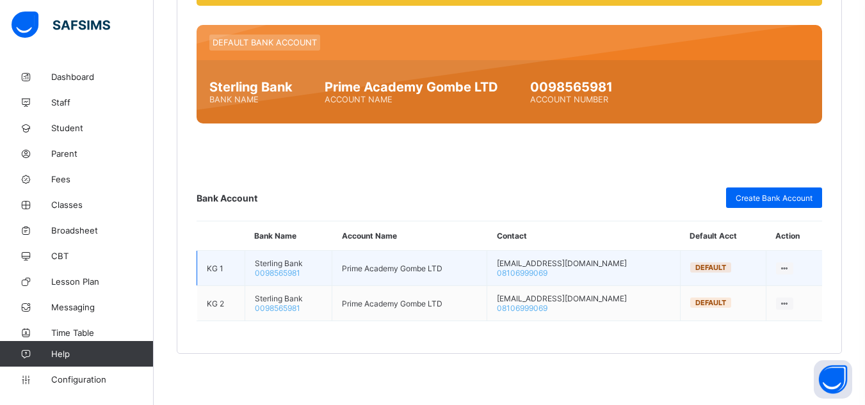
click at [790, 268] on icon at bounding box center [784, 269] width 11 height 10
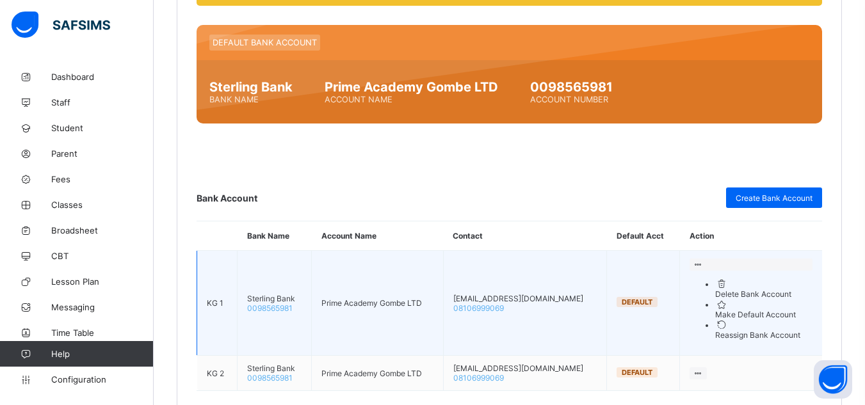
click at [759, 296] on div "Delete Bank Account" at bounding box center [763, 295] width 97 height 10
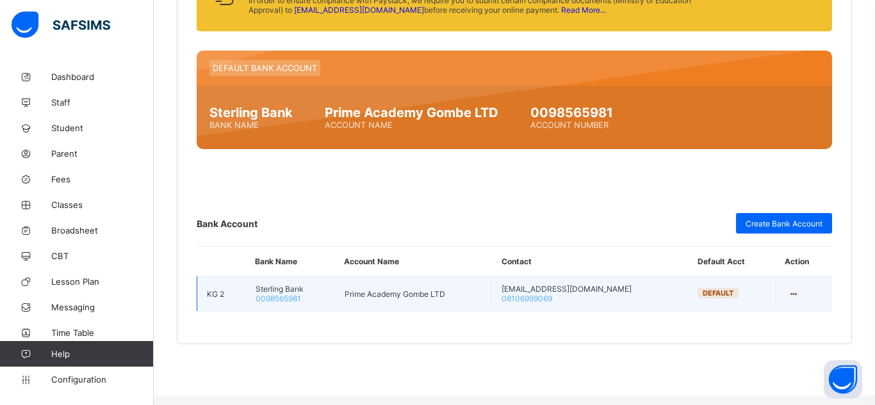
scroll to position [667, 0]
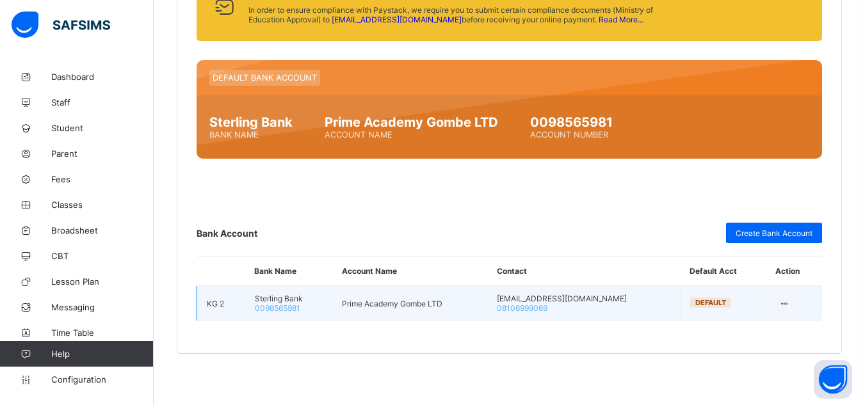
click at [790, 300] on icon at bounding box center [784, 304] width 11 height 10
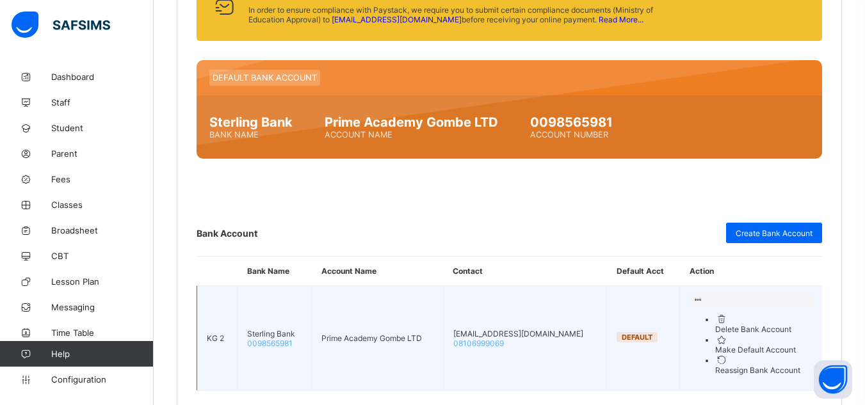
click at [750, 329] on div "Delete Bank Account" at bounding box center [763, 330] width 97 height 10
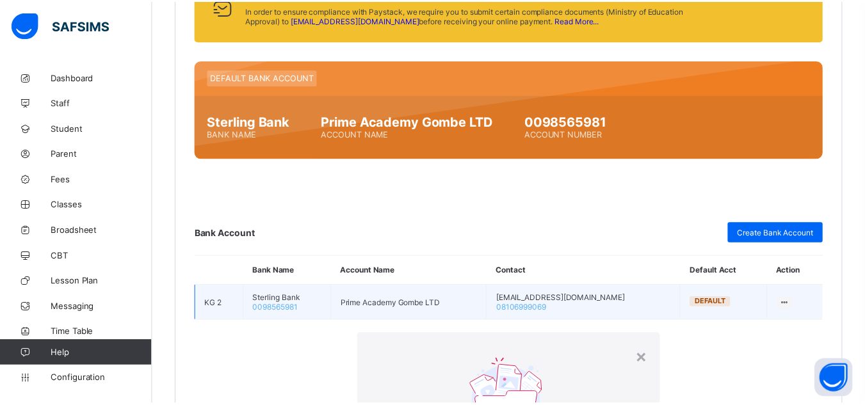
scroll to position [474, 0]
